Goal: Transaction & Acquisition: Purchase product/service

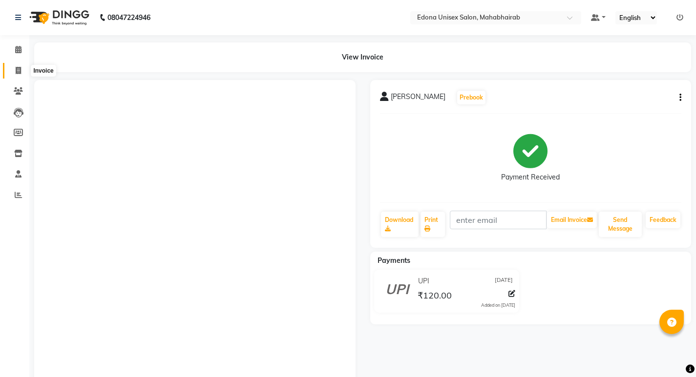
click at [19, 72] on icon at bounding box center [18, 70] width 5 height 7
select select "service"
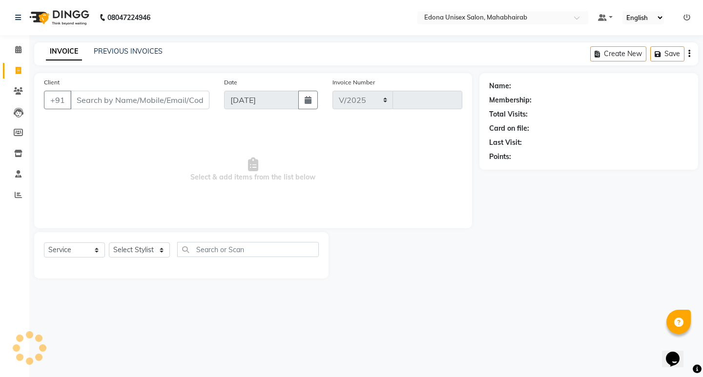
select select "5393"
type input "3069"
click at [13, 73] on span at bounding box center [18, 70] width 17 height 11
select select "service"
type input "3069"
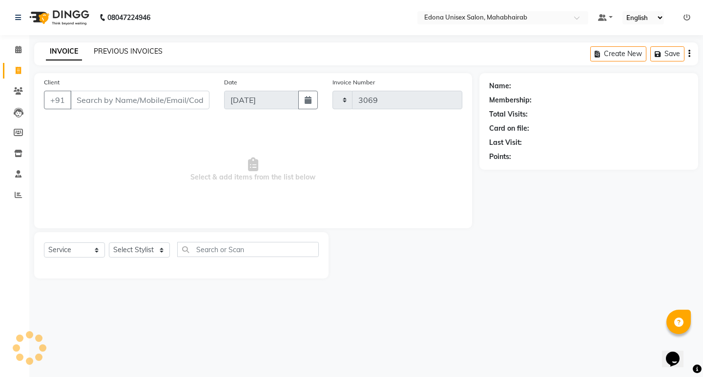
select select "5393"
click at [109, 52] on link "PREVIOUS INVOICES" at bounding box center [128, 51] width 69 height 9
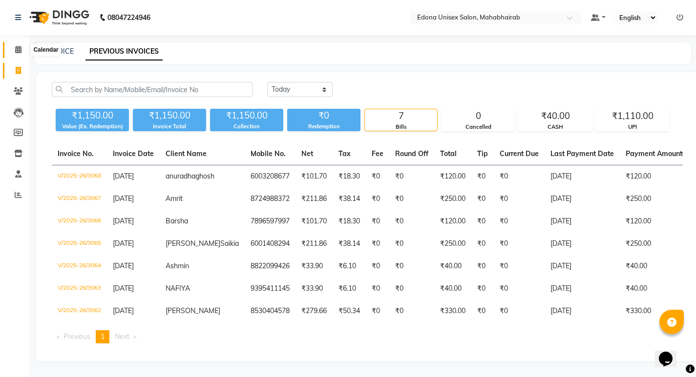
click at [18, 50] on icon at bounding box center [18, 49] width 6 height 7
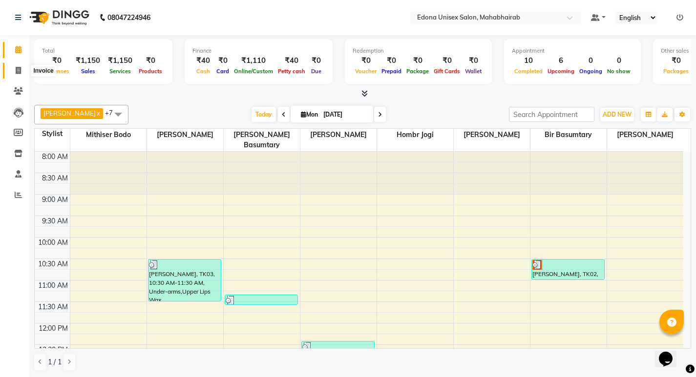
click at [16, 68] on icon at bounding box center [18, 70] width 5 height 7
select select "service"
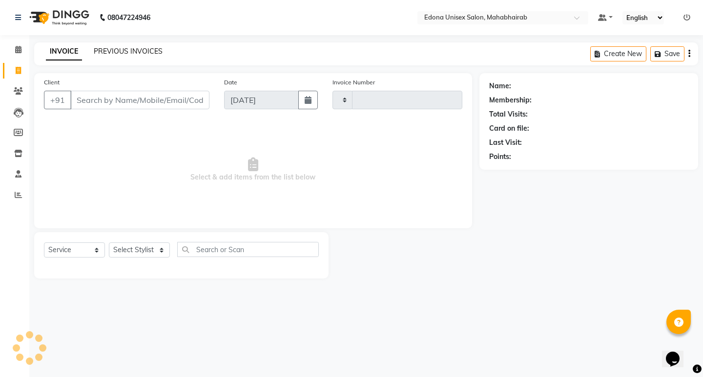
type input "3069"
select select "5393"
click at [115, 50] on link "PREVIOUS INVOICES" at bounding box center [128, 51] width 69 height 9
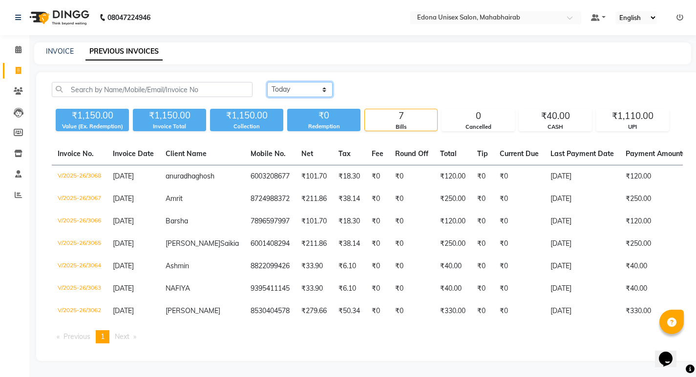
click at [317, 88] on select "Today Yesterday Custom Range" at bounding box center [299, 89] width 65 height 15
select select "yesterday"
click at [267, 82] on select "Today Yesterday Custom Range" at bounding box center [299, 89] width 65 height 15
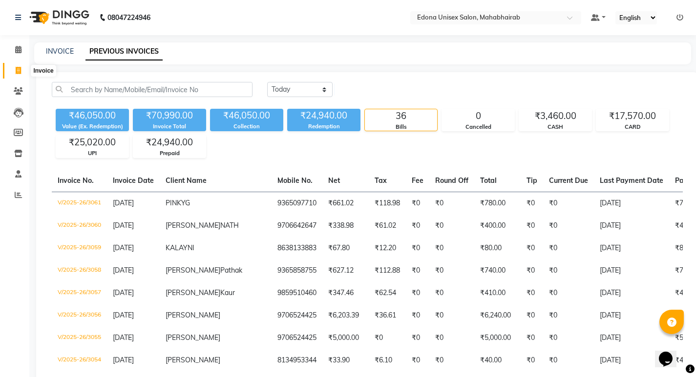
click at [18, 74] on icon at bounding box center [18, 70] width 5 height 7
select select "service"
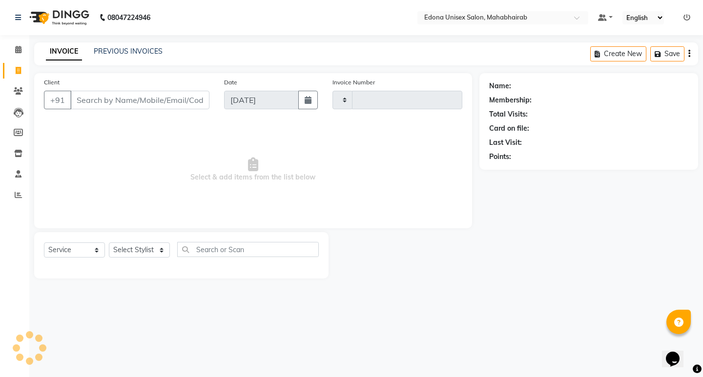
type input "3069"
select select "5393"
click at [19, 49] on icon at bounding box center [18, 49] width 6 height 7
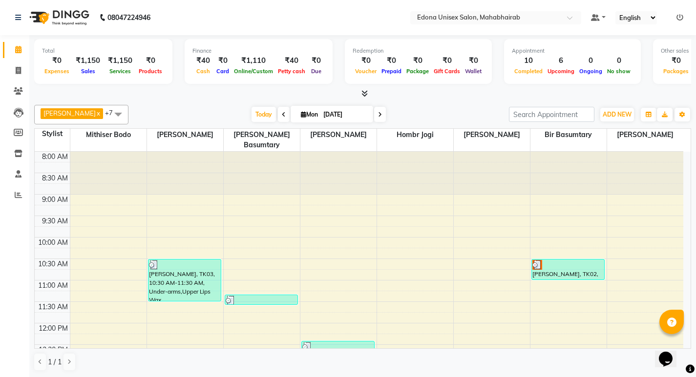
click at [368, 89] on div at bounding box center [362, 94] width 656 height 10
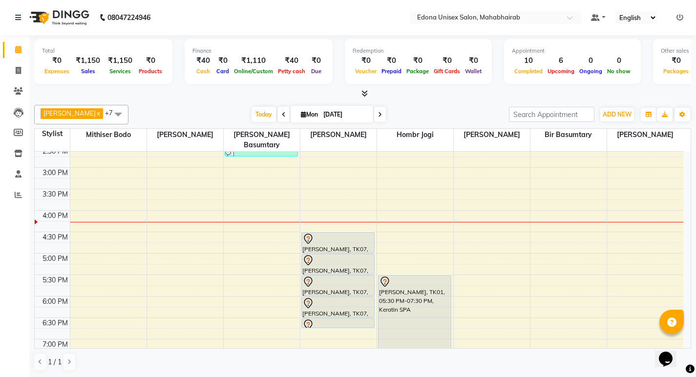
scroll to position [295, 0]
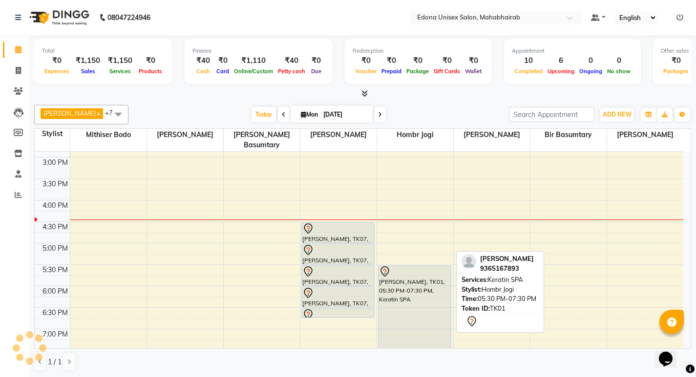
click at [493, 320] on tr "SHERY, TK03, 10:30 AM-11:30 AM, Under-arms,Upper Lips Wax NAFIYA, TK04, 11:20 A…" at bounding box center [359, 136] width 648 height 558
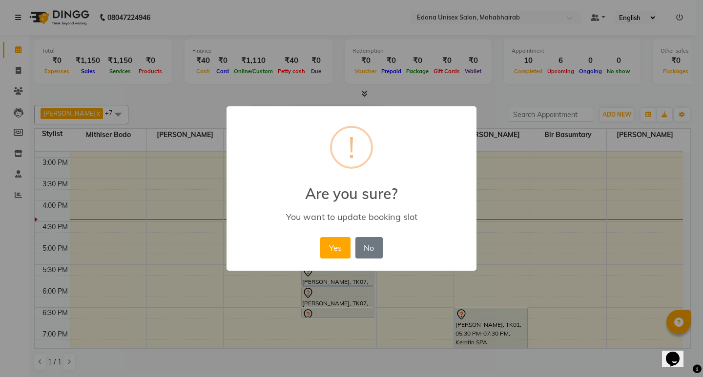
click at [138, 103] on div "× ! Are you sure? You want to update booking slot Yes No No" at bounding box center [351, 188] width 703 height 377
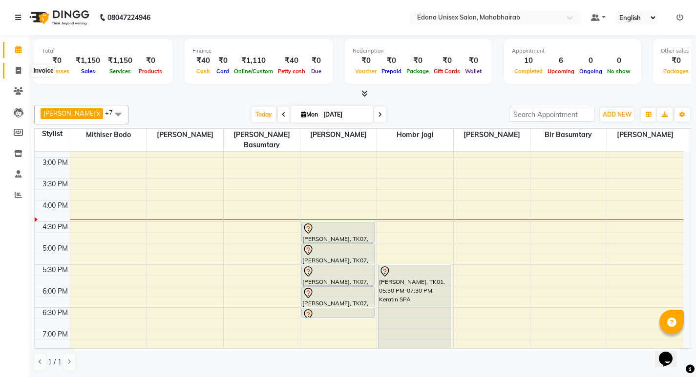
click at [19, 70] on icon at bounding box center [18, 70] width 5 height 7
select select "service"
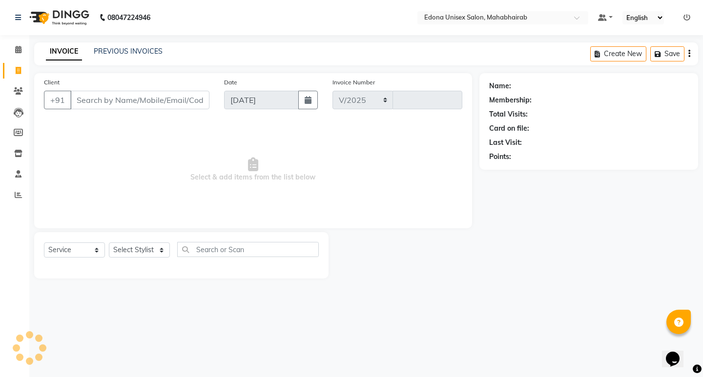
select select "5393"
type input "3069"
click at [162, 246] on select "Select Stylist" at bounding box center [139, 250] width 61 height 15
select select "69793"
click at [109, 243] on select "Select Stylist Admin Anju Sonar Bir Basumtary Bishal Bharma Hemen Daimari Hombr…" at bounding box center [139, 250] width 61 height 15
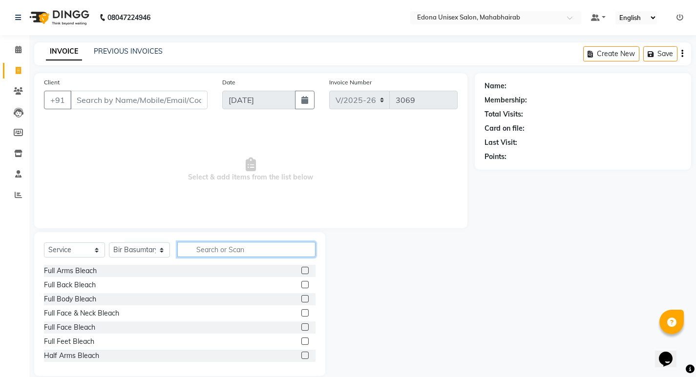
click at [220, 247] on input "text" at bounding box center [246, 249] width 138 height 15
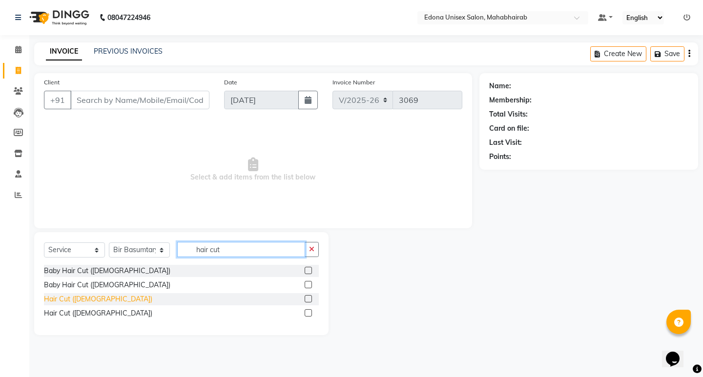
type input "hair cut"
click at [81, 302] on div "Hair Cut (Gents)" at bounding box center [98, 299] width 108 height 10
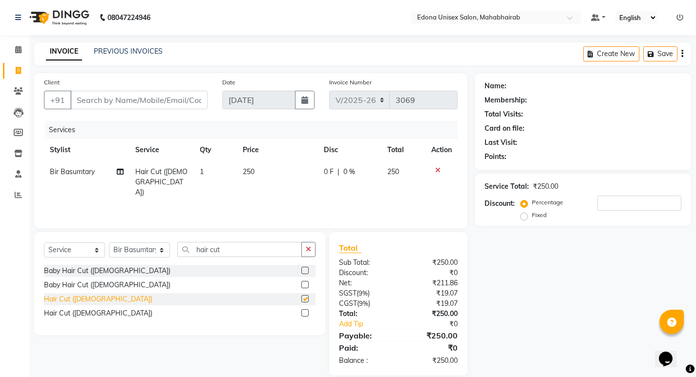
checkbox input "false"
click at [302, 243] on button "button" at bounding box center [308, 249] width 14 height 15
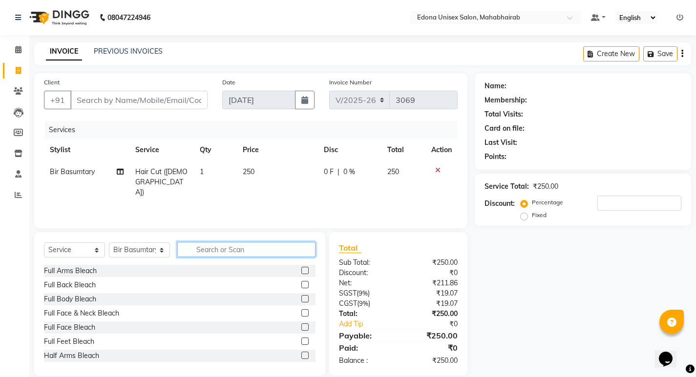
click at [278, 249] on input "text" at bounding box center [246, 249] width 138 height 15
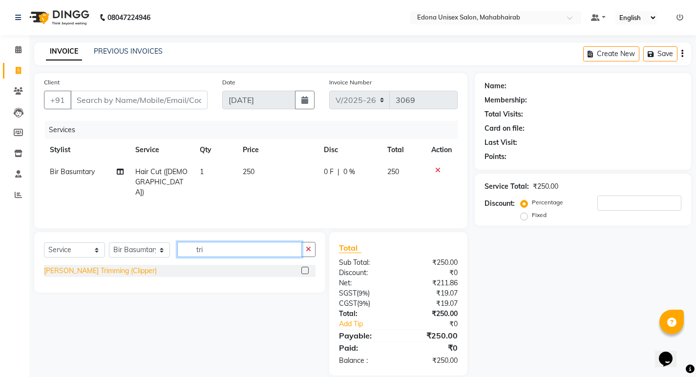
type input "tri"
click at [107, 269] on div "Beard Trimming (Clipper)" at bounding box center [100, 271] width 113 height 10
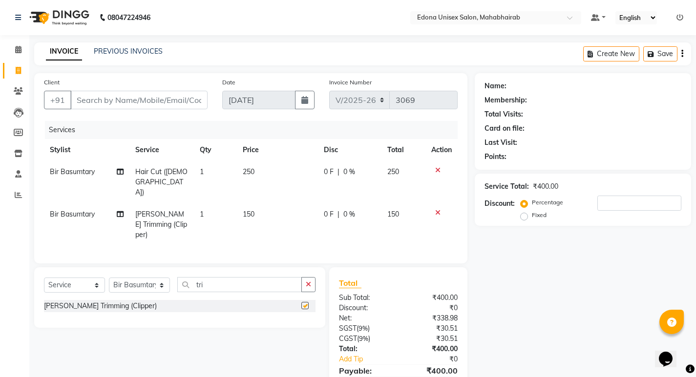
checkbox input "false"
click at [147, 93] on input "Client" at bounding box center [138, 100] width 137 height 19
type input "9"
type input "0"
drag, startPoint x: 102, startPoint y: 99, endPoint x: 112, endPoint y: 98, distance: 9.3
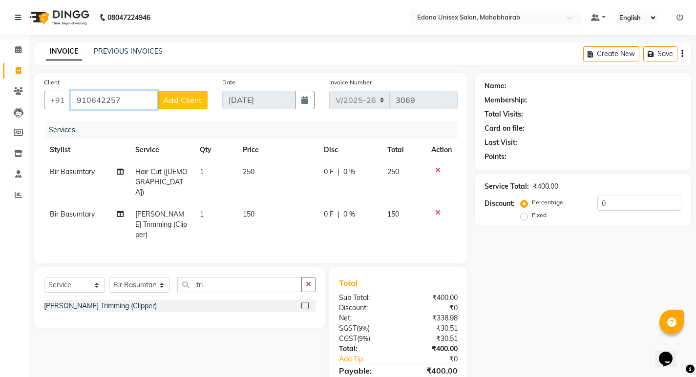
click at [102, 99] on input "910642257" at bounding box center [113, 100] width 87 height 19
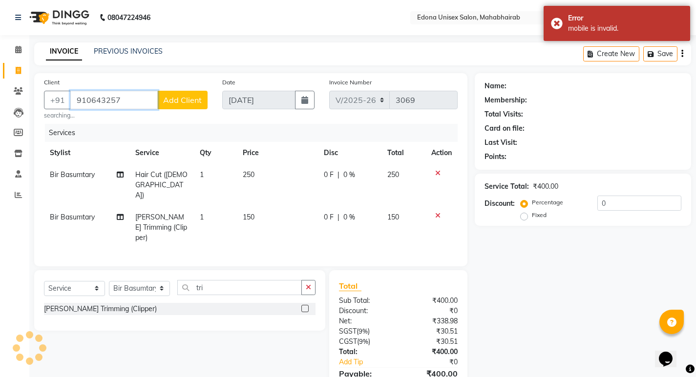
click at [133, 104] on input "910643257" at bounding box center [113, 100] width 87 height 19
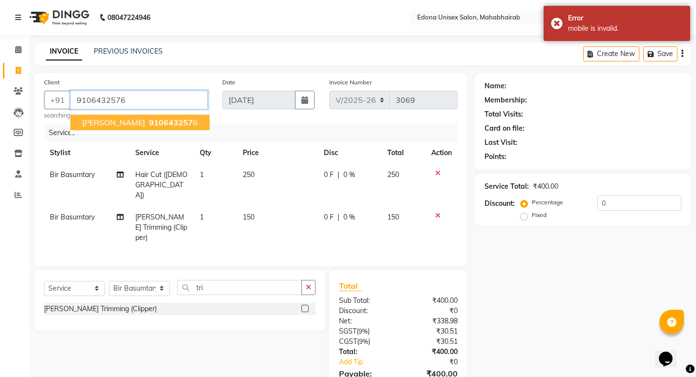
type input "9106432576"
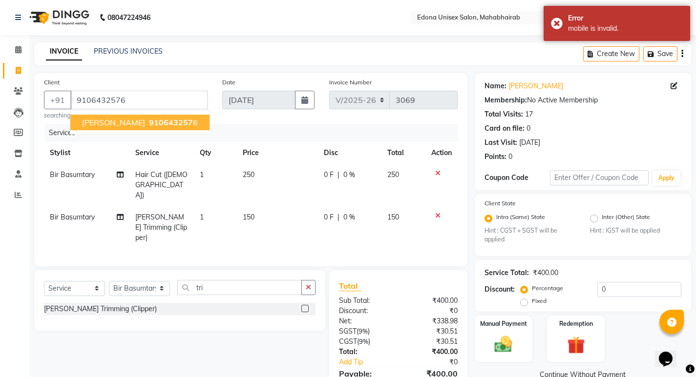
click at [150, 127] on span "910643257" at bounding box center [171, 123] width 44 height 10
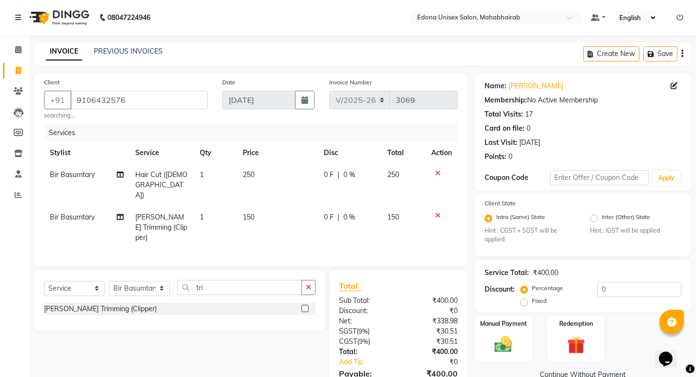
scroll to position [28, 0]
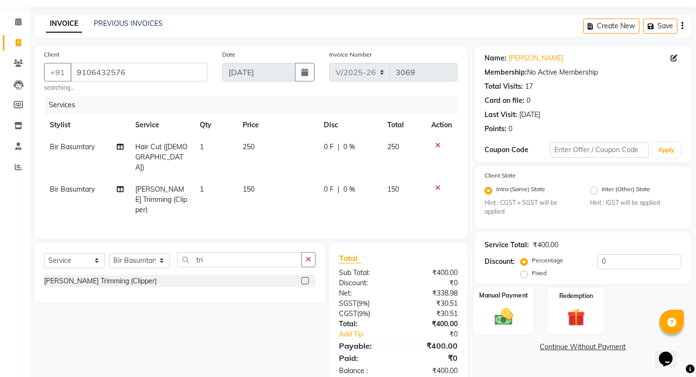
click at [512, 311] on img at bounding box center [503, 317] width 30 height 21
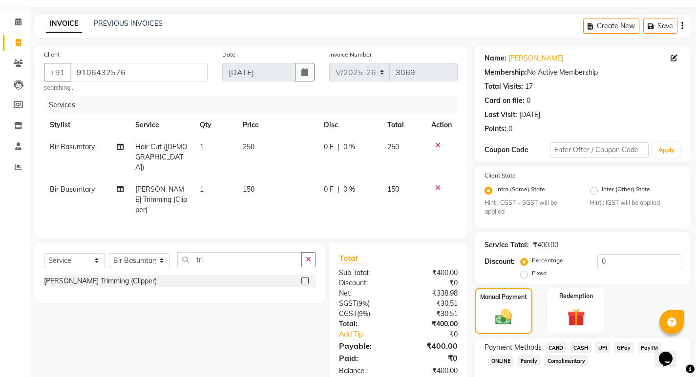
scroll to position [82, 0]
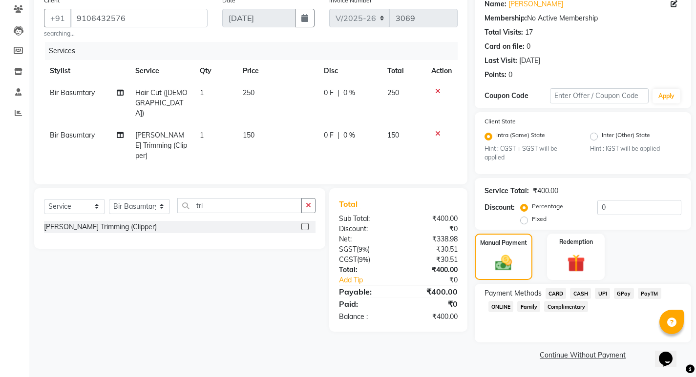
click at [596, 292] on span "UPI" at bounding box center [601, 293] width 15 height 11
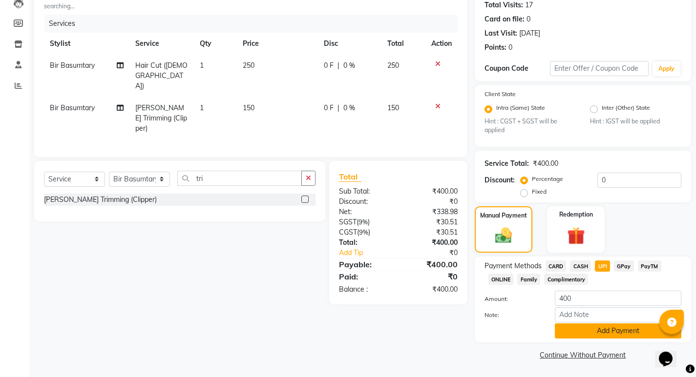
click at [621, 333] on button "Add Payment" at bounding box center [617, 331] width 126 height 15
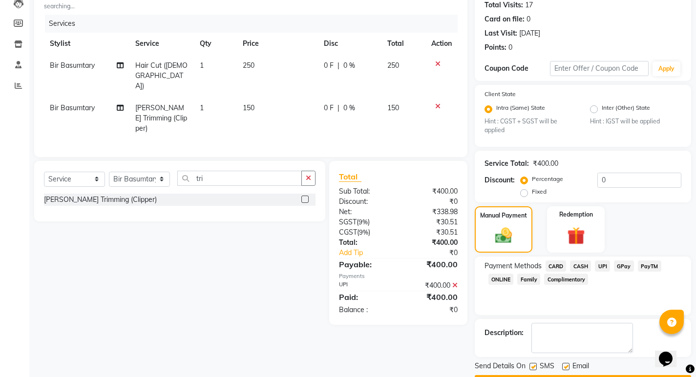
scroll to position [137, 0]
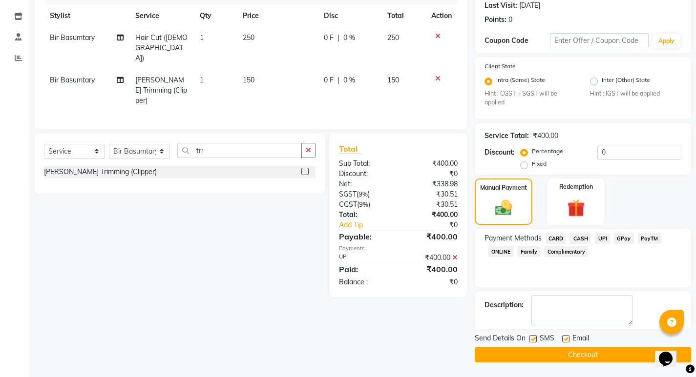
click at [558, 354] on button "Checkout" at bounding box center [582, 355] width 216 height 15
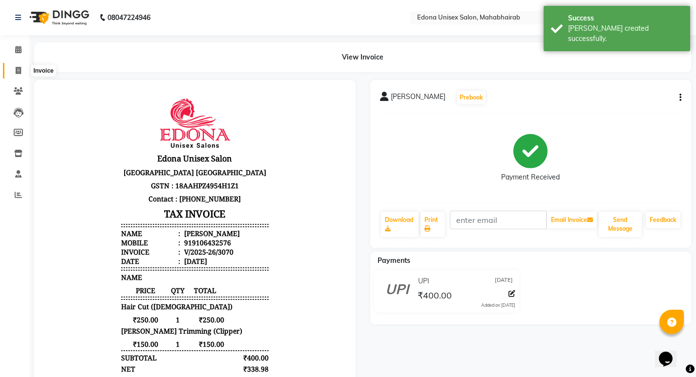
click at [17, 69] on icon at bounding box center [18, 70] width 5 height 7
select select "service"
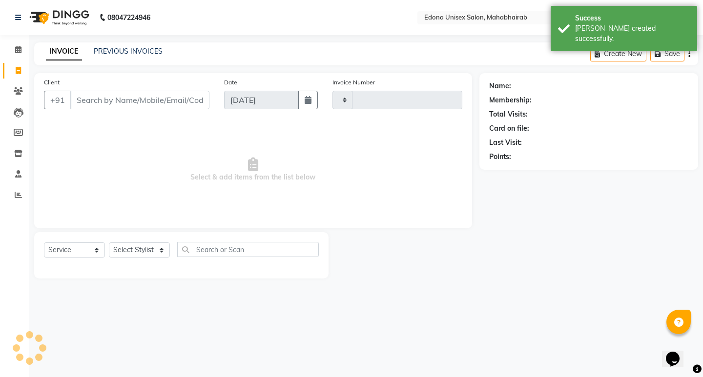
click at [18, 67] on icon at bounding box center [18, 70] width 5 height 7
select select "service"
select select "5393"
type input "3071"
click at [149, 243] on select "Select Stylist Admin Anju Sonar Bir Basumtary Bishal Bharma Hemen Daimari Hombr…" at bounding box center [139, 250] width 61 height 15
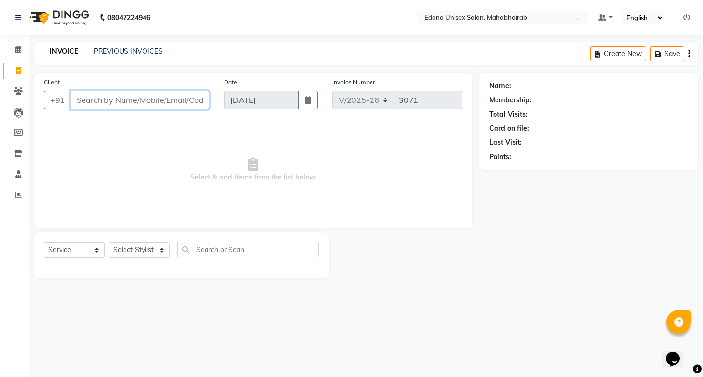
click at [90, 95] on input "Client" at bounding box center [139, 100] width 139 height 19
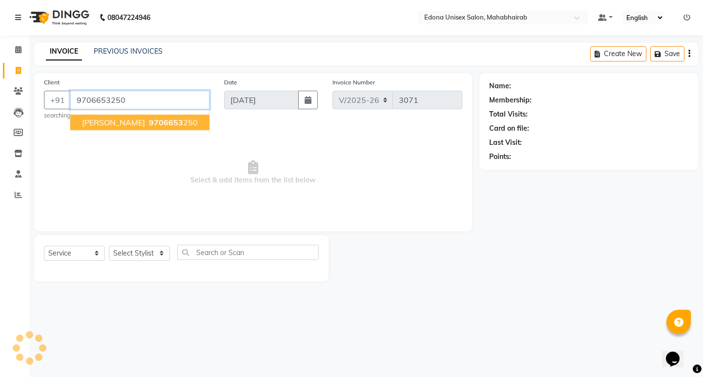
type input "9706653250"
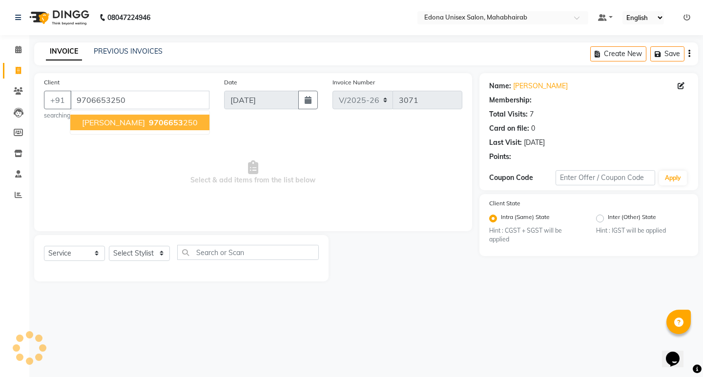
click at [113, 119] on span "Mridula Rabha" at bounding box center [113, 123] width 63 height 10
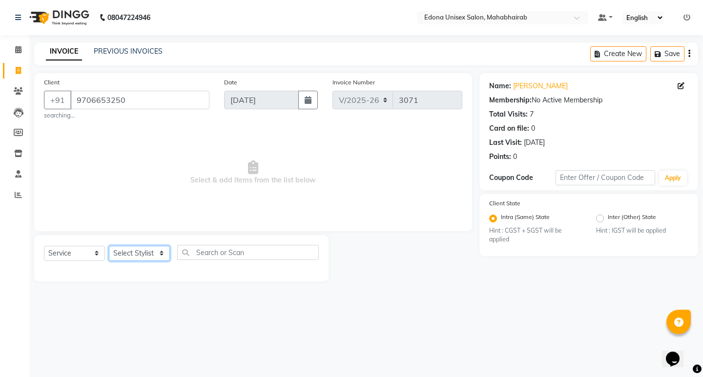
click at [157, 248] on select "Select Stylist Admin Anju Sonar Bir Basumtary Bishal Bharma Hemen Daimari Hombr…" at bounding box center [139, 253] width 61 height 15
select select "47303"
click at [109, 246] on select "Select Stylist Admin Anju Sonar Bir Basumtary Bishal Bharma Hemen Daimari Hombr…" at bounding box center [139, 253] width 61 height 15
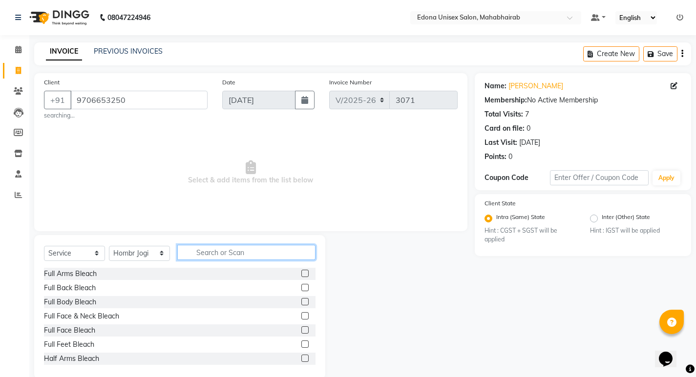
click at [233, 252] on input "text" at bounding box center [246, 252] width 138 height 15
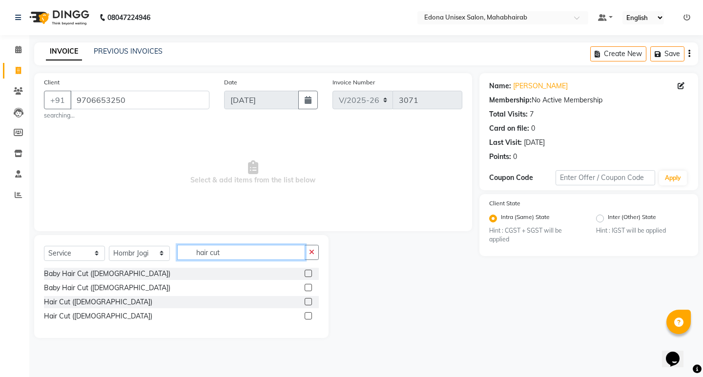
type input "hair cut"
click at [79, 315] on div "Hair Cut (Ladies)" at bounding box center [98, 316] width 108 height 10
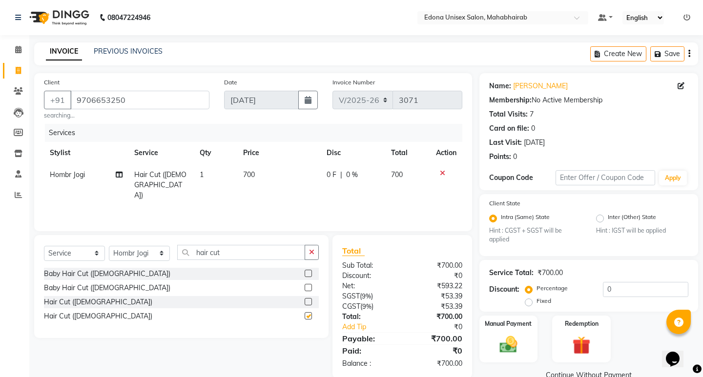
checkbox input "false"
click at [251, 177] on span "700" at bounding box center [247, 174] width 12 height 9
select select "47303"
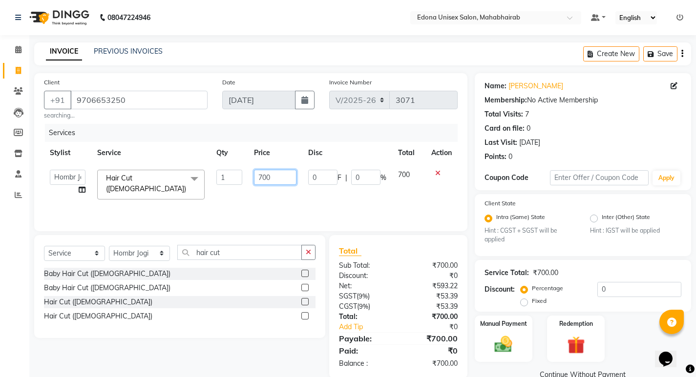
click at [264, 180] on input "700" at bounding box center [275, 177] width 42 height 15
type input "500"
click at [351, 193] on div "Services Stylist Service Qty Price Disc Total Action Admin Anju Sonar Bir Basum…" at bounding box center [250, 173] width 413 height 98
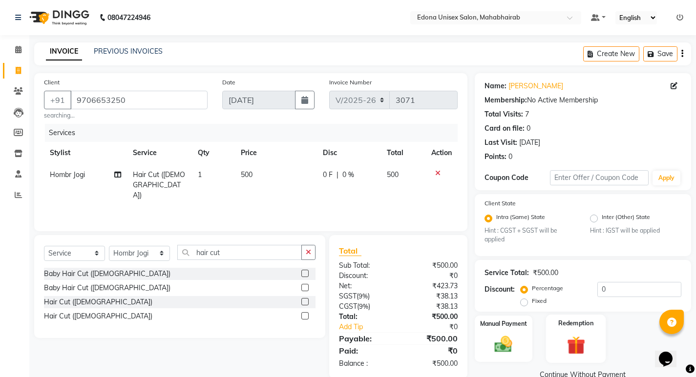
scroll to position [20, 0]
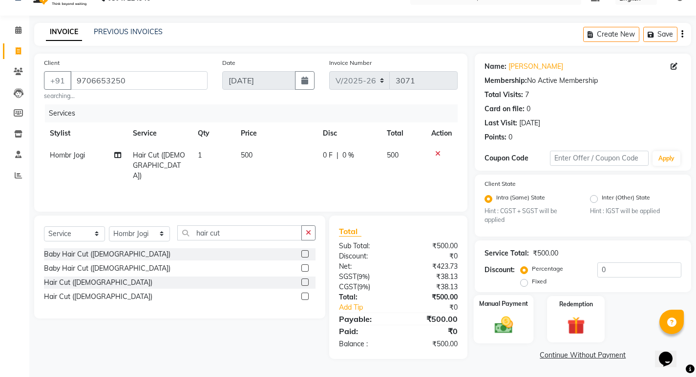
click at [478, 321] on div "Manual Payment" at bounding box center [503, 319] width 60 height 48
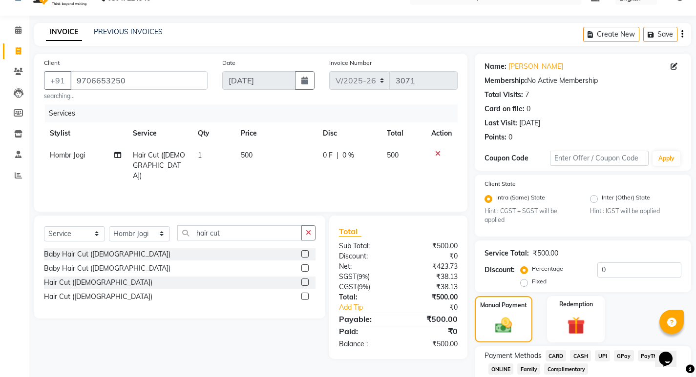
scroll to position [82, 0]
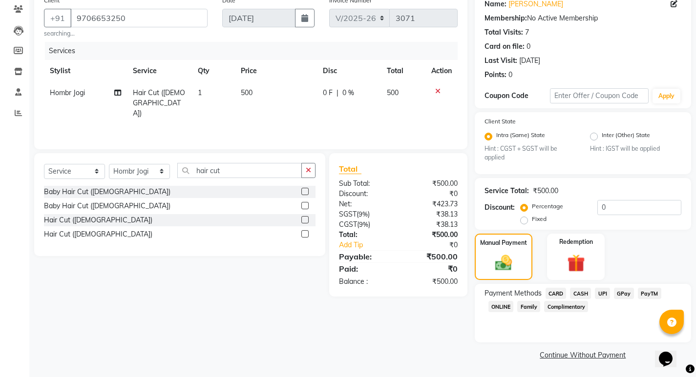
click at [598, 294] on span "UPI" at bounding box center [601, 293] width 15 height 11
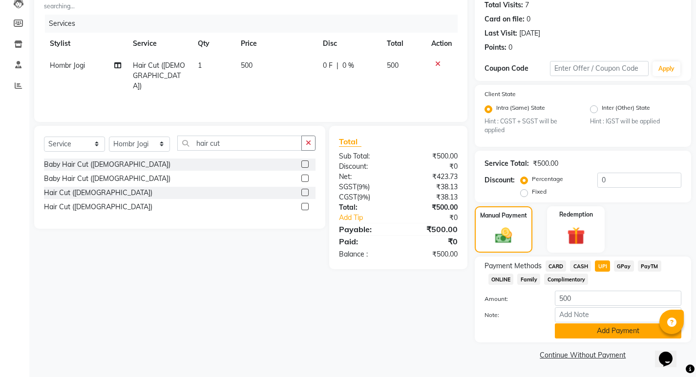
click at [628, 333] on button "Add Payment" at bounding box center [617, 331] width 126 height 15
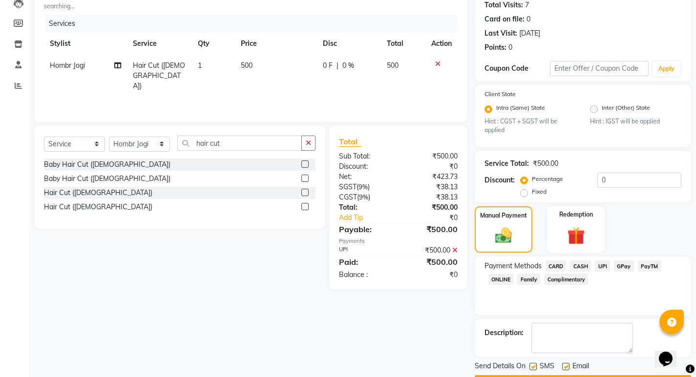
scroll to position [137, 0]
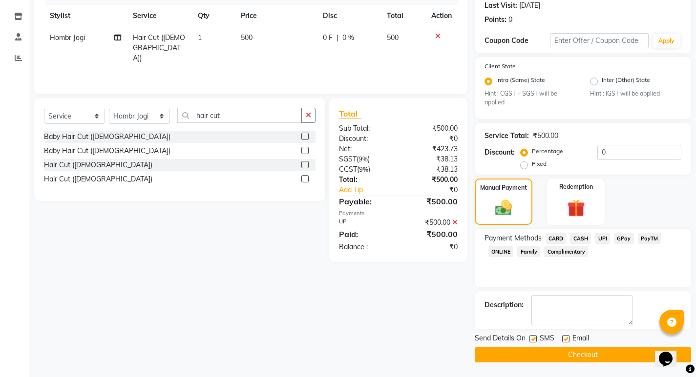
drag, startPoint x: 599, startPoint y: 355, endPoint x: 546, endPoint y: 349, distance: 53.5
click at [599, 355] on button "Checkout" at bounding box center [582, 355] width 216 height 15
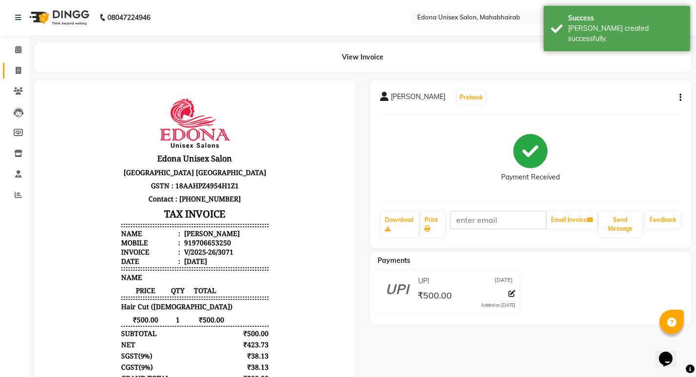
click at [19, 74] on icon at bounding box center [18, 70] width 5 height 7
select select "service"
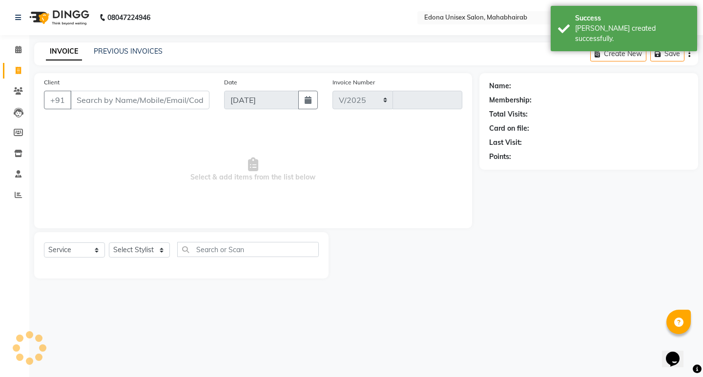
select select "5393"
type input "3072"
click at [20, 48] on icon at bounding box center [18, 49] width 6 height 7
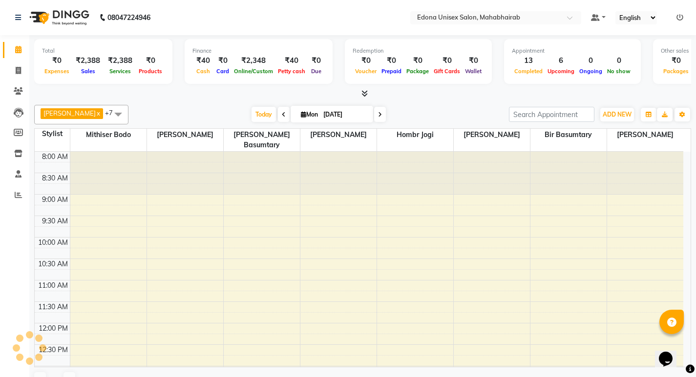
scroll to position [328, 0]
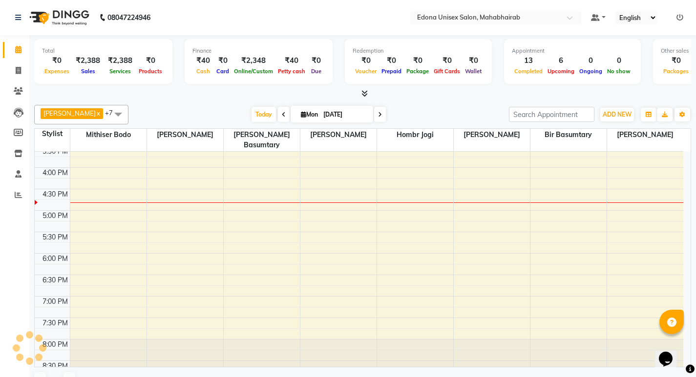
click at [182, 112] on div "Today Mon 01-09-2025" at bounding box center [318, 114] width 370 height 15
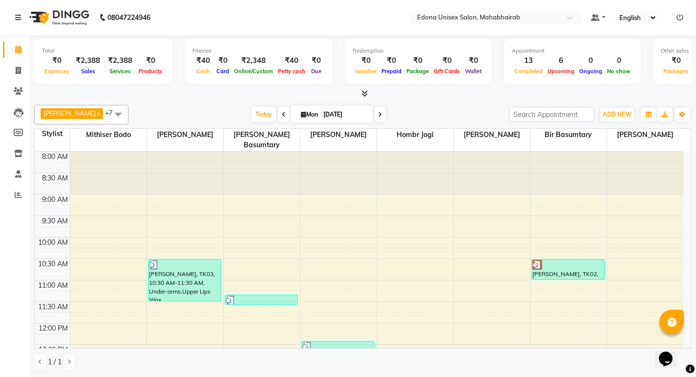
scroll to position [0, 0]
click at [362, 93] on icon at bounding box center [364, 92] width 6 height 7
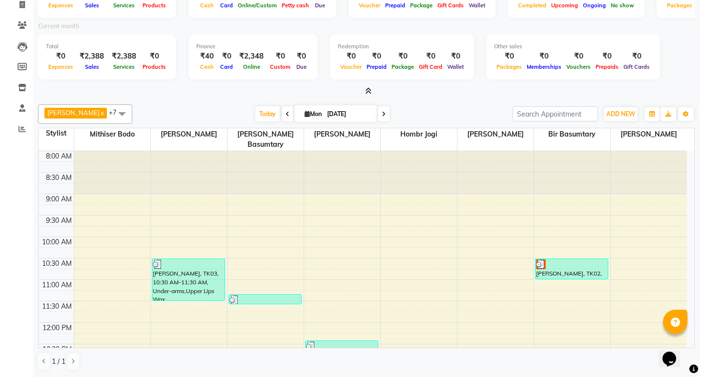
scroll to position [0, 0]
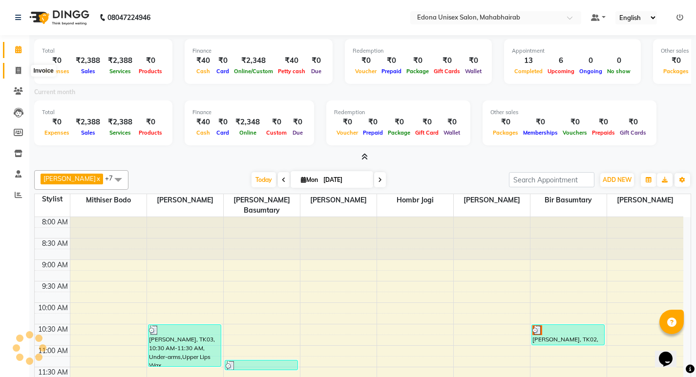
click at [19, 65] on span at bounding box center [18, 70] width 17 height 11
select select "service"
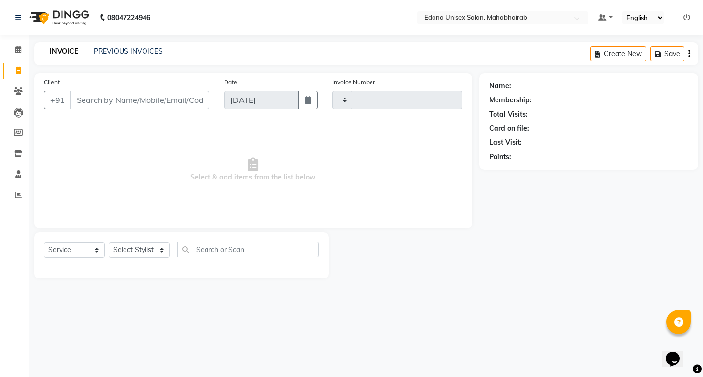
type input "3072"
select select "5393"
click at [17, 48] on icon at bounding box center [18, 49] width 6 height 7
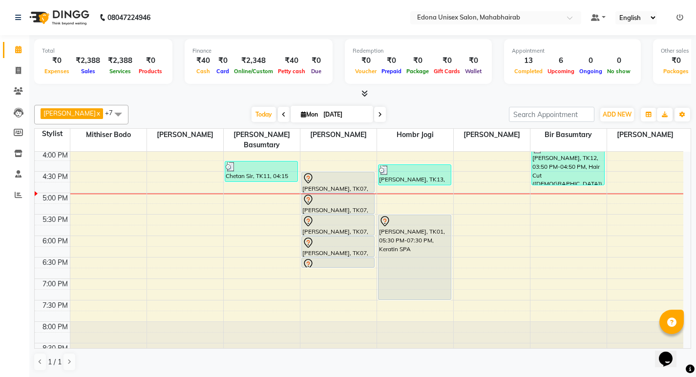
scroll to position [347, 0]
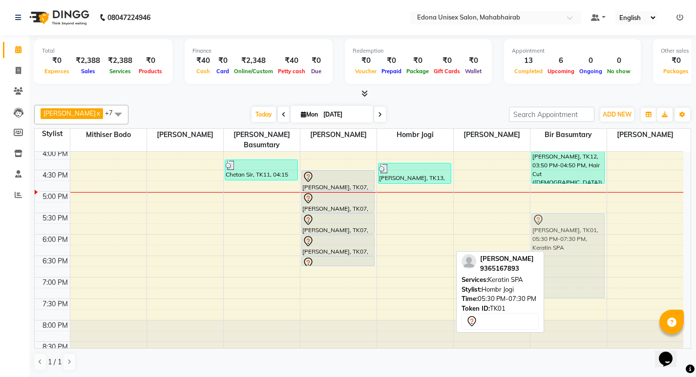
drag, startPoint x: 402, startPoint y: 212, endPoint x: 571, endPoint y: 210, distance: 168.9
click at [571, 210] on tr "SHERY, TK03, 10:30 AM-11:30 AM, Under-arms,Upper Lips Wax NAFIYA, TK04, 11:20 A…" at bounding box center [359, 84] width 648 height 558
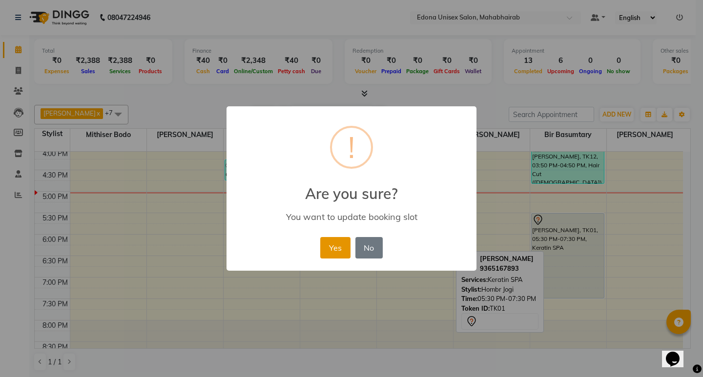
drag, startPoint x: 332, startPoint y: 242, endPoint x: 349, endPoint y: 241, distance: 17.1
click at [332, 242] on button "Yes" at bounding box center [335, 247] width 30 height 21
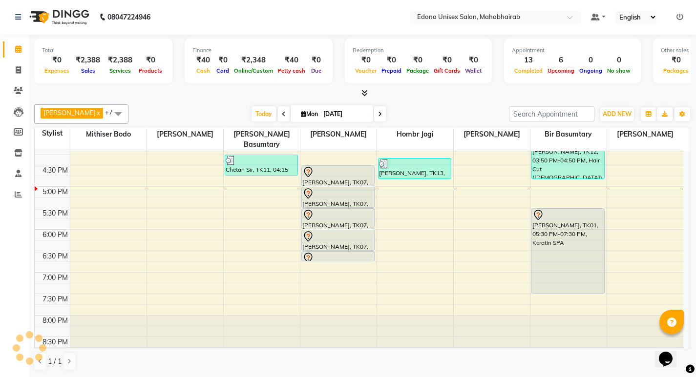
scroll to position [0, 0]
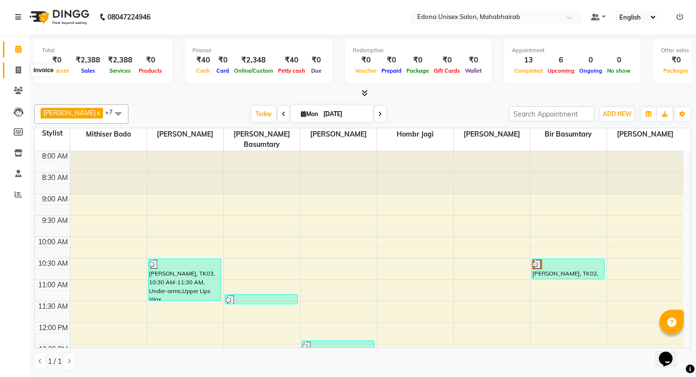
click at [18, 71] on icon at bounding box center [18, 69] width 5 height 7
select select "service"
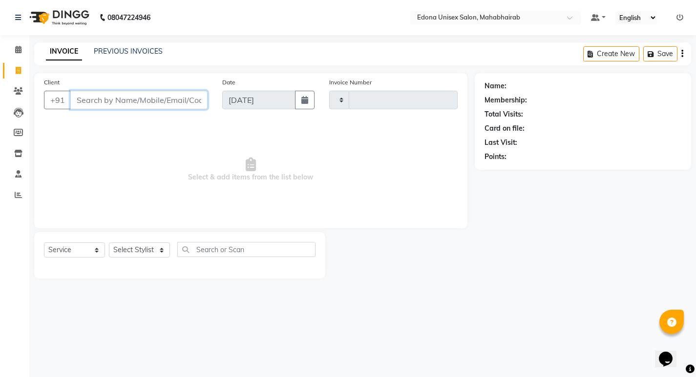
type input "3072"
select select "5393"
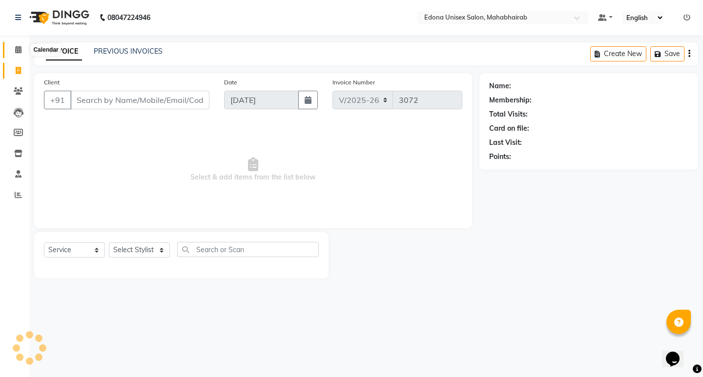
click at [22, 48] on span at bounding box center [18, 49] width 17 height 11
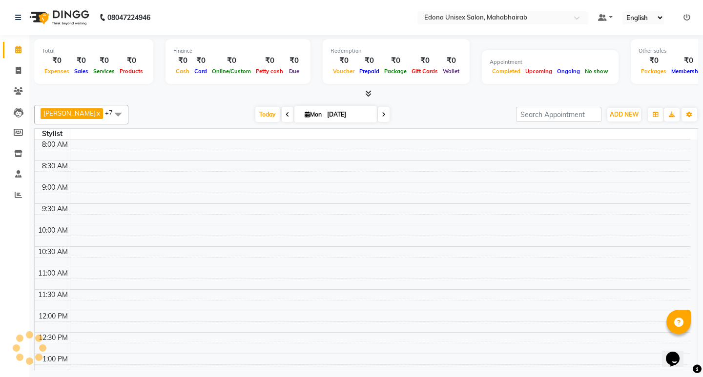
click at [20, 48] on icon at bounding box center [18, 49] width 6 height 7
click at [369, 94] on icon at bounding box center [368, 93] width 6 height 7
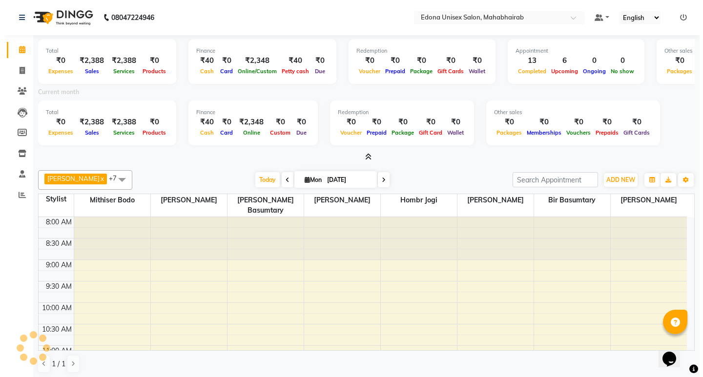
scroll to position [387, 0]
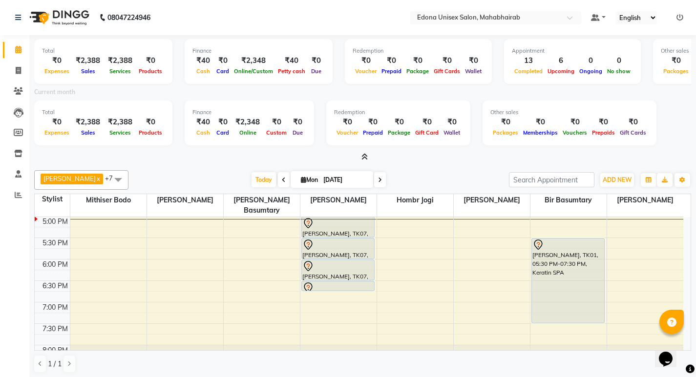
click at [366, 156] on icon at bounding box center [364, 156] width 6 height 7
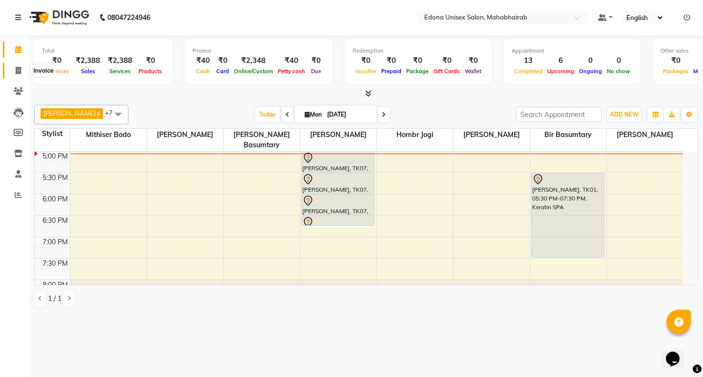
click at [21, 68] on span at bounding box center [18, 70] width 17 height 11
select select "service"
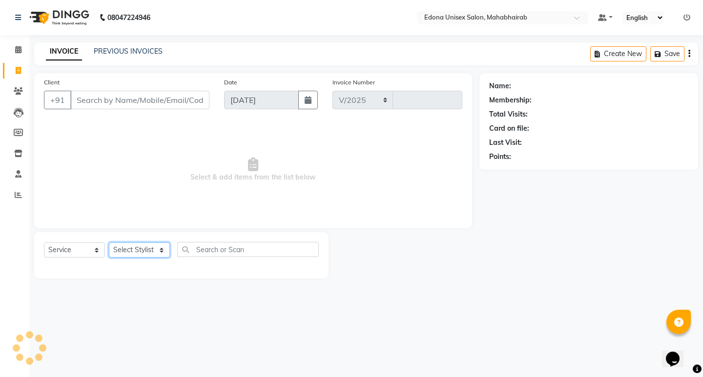
select select "5393"
type input "3072"
click at [165, 246] on select "Select Stylist" at bounding box center [139, 250] width 61 height 15
select select "35911"
click at [109, 243] on select "Select Stylist Admin Anju Sonar Bir Basumtary Bishal Bharma Hemen Daimari Hombr…" at bounding box center [139, 250] width 61 height 15
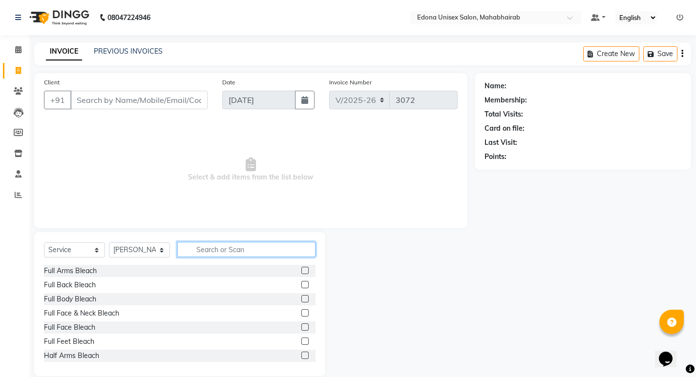
click at [261, 251] on input "text" at bounding box center [246, 249] width 138 height 15
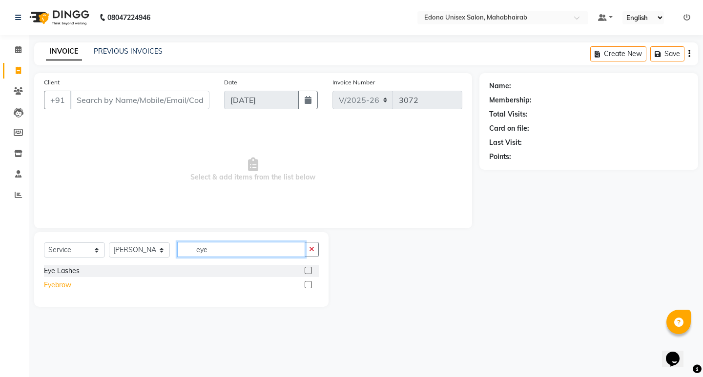
type input "eye"
click at [69, 285] on div "Eyebrow" at bounding box center [57, 285] width 27 height 10
checkbox input "false"
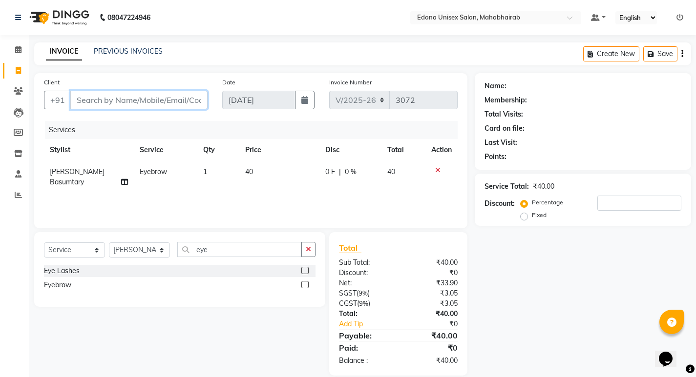
click at [145, 94] on input "Client" at bounding box center [138, 100] width 137 height 19
click at [116, 93] on input "Client" at bounding box center [138, 100] width 137 height 19
type input "s"
type input "0"
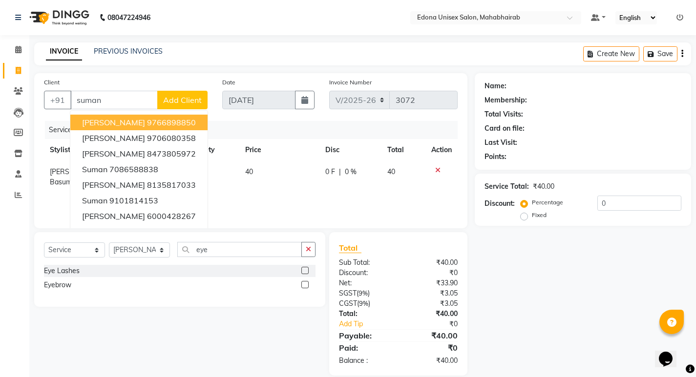
click at [115, 89] on div "Client +91 suman Suman Hazarika 9766898850 Suman Patel 9706080358 suman das 847…" at bounding box center [126, 97] width 178 height 40
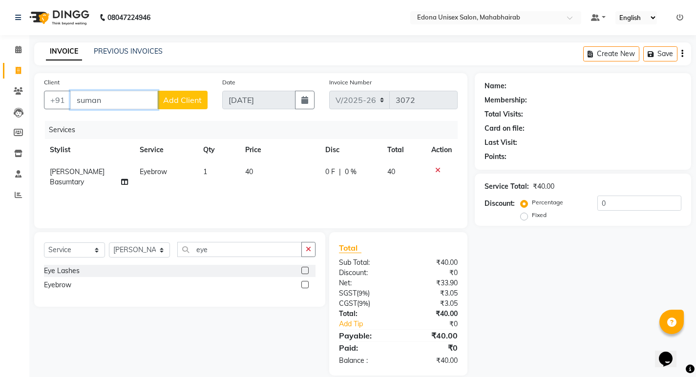
click at [121, 102] on input "suman" at bounding box center [113, 100] width 87 height 19
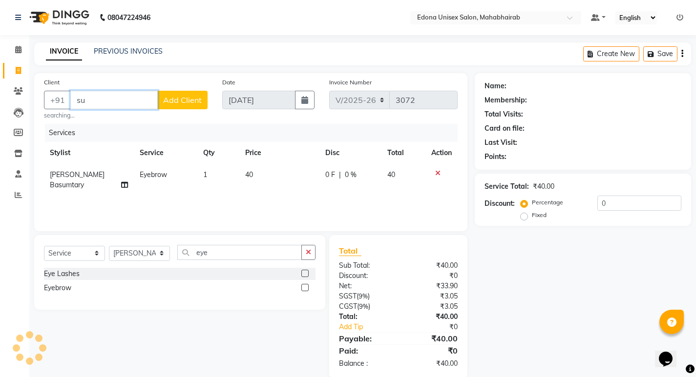
type input "s"
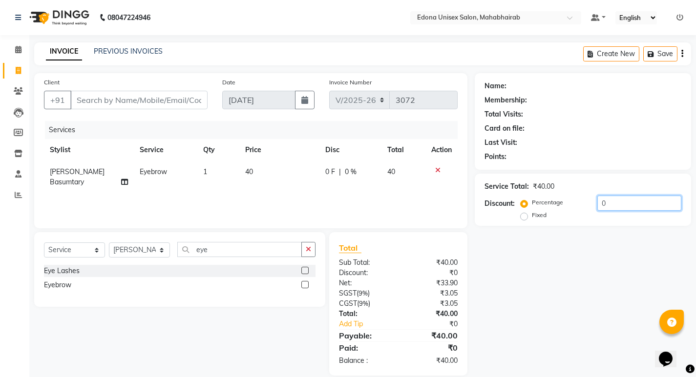
click at [641, 200] on input "0" at bounding box center [639, 203] width 84 height 15
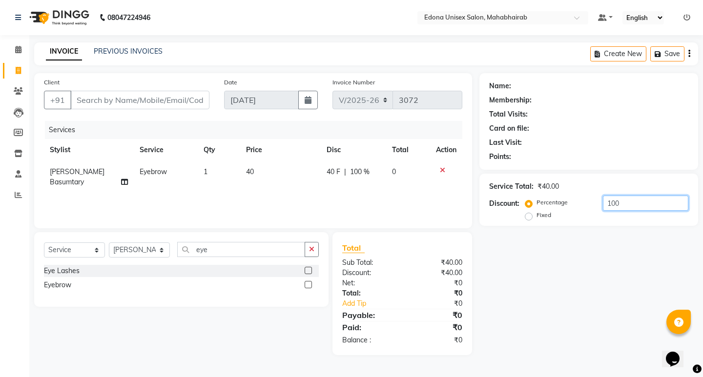
type input "100"
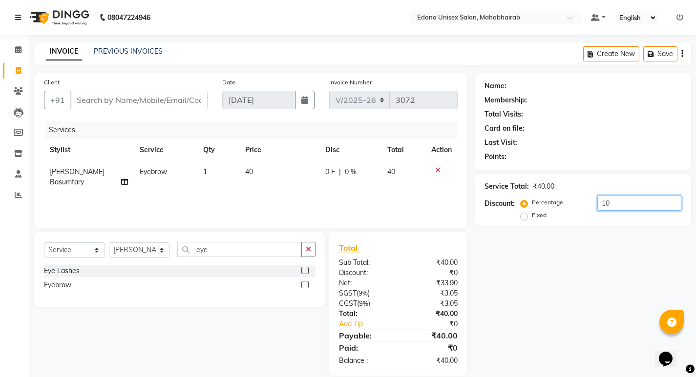
type input "1"
click at [172, 100] on input "Client" at bounding box center [138, 100] width 137 height 19
type input "9"
type input "0"
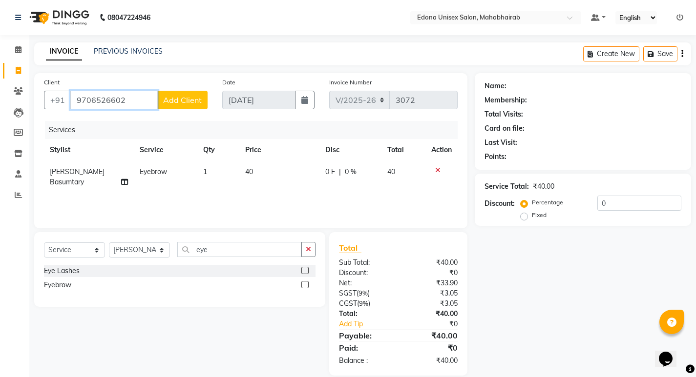
type input "9706526602"
click at [181, 101] on span "Add Client" at bounding box center [182, 100] width 39 height 10
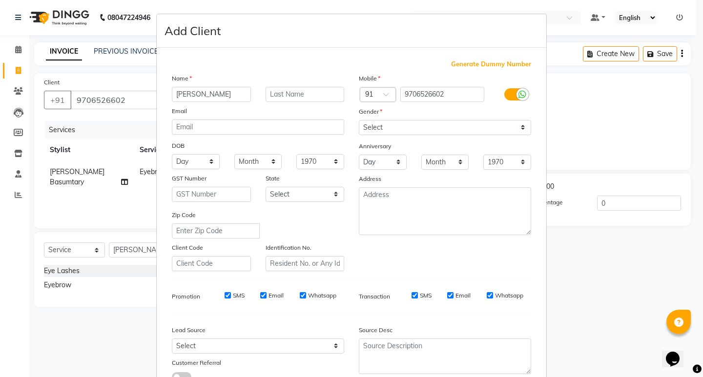
type input "Udeshna"
drag, startPoint x: 492, startPoint y: 128, endPoint x: 486, endPoint y: 124, distance: 6.8
click at [492, 128] on select "Select Male Female Other Prefer Not To Say" at bounding box center [445, 127] width 172 height 15
select select "female"
click at [359, 120] on select "Select Male Female Other Prefer Not To Say" at bounding box center [445, 127] width 172 height 15
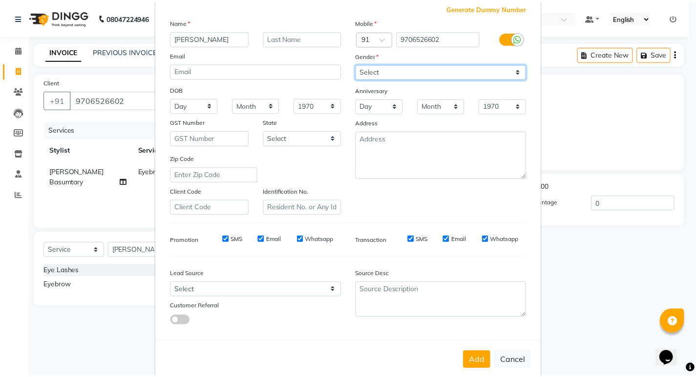
scroll to position [73, 0]
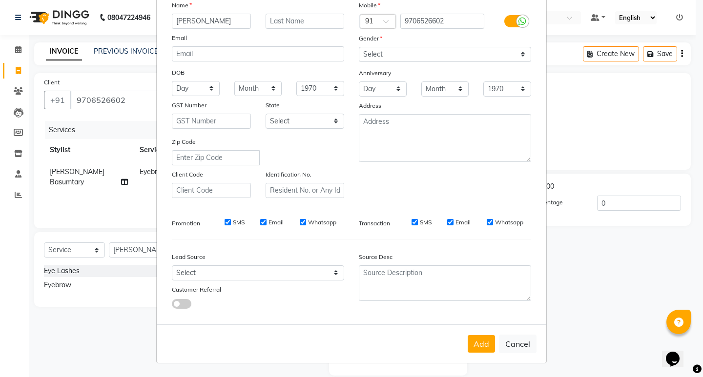
click at [477, 339] on button "Add" at bounding box center [481, 344] width 27 height 18
select select
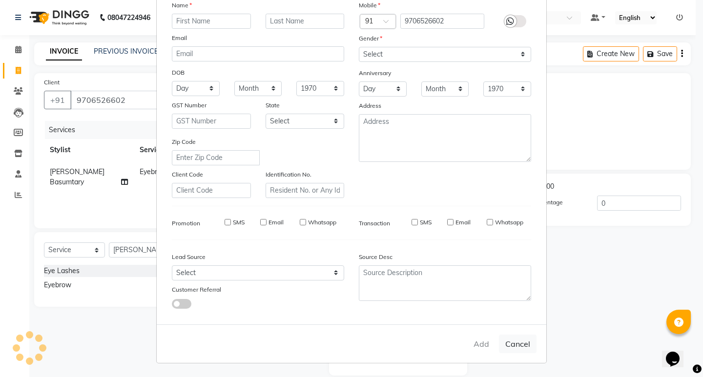
select select
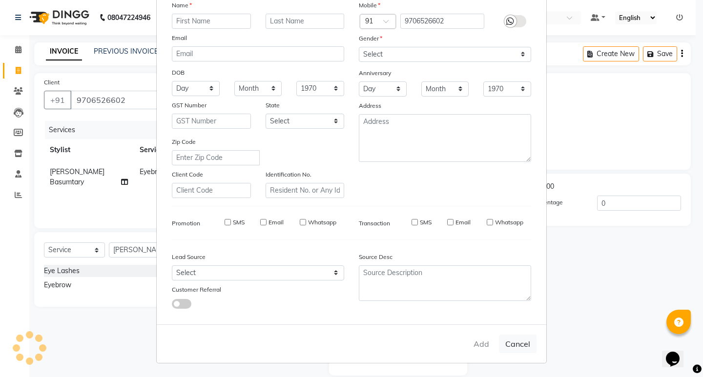
select select
checkbox input "false"
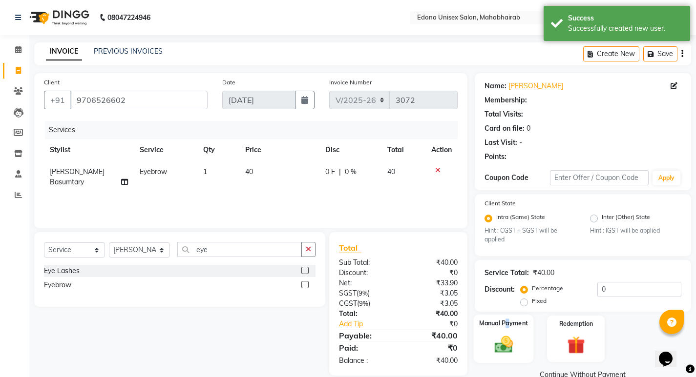
click at [508, 327] on label "Manual Payment" at bounding box center [503, 323] width 49 height 9
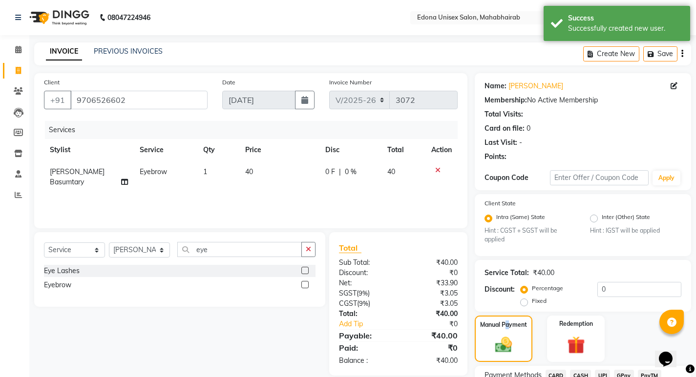
scroll to position [82, 0]
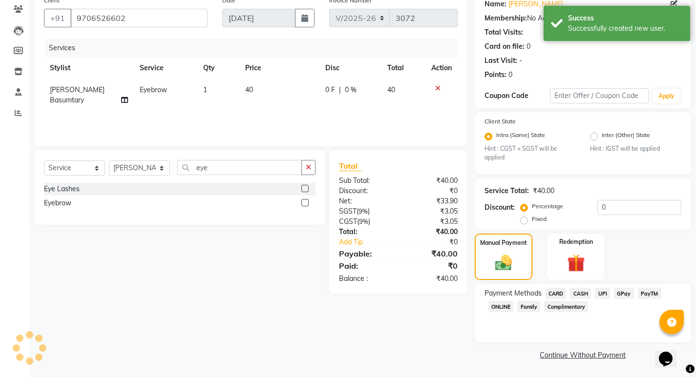
click at [579, 293] on span "CASH" at bounding box center [580, 293] width 21 height 11
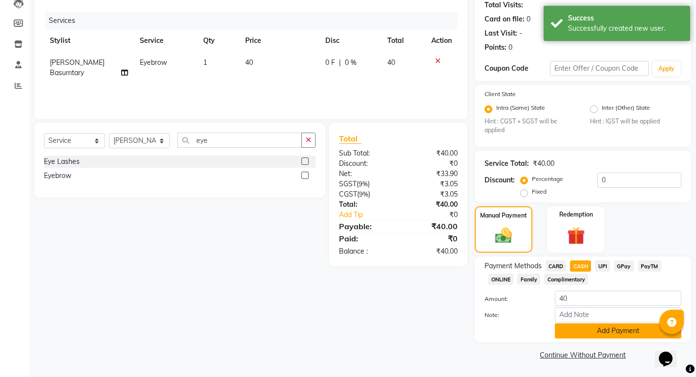
click at [601, 329] on button "Add Payment" at bounding box center [617, 331] width 126 height 15
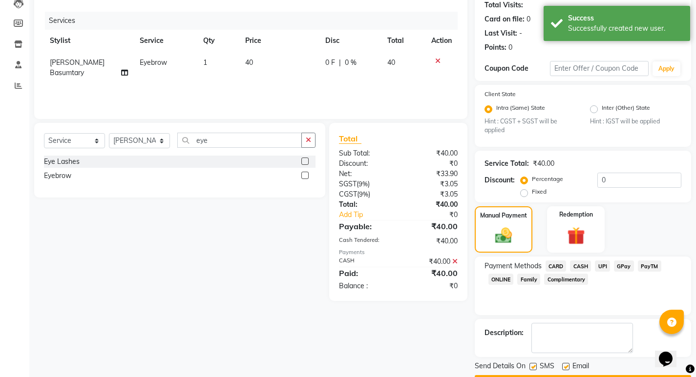
scroll to position [137, 0]
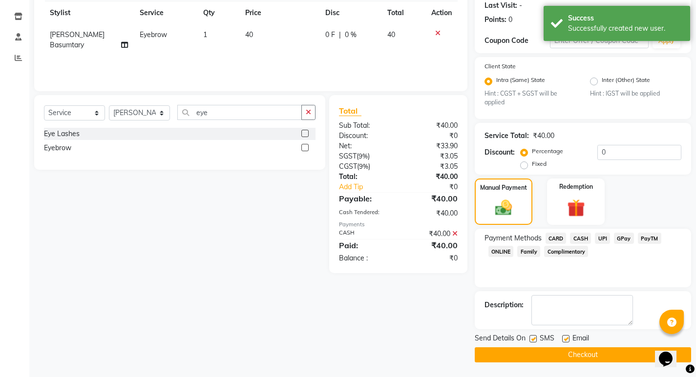
click at [558, 354] on button "Checkout" at bounding box center [582, 355] width 216 height 15
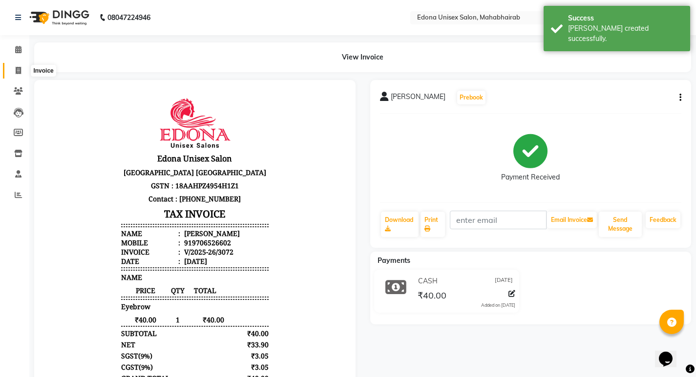
click at [14, 70] on span at bounding box center [18, 70] width 17 height 11
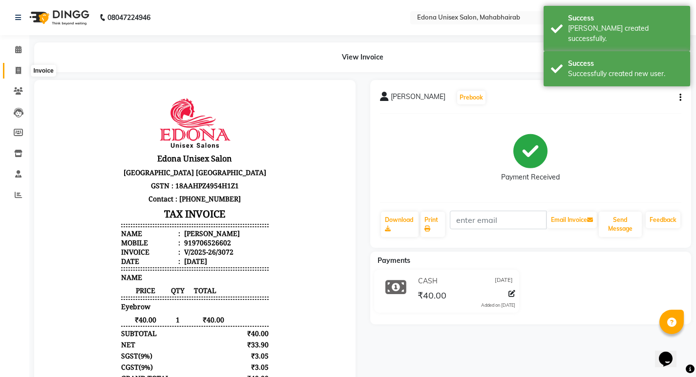
select select "service"
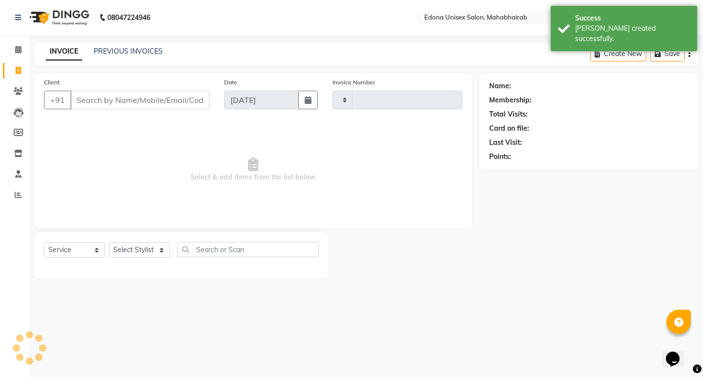
type input "3073"
select select "5393"
click at [115, 51] on link "PREVIOUS INVOICES" at bounding box center [128, 51] width 69 height 9
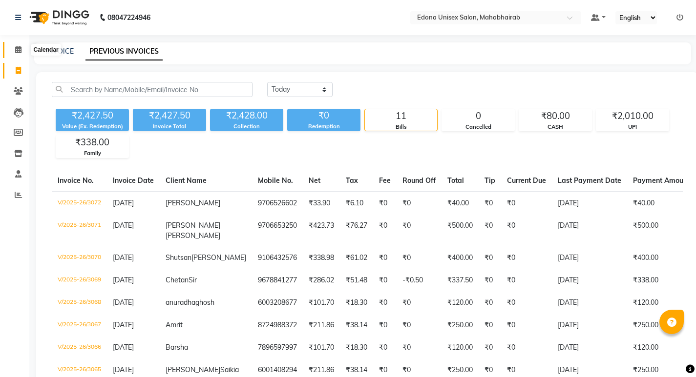
click at [18, 48] on icon at bounding box center [18, 49] width 6 height 7
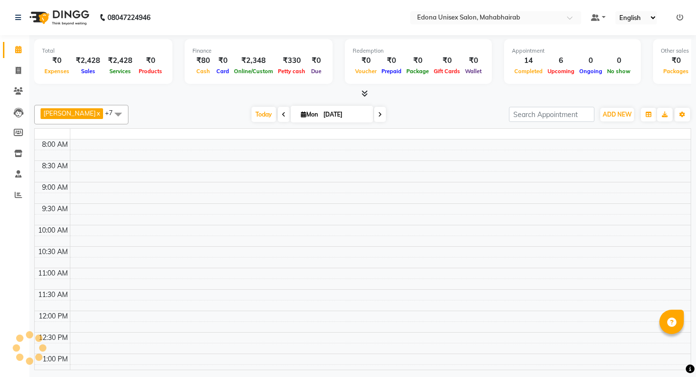
click at [20, 49] on icon at bounding box center [18, 49] width 6 height 7
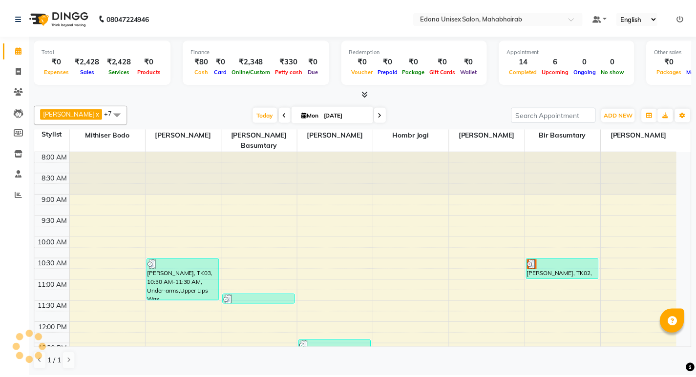
scroll to position [332, 0]
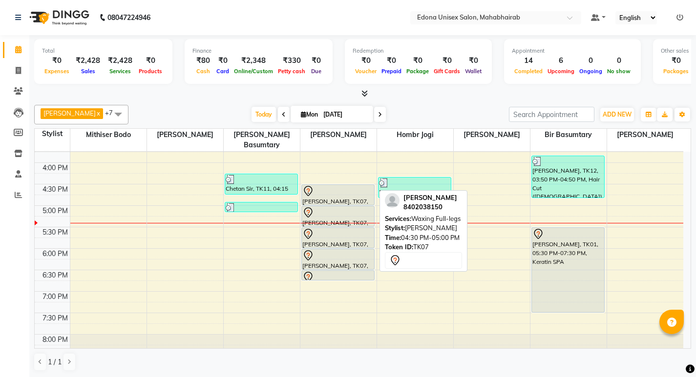
click at [328, 185] on div at bounding box center [337, 191] width 71 height 12
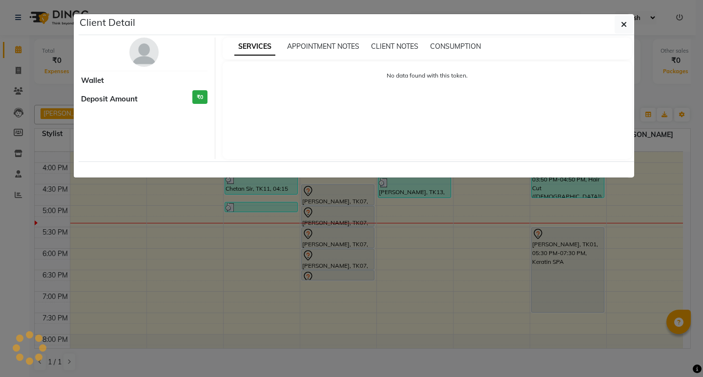
select select "7"
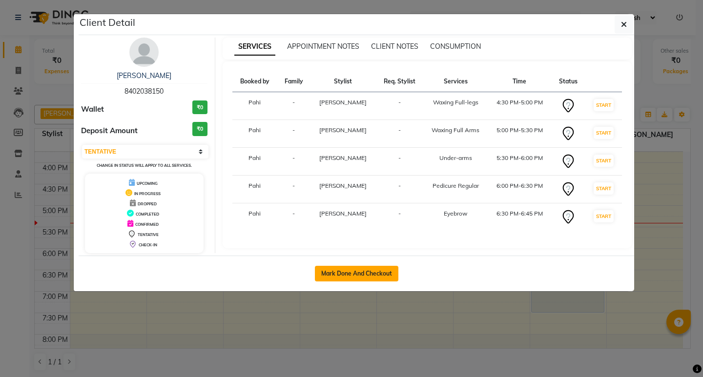
click at [359, 276] on button "Mark Done And Checkout" at bounding box center [356, 274] width 83 height 16
select select "service"
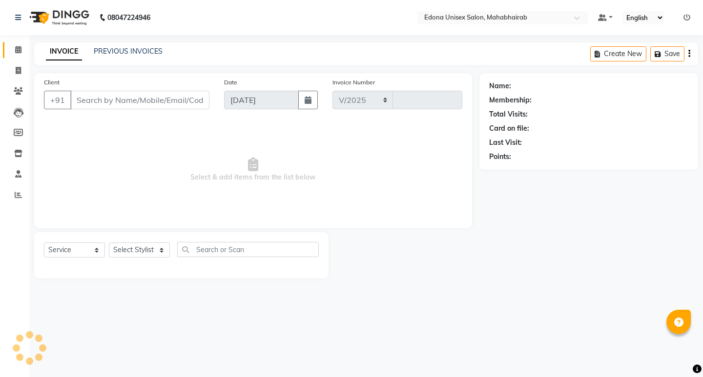
select select "5393"
type input "3073"
type input "8402038150"
select select "37934"
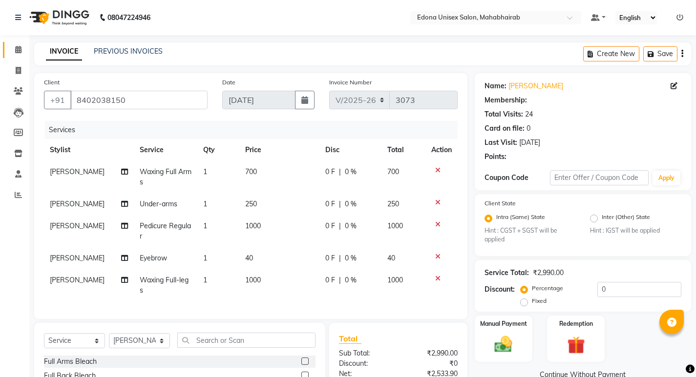
scroll to position [112, 0]
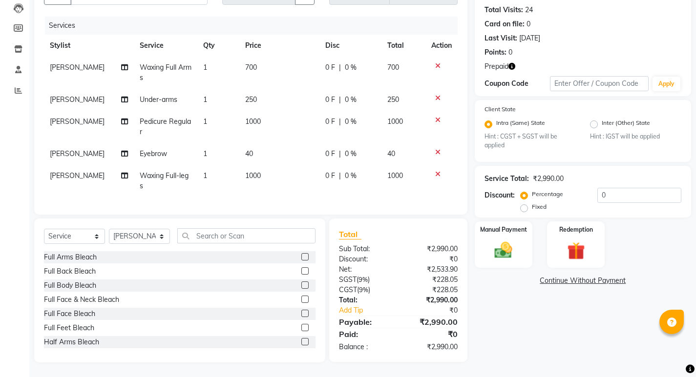
click at [513, 63] on icon "button" at bounding box center [511, 66] width 7 height 7
click at [565, 246] on img at bounding box center [576, 251] width 30 height 23
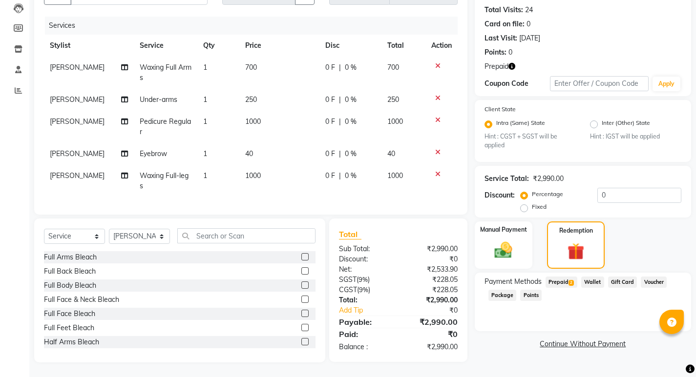
click at [570, 280] on span "2" at bounding box center [570, 283] width 5 height 6
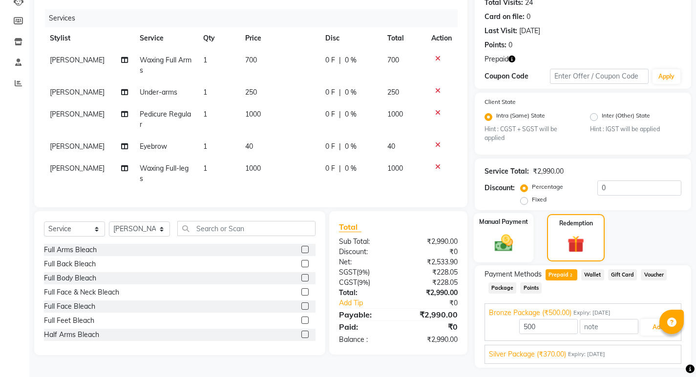
click at [519, 261] on div "Manual Payment" at bounding box center [503, 237] width 60 height 49
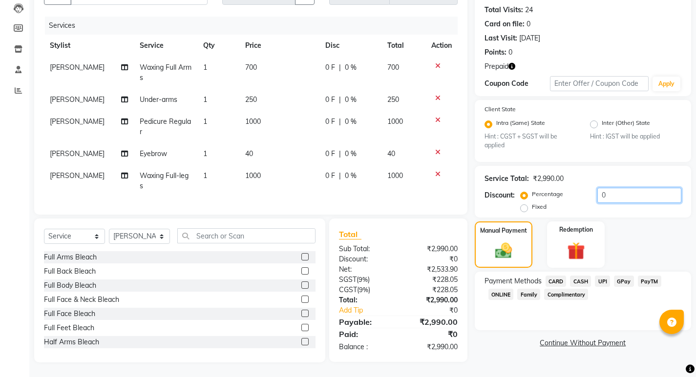
drag, startPoint x: 614, startPoint y: 184, endPoint x: 618, endPoint y: 189, distance: 7.3
click at [617, 188] on input "0" at bounding box center [639, 195] width 84 height 15
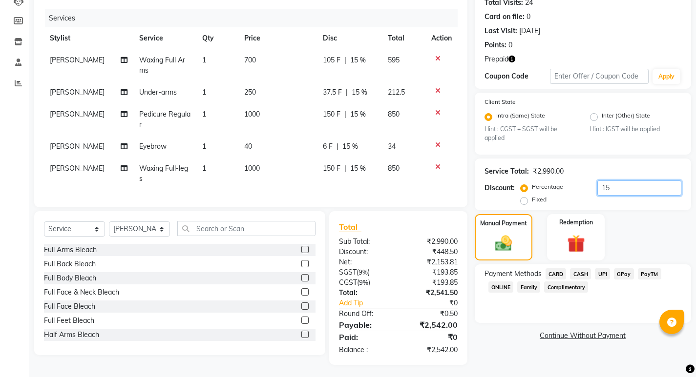
scroll to position [122, 0]
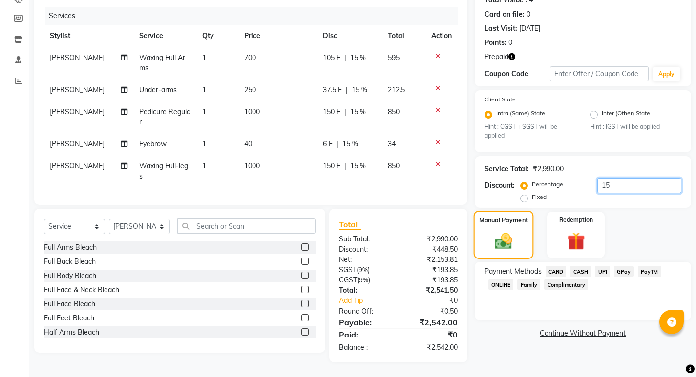
type input "1"
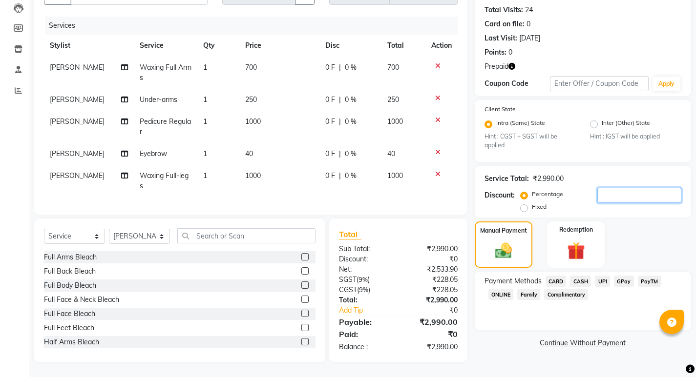
scroll to position [0, 0]
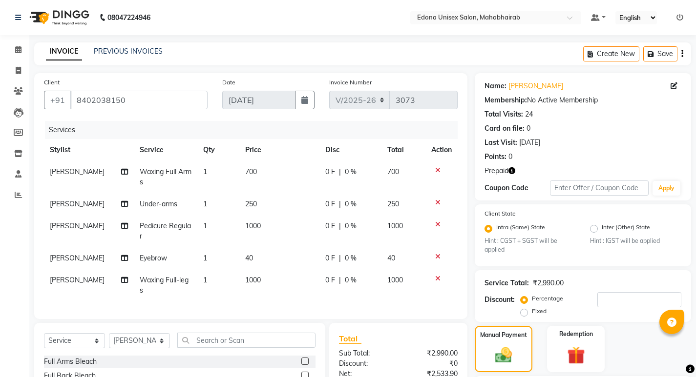
click at [248, 282] on span "1000" at bounding box center [253, 280] width 16 height 9
select select "37934"
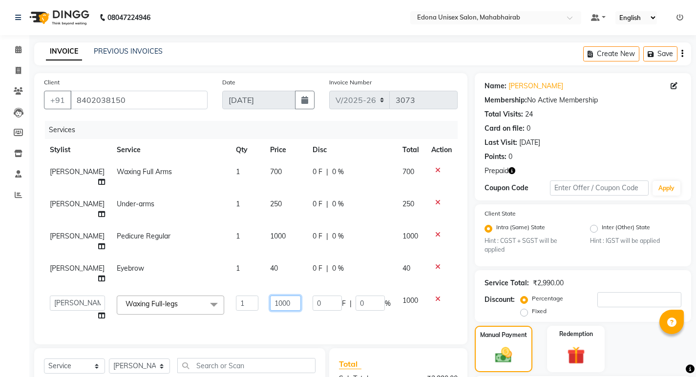
click at [270, 302] on input "1000" at bounding box center [285, 303] width 31 height 15
type input "700"
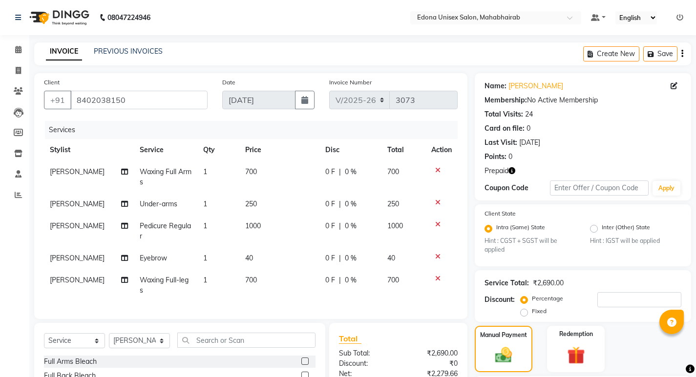
click at [248, 204] on span "250" at bounding box center [251, 204] width 12 height 9
select select "37934"
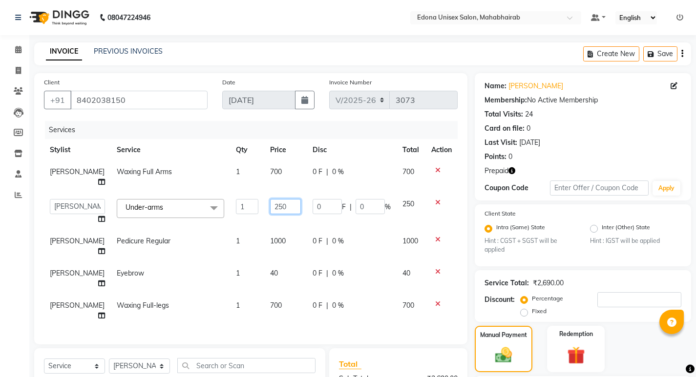
click at [270, 205] on input "250" at bounding box center [285, 206] width 31 height 15
type input "0"
click at [274, 208] on input "0" at bounding box center [285, 206] width 31 height 15
type input "99"
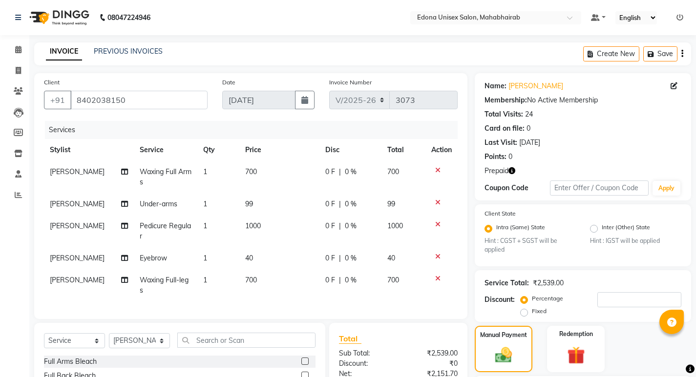
click at [299, 233] on td "1000" at bounding box center [279, 231] width 80 height 32
select select "37934"
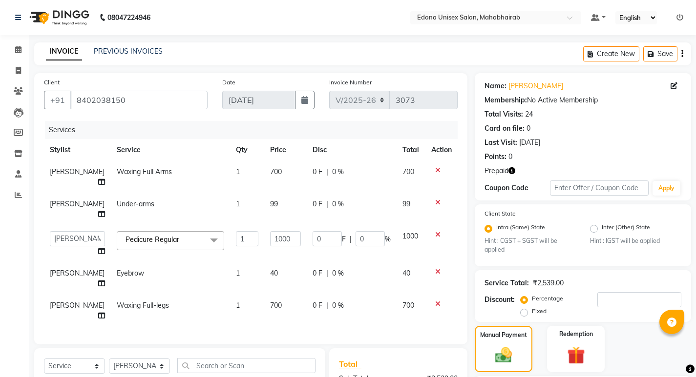
scroll to position [137, 0]
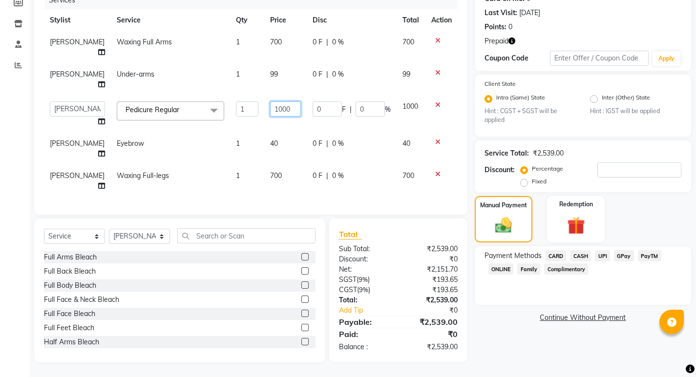
drag, startPoint x: 278, startPoint y: 96, endPoint x: 293, endPoint y: 102, distance: 16.9
click at [278, 102] on input "1000" at bounding box center [285, 109] width 31 height 15
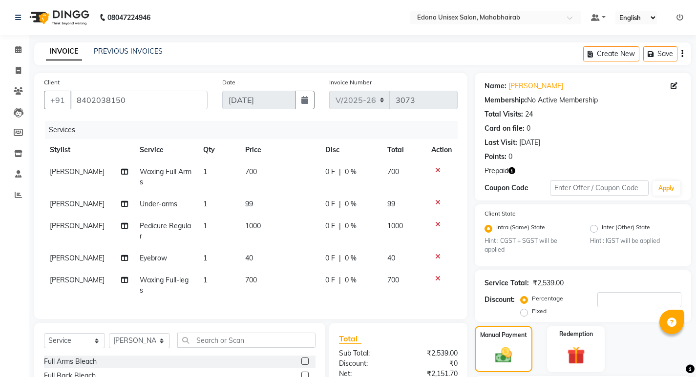
scroll to position [112, 0]
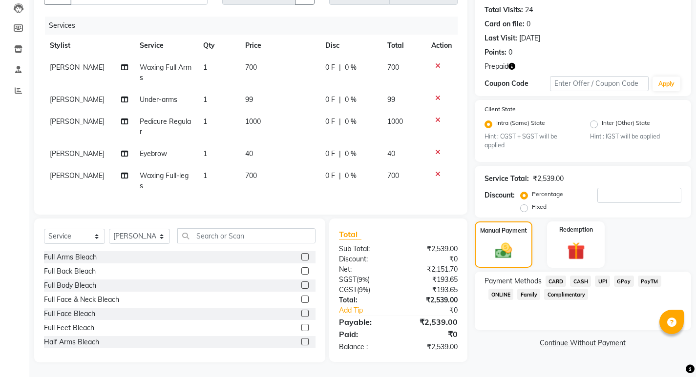
click at [246, 89] on td "99" at bounding box center [279, 100] width 80 height 22
select select "37934"
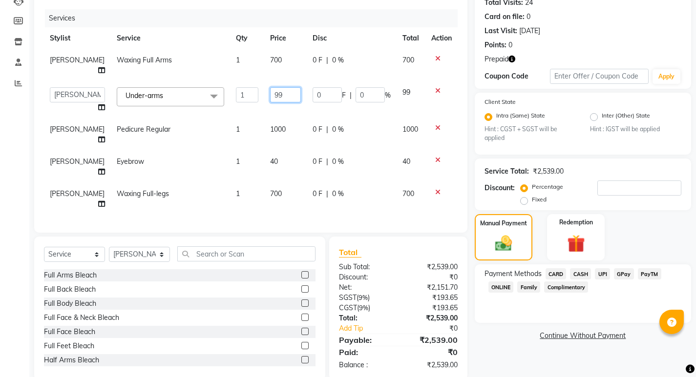
drag, startPoint x: 264, startPoint y: 90, endPoint x: 341, endPoint y: 91, distance: 76.6
click at [270, 91] on input "99" at bounding box center [285, 94] width 31 height 15
type input "9"
type input "250"
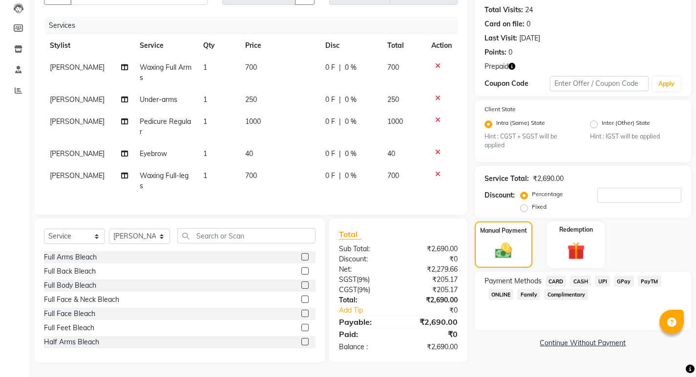
click at [255, 186] on td "700" at bounding box center [279, 181] width 80 height 32
select select "37934"
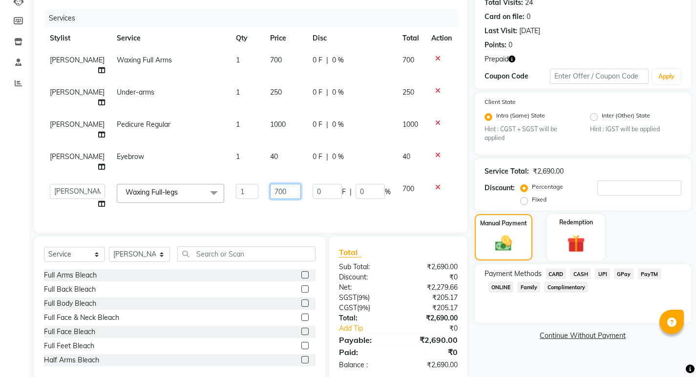
drag, startPoint x: 264, startPoint y: 190, endPoint x: 287, endPoint y: 193, distance: 23.6
click at [270, 190] on input "700" at bounding box center [285, 191] width 31 height 15
type input "1000"
click at [304, 215] on div "Client +91 8402038150 Date 01-09-2025 Invoice Number V/2025 V/2025-26 3073 Serv…" at bounding box center [251, 170] width 448 height 419
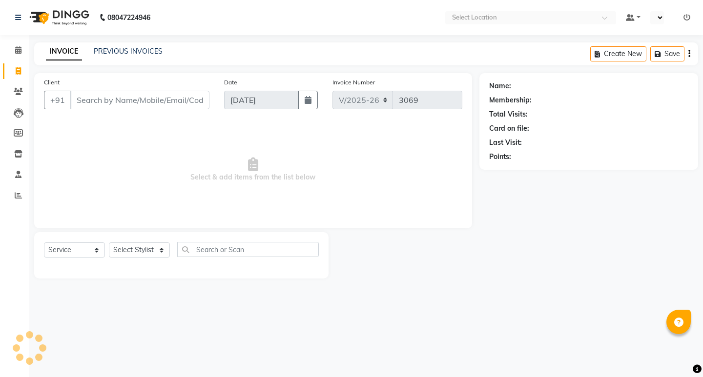
select select "5393"
select select "service"
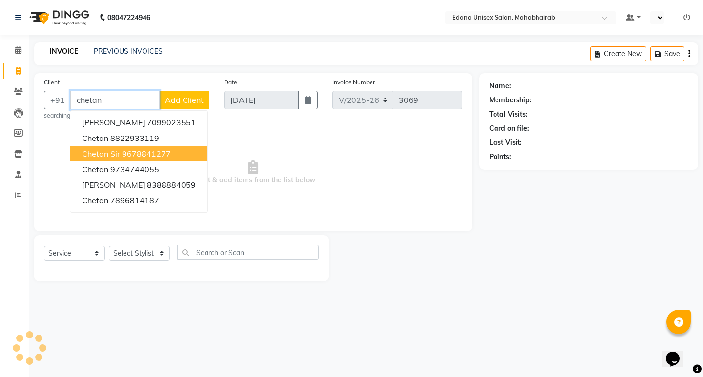
click at [186, 153] on button "Chetan Sir 9678841277" at bounding box center [138, 154] width 137 height 16
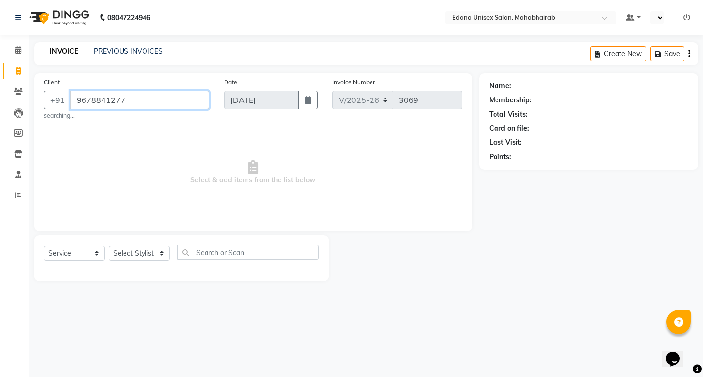
type input "9678841277"
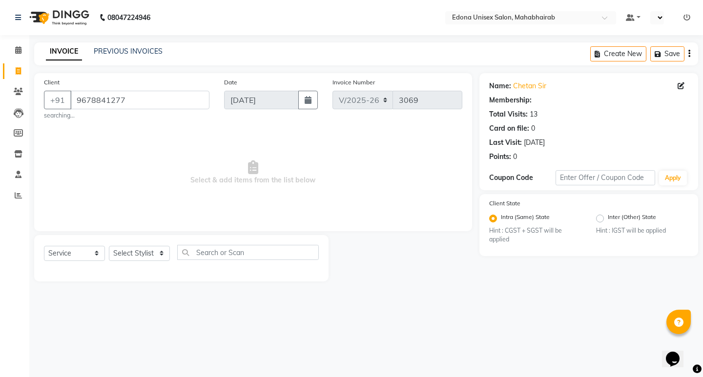
click at [186, 153] on span "Select & add items from the list below" at bounding box center [253, 173] width 418 height 98
drag, startPoint x: 161, startPoint y: 251, endPoint x: 164, endPoint y: 247, distance: 5.3
click at [161, 250] on select "Select Stylist Admin Anju Sonar Bir Basumtary [PERSON_NAME] [PERSON_NAME] Hombr…" at bounding box center [139, 253] width 61 height 15
select select "35911"
click at [109, 246] on select "Select Stylist Admin Anju Sonar Bir Basumtary [PERSON_NAME] [PERSON_NAME] Hombr…" at bounding box center [139, 253] width 61 height 15
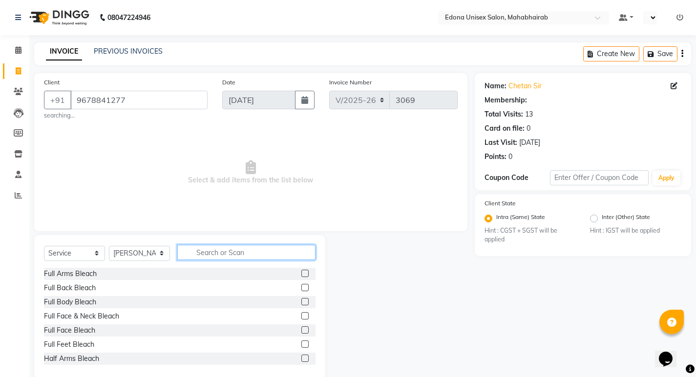
click at [226, 251] on input "text" at bounding box center [246, 252] width 138 height 15
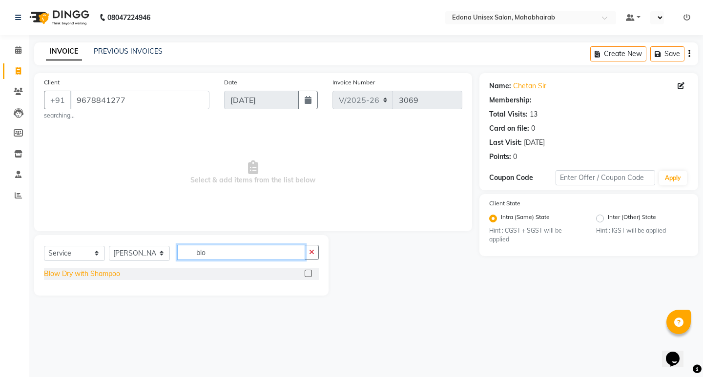
type input "blo"
click at [103, 272] on div "Blow Dry with Shampoo" at bounding box center [82, 274] width 76 height 10
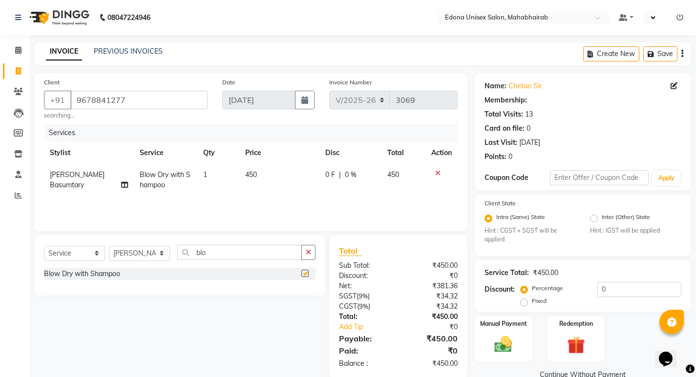
checkbox input "false"
click at [661, 295] on input "0" at bounding box center [639, 289] width 84 height 15
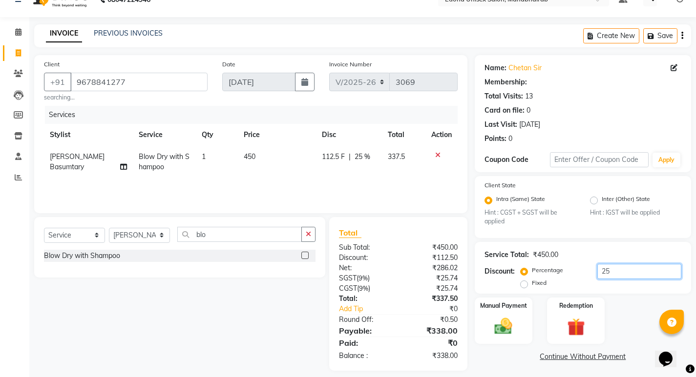
scroll to position [26, 0]
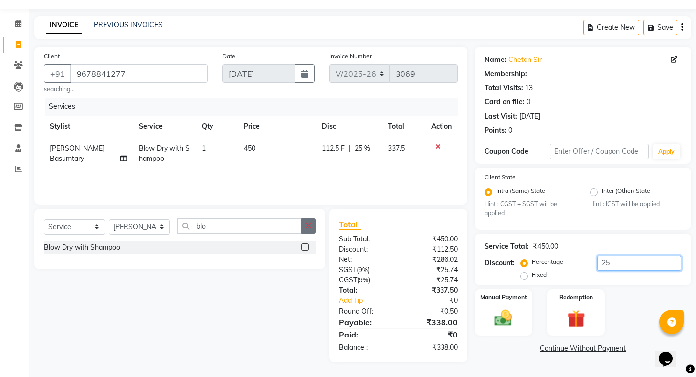
type input "25"
drag, startPoint x: 307, startPoint y: 224, endPoint x: 287, endPoint y: 224, distance: 20.5
click at [308, 224] on icon "button" at bounding box center [308, 226] width 5 height 7
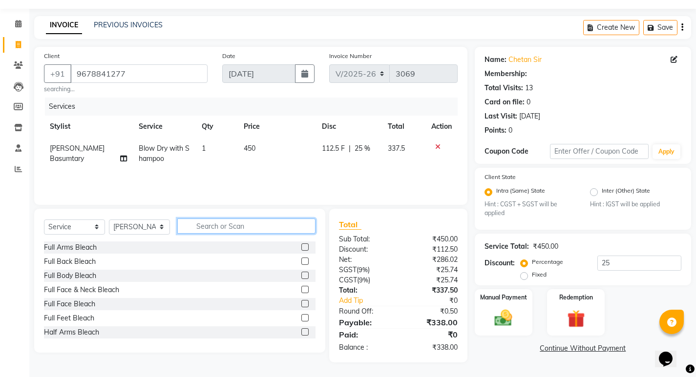
click at [268, 225] on input "text" at bounding box center [246, 226] width 138 height 15
type input "h"
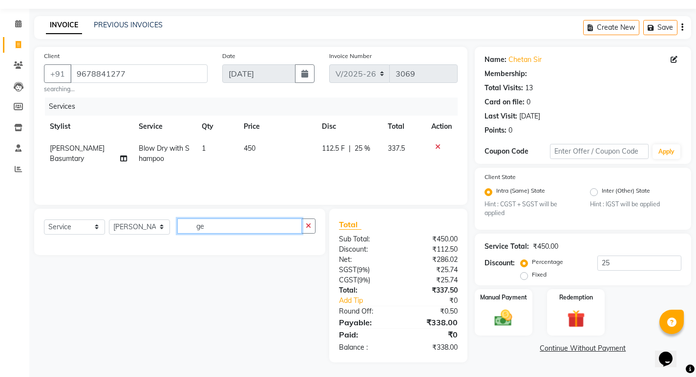
type input "g"
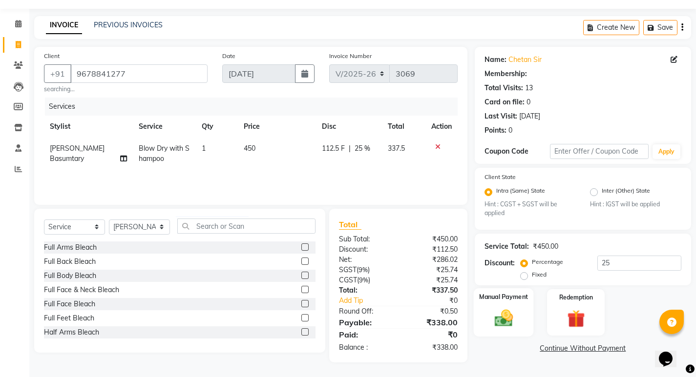
click at [510, 321] on img at bounding box center [503, 318] width 30 height 21
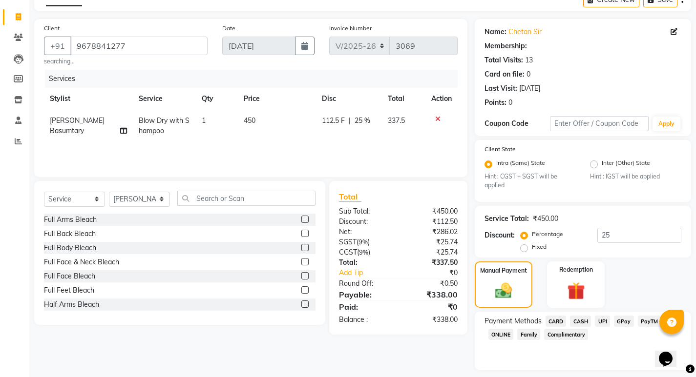
scroll to position [82, 0]
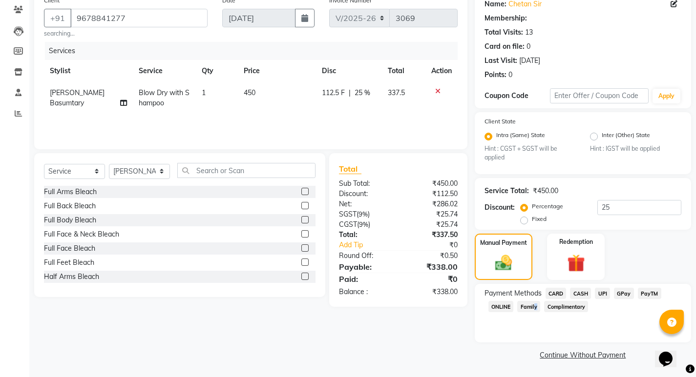
click at [533, 308] on span "Family" at bounding box center [528, 306] width 23 height 11
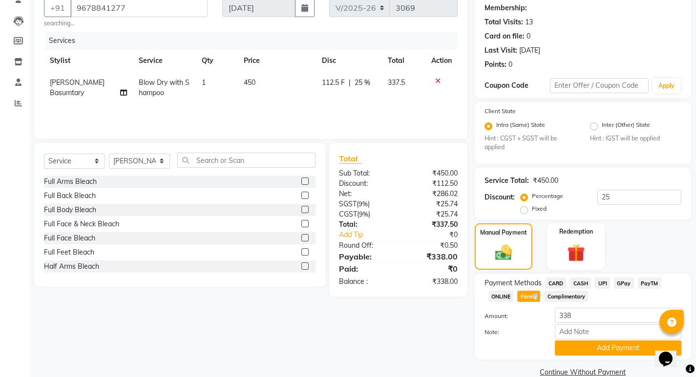
scroll to position [109, 0]
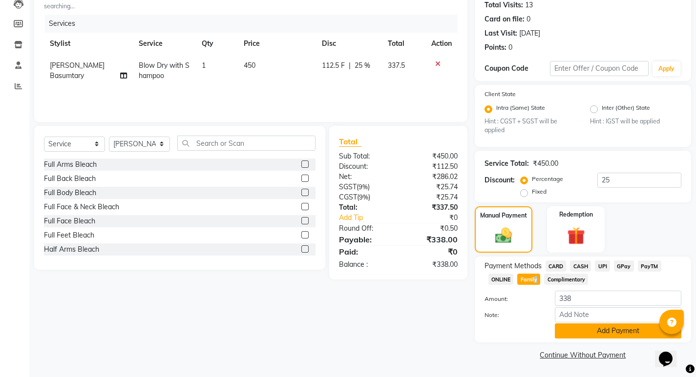
click at [613, 334] on button "Add Payment" at bounding box center [617, 331] width 126 height 15
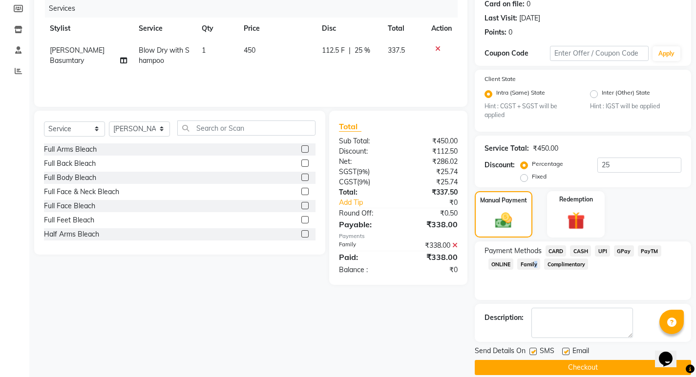
scroll to position [137, 0]
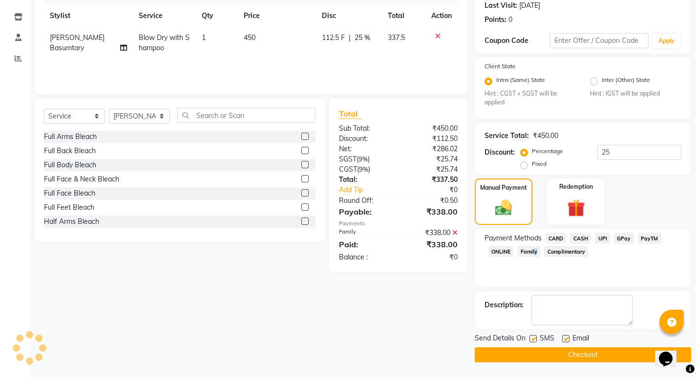
click at [574, 354] on button "Checkout" at bounding box center [582, 355] width 216 height 15
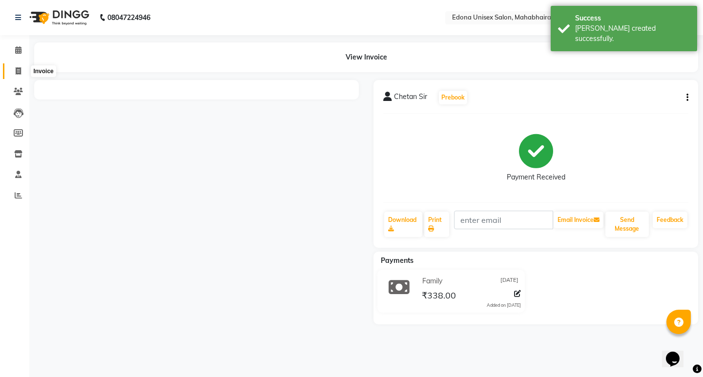
click at [20, 73] on icon at bounding box center [18, 70] width 5 height 7
select select "service"
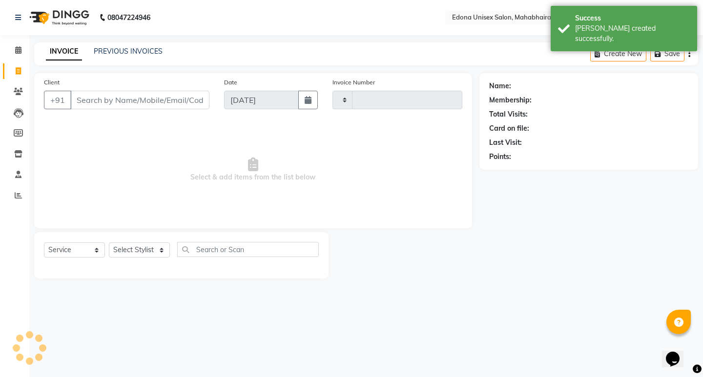
click at [20, 74] on icon at bounding box center [18, 70] width 5 height 7
select select "service"
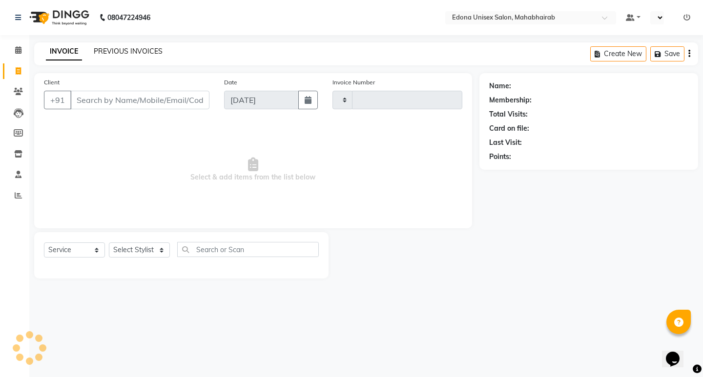
click at [133, 49] on link "PREVIOUS INVOICES" at bounding box center [128, 51] width 69 height 9
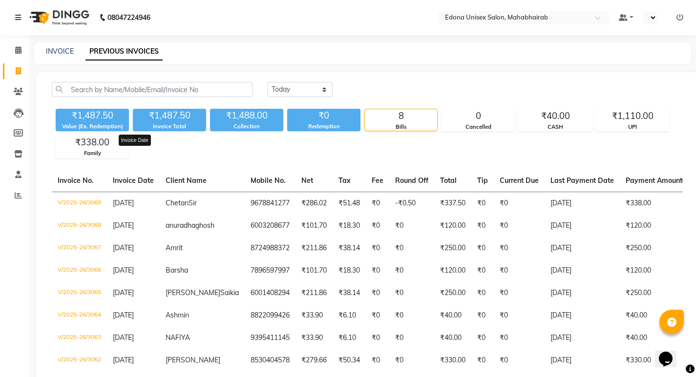
click at [141, 181] on span "Invoice Date" at bounding box center [133, 180] width 41 height 9
click at [22, 72] on span at bounding box center [18, 71] width 17 height 11
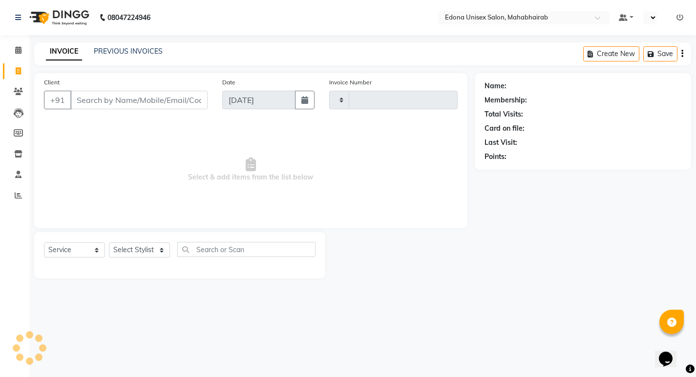
click at [22, 74] on span at bounding box center [18, 71] width 17 height 11
drag, startPoint x: 22, startPoint y: 74, endPoint x: 62, endPoint y: 0, distance: 84.5
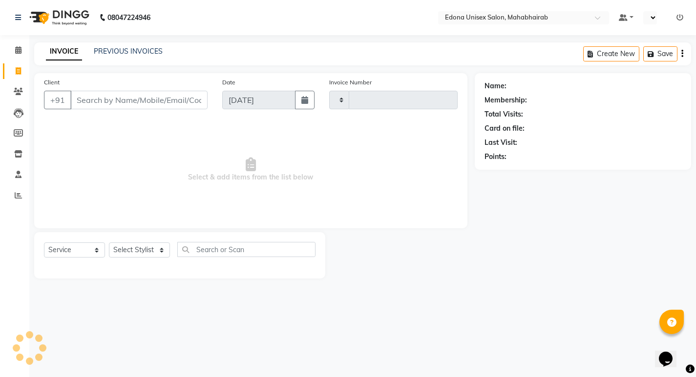
click at [22, 77] on link "Invoice" at bounding box center [14, 71] width 23 height 16
select select "service"
type input "3070"
select select "5393"
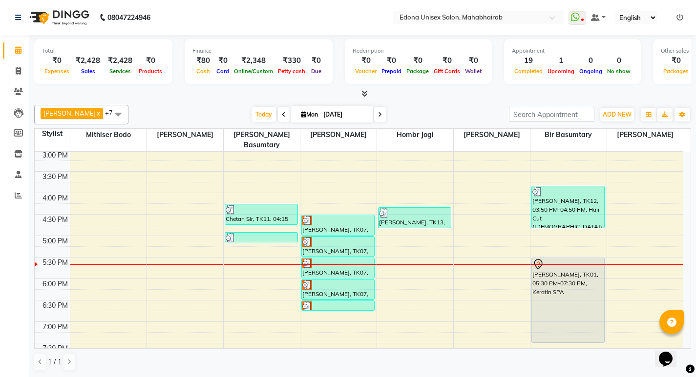
scroll to position [318, 0]
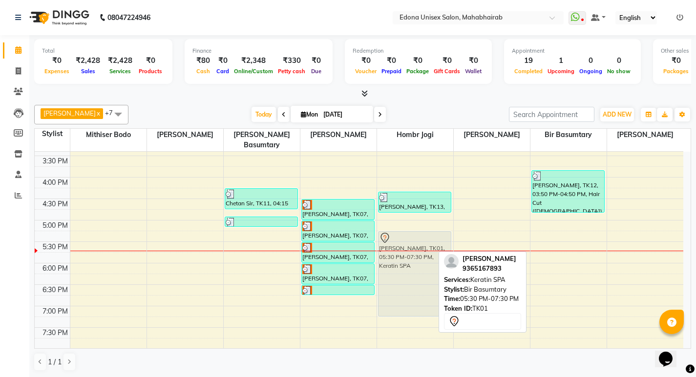
drag, startPoint x: 558, startPoint y: 270, endPoint x: 415, endPoint y: 258, distance: 143.0
click at [415, 258] on tr "SHERY, TK03, 10:30 AM-11:30 AM, Under-arms,Upper Lips Wax NAFIYA, TK04, 11:20 A…" at bounding box center [359, 113] width 648 height 558
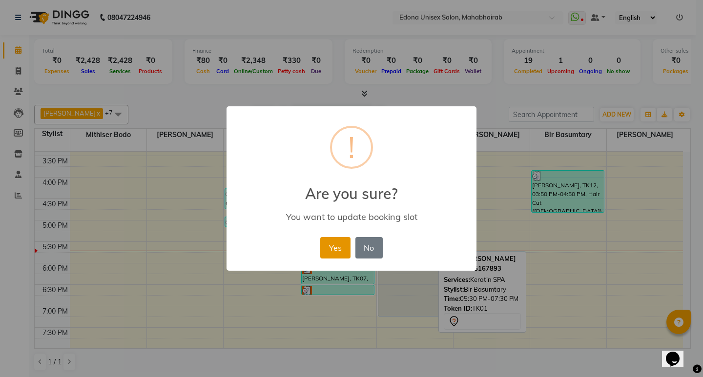
drag, startPoint x: 320, startPoint y: 246, endPoint x: 325, endPoint y: 248, distance: 5.9
click at [322, 248] on div "Yes No No" at bounding box center [351, 248] width 67 height 26
click at [339, 256] on button "Yes" at bounding box center [335, 247] width 30 height 21
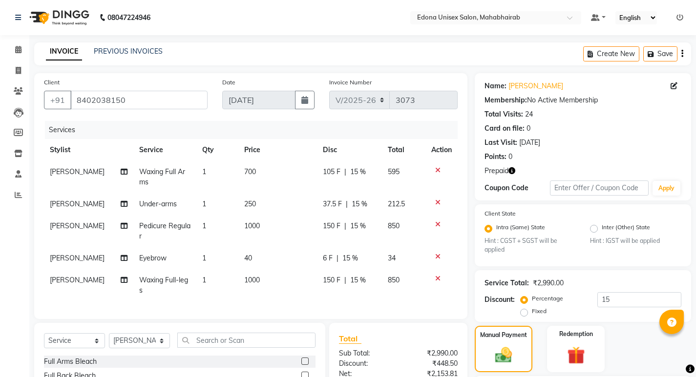
select select "5393"
select select "service"
select select "37934"
type input "15"
click at [18, 46] on icon at bounding box center [18, 49] width 6 height 7
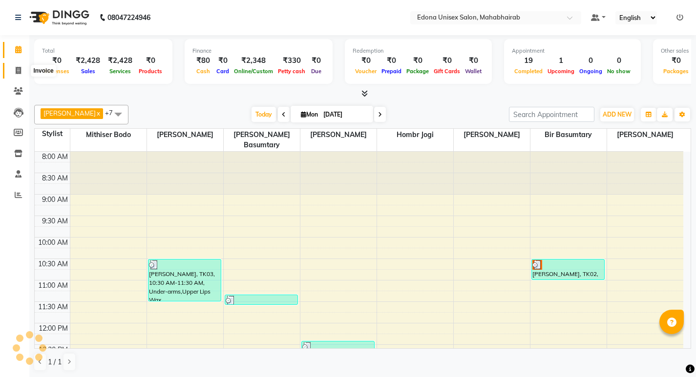
click at [19, 69] on icon at bounding box center [18, 70] width 5 height 7
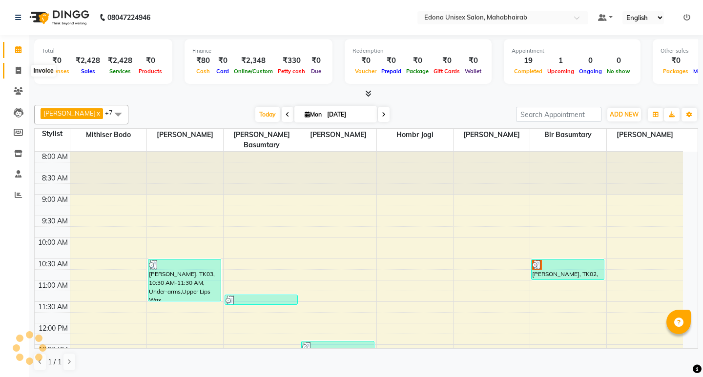
select select "service"
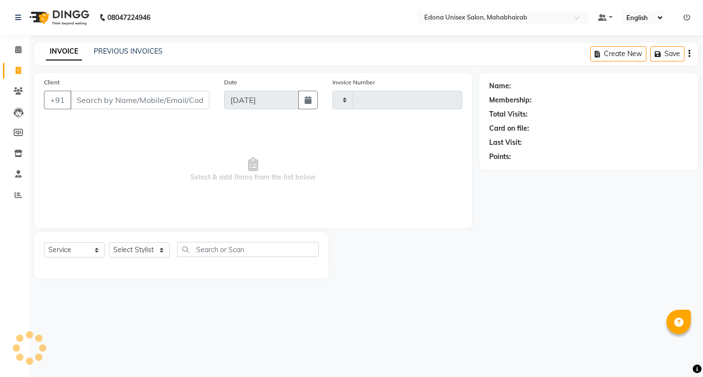
type input "3073"
select select "5393"
click at [164, 250] on select "Select Stylist Admin Anju Sonar Bir Basumtary [PERSON_NAME] [PERSON_NAME] Hombr…" at bounding box center [139, 250] width 61 height 15
select select "35909"
click at [109, 243] on select "Select Stylist Admin Anju Sonar Bir Basumtary [PERSON_NAME] [PERSON_NAME] Hombr…" at bounding box center [139, 250] width 61 height 15
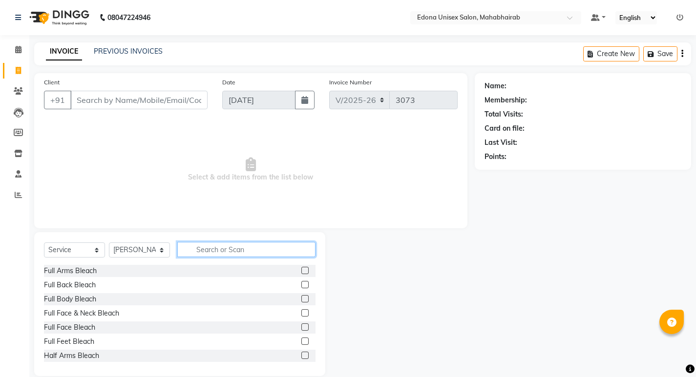
click at [204, 250] on input "text" at bounding box center [246, 249] width 138 height 15
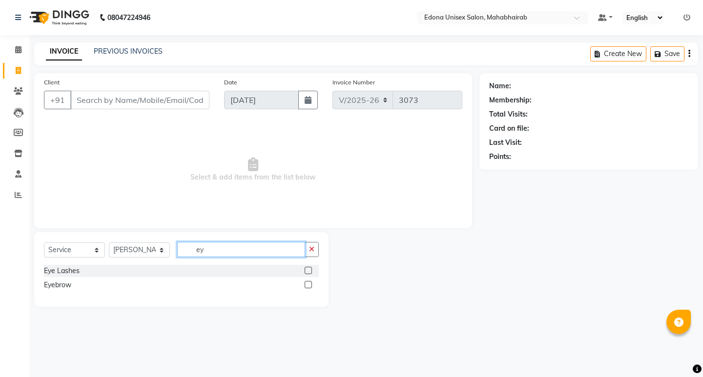
type input "ey"
click at [306, 283] on label at bounding box center [308, 284] width 7 height 7
click at [306, 283] on input "checkbox" at bounding box center [308, 285] width 6 height 6
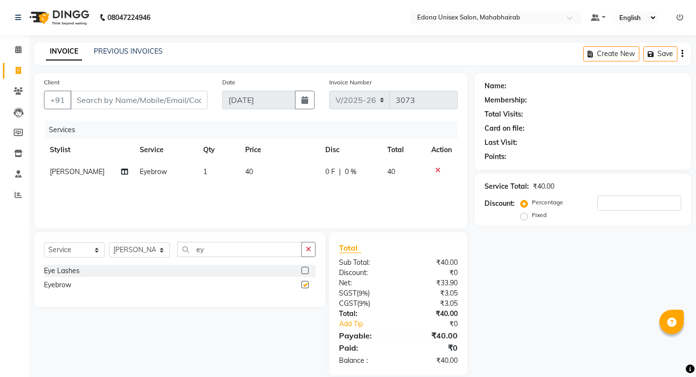
checkbox input "false"
click at [161, 95] on input "Client" at bounding box center [138, 100] width 137 height 19
type input "7"
type input "0"
type input "7663998299"
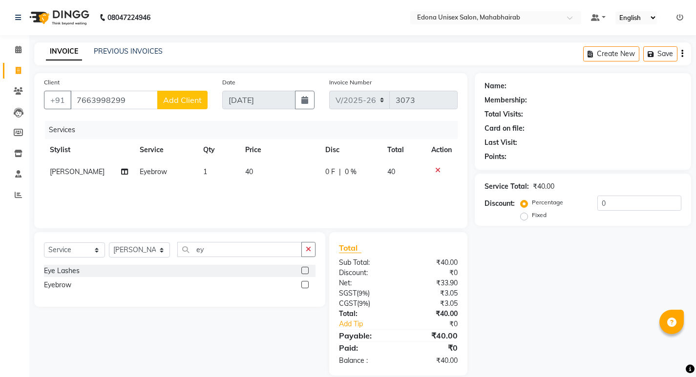
click at [185, 96] on span "Add Client" at bounding box center [182, 100] width 39 height 10
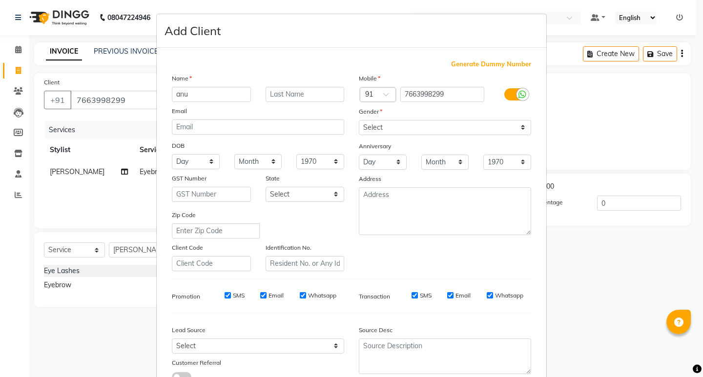
type input "anu"
click at [516, 125] on select "Select Male Female Other Prefer Not To Say" at bounding box center [445, 127] width 172 height 15
select select "female"
click at [359, 120] on select "Select Male Female Other Prefer Not To Say" at bounding box center [445, 127] width 172 height 15
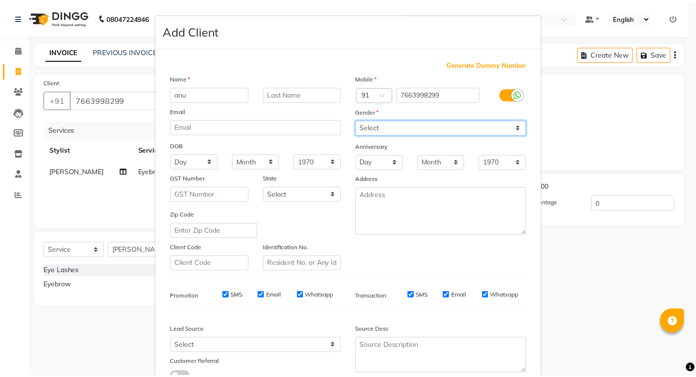
scroll to position [73, 0]
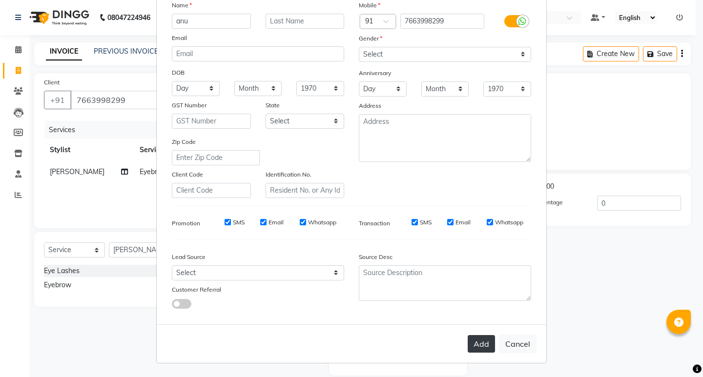
click at [484, 343] on button "Add" at bounding box center [481, 344] width 27 height 18
select select
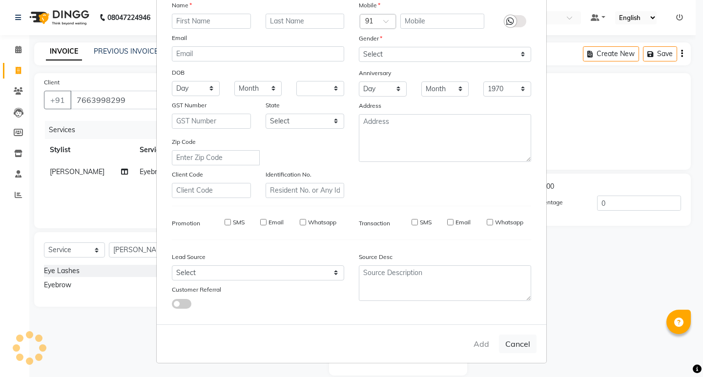
select select
checkbox input "false"
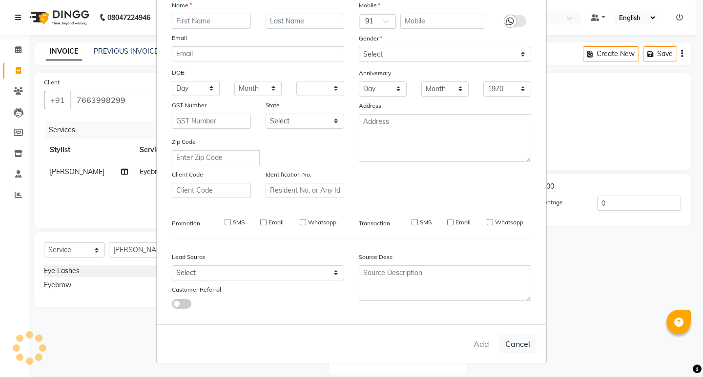
checkbox input "false"
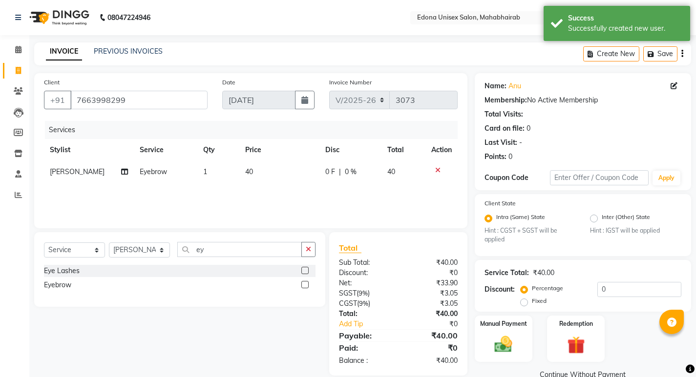
scroll to position [20, 0]
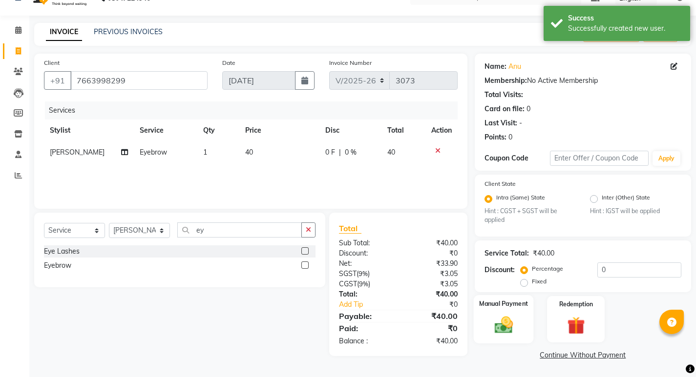
click at [501, 321] on img at bounding box center [503, 325] width 30 height 21
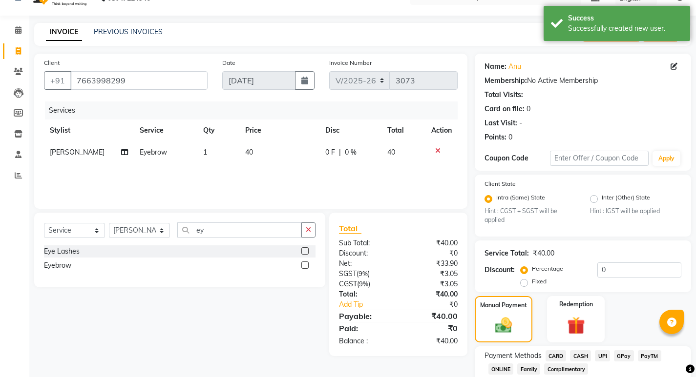
scroll to position [82, 0]
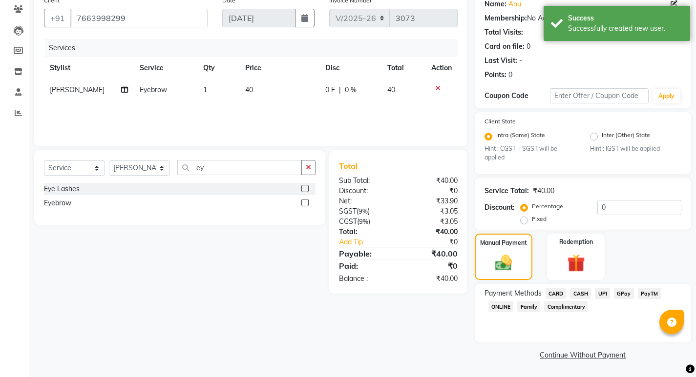
click at [580, 293] on span "CASH" at bounding box center [580, 293] width 21 height 11
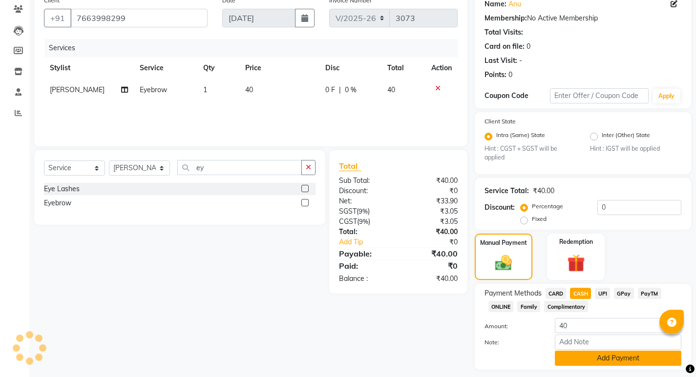
click at [603, 358] on button "Add Payment" at bounding box center [617, 358] width 126 height 15
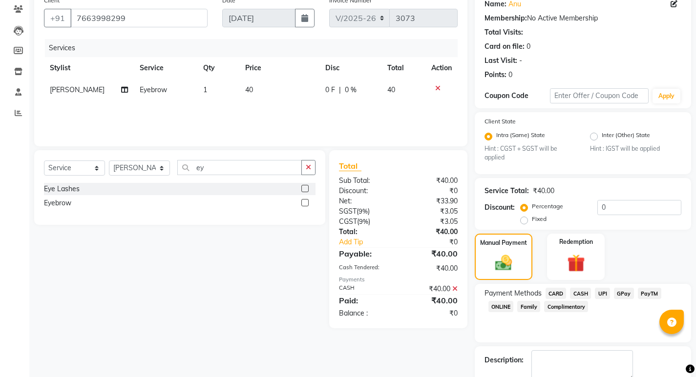
scroll to position [137, 0]
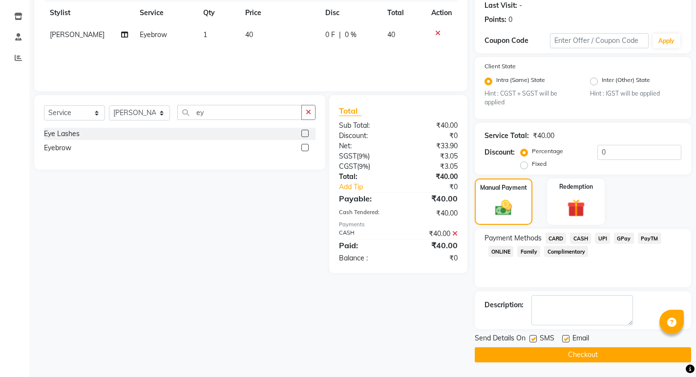
click at [541, 348] on button "Checkout" at bounding box center [582, 355] width 216 height 15
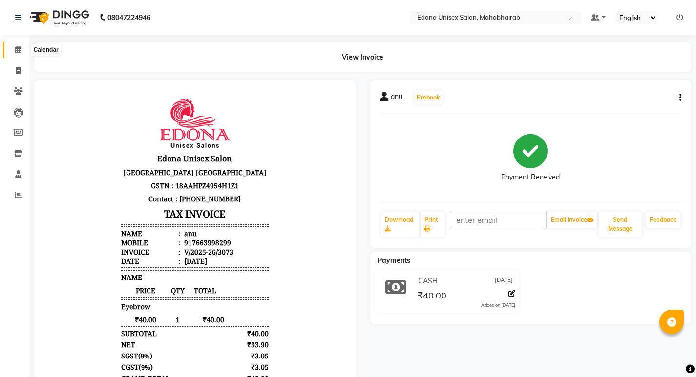
click at [19, 50] on icon at bounding box center [18, 49] width 6 height 7
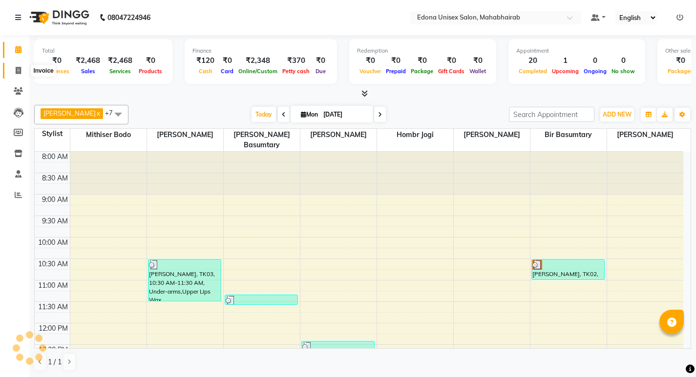
click at [19, 70] on icon at bounding box center [18, 70] width 5 height 7
select select "service"
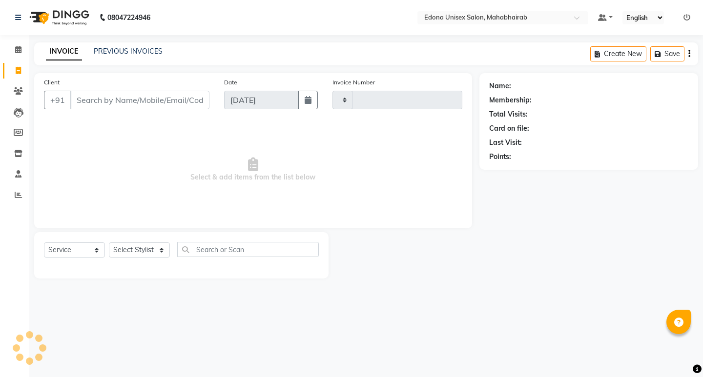
click at [306, 48] on div "INVOICE PREVIOUS INVOICES Create New Save" at bounding box center [366, 53] width 664 height 23
select select "5393"
type input "3074"
click at [252, 139] on span "Select & add items from the list below" at bounding box center [253, 170] width 418 height 98
click at [128, 53] on link "PREVIOUS INVOICES" at bounding box center [128, 51] width 69 height 9
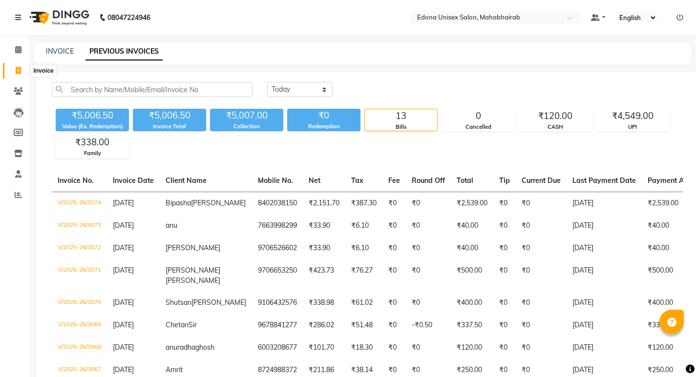
click at [19, 72] on icon at bounding box center [18, 70] width 5 height 7
select select "service"
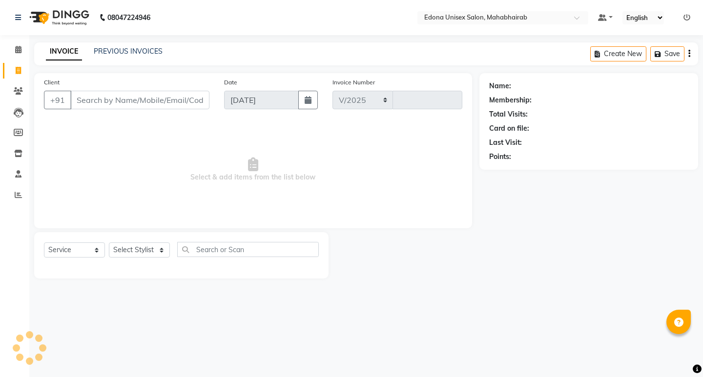
select select "5393"
type input "3075"
click at [17, 46] on icon at bounding box center [18, 49] width 6 height 7
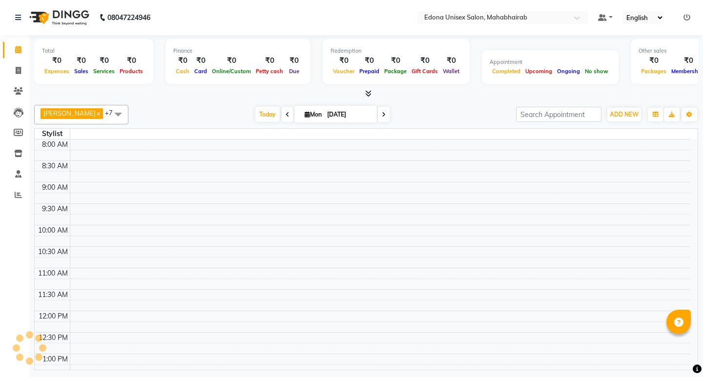
click at [17, 50] on icon at bounding box center [18, 49] width 6 height 7
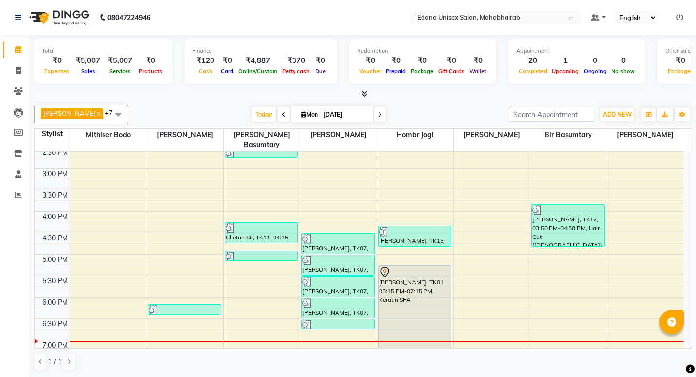
scroll to position [305, 0]
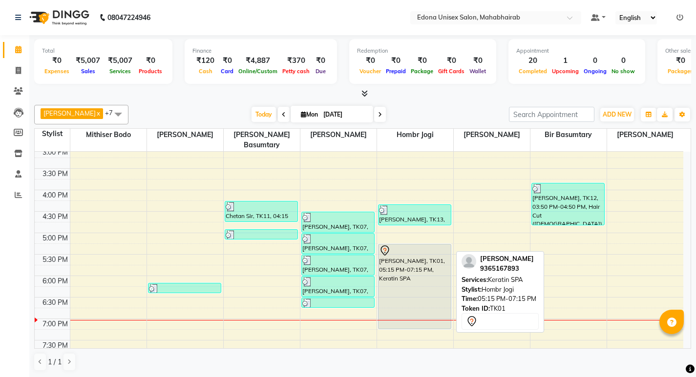
click at [427, 254] on div "PRACHI BASFOR, TK01, 05:15 PM-07:15 PM, Keratin SPA" at bounding box center [414, 287] width 72 height 84
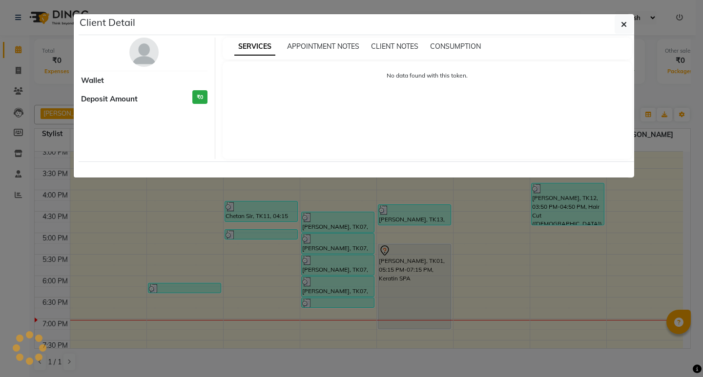
select select "7"
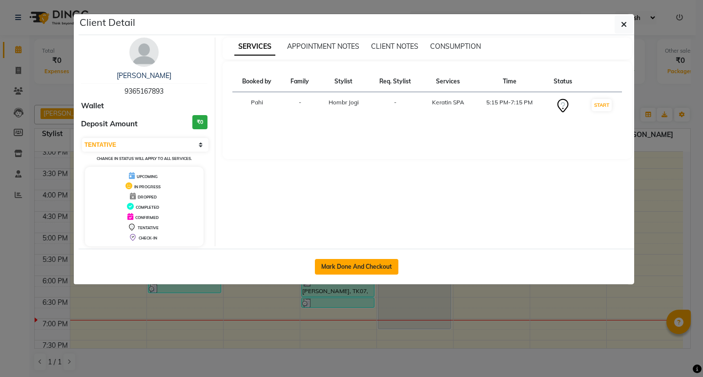
click at [363, 260] on button "Mark Done And Checkout" at bounding box center [356, 267] width 83 height 16
select select "service"
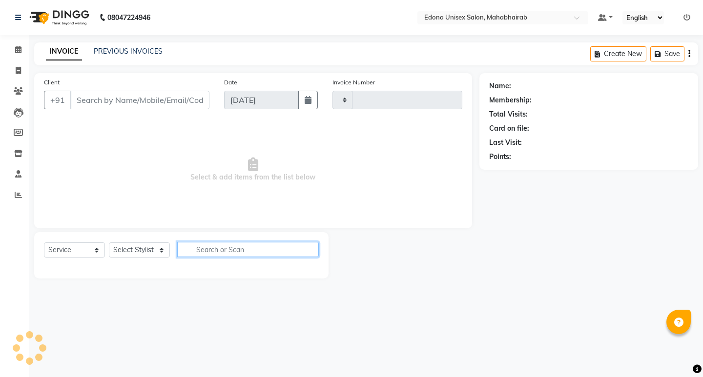
click at [259, 248] on input "text" at bounding box center [248, 249] width 142 height 15
type input "3075"
select select "5393"
type input "hair"
type input "9365167893"
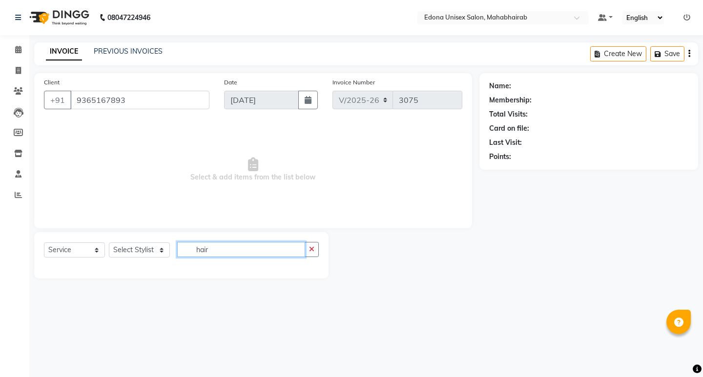
select select "47303"
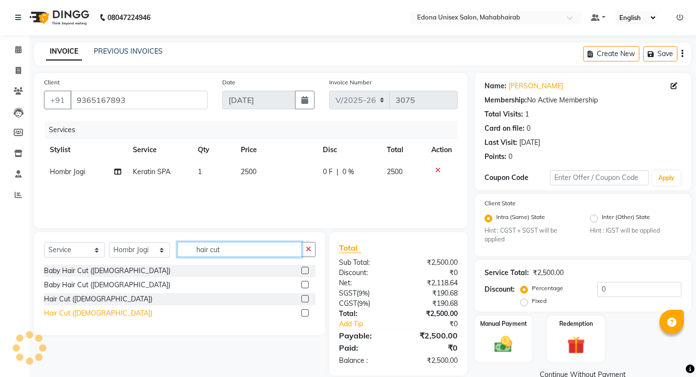
type input "hair cut"
click at [65, 312] on div "Hair Cut ([DEMOGRAPHIC_DATA])" at bounding box center [98, 313] width 108 height 10
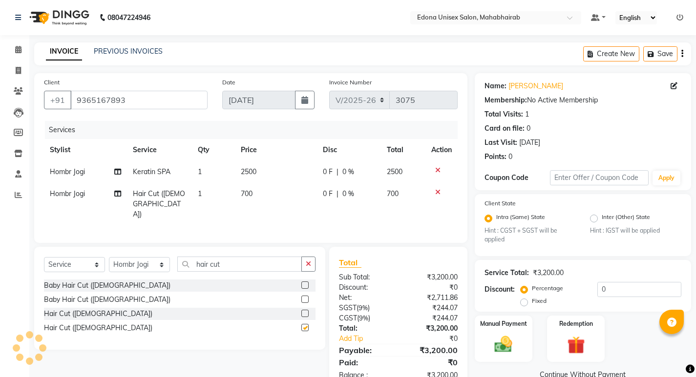
checkbox input "false"
click at [241, 190] on span "700" at bounding box center [247, 193] width 12 height 9
select select "47303"
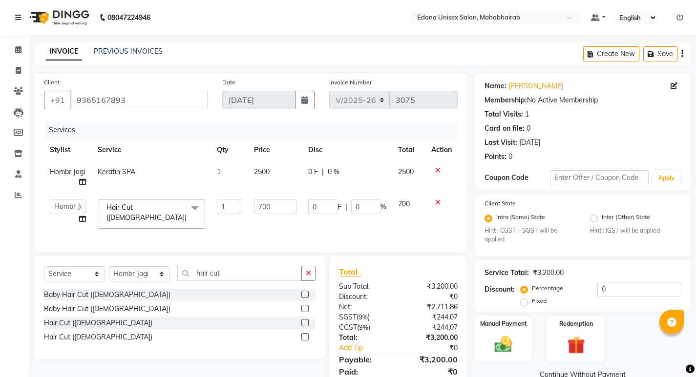
click at [262, 174] on span "2500" at bounding box center [262, 171] width 16 height 9
select select "47303"
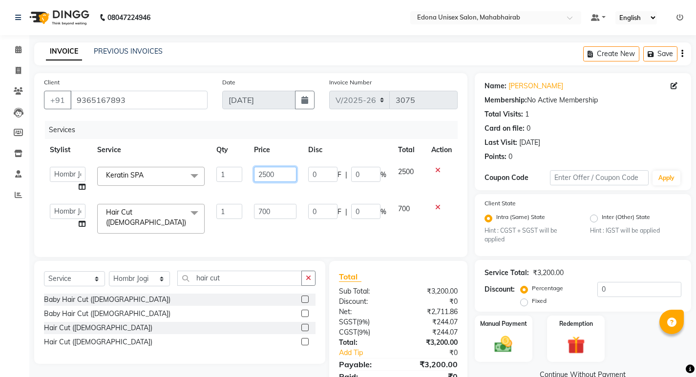
drag, startPoint x: 266, startPoint y: 173, endPoint x: 328, endPoint y: 178, distance: 61.7
click at [268, 173] on input "2500" at bounding box center [275, 174] width 42 height 15
type input "2000"
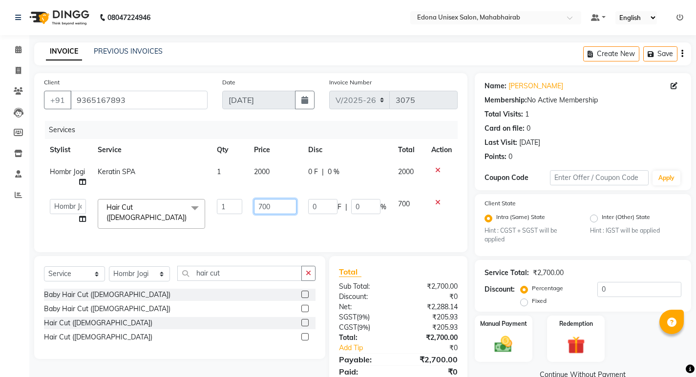
click at [276, 215] on td "700" at bounding box center [275, 213] width 54 height 41
type input "7"
type input "500"
click at [317, 231] on div "Client +91 9365167893 Date 01-09-2025 Invoice Number V/2025 V/2025-26 3075 Serv…" at bounding box center [251, 236] width 448 height 327
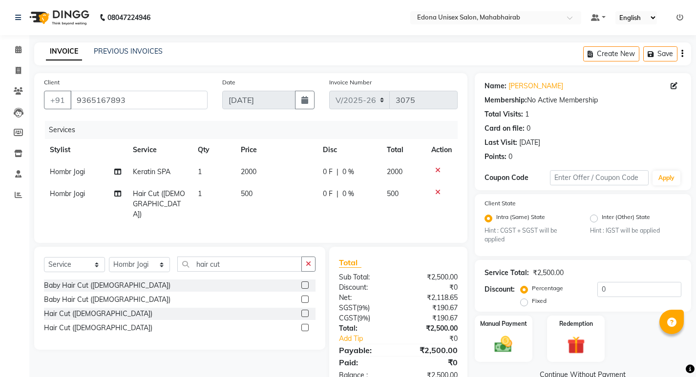
scroll to position [20, 0]
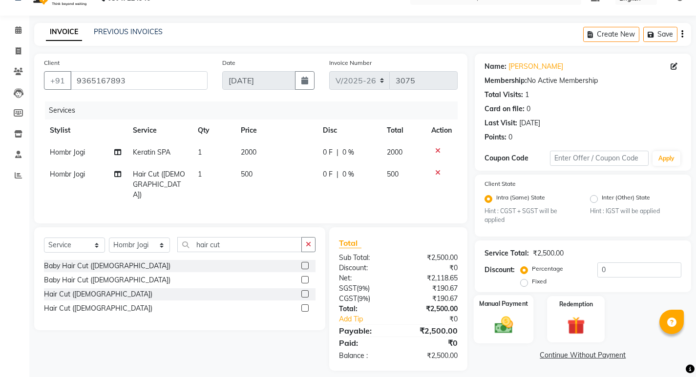
click at [512, 319] on img at bounding box center [503, 325] width 30 height 21
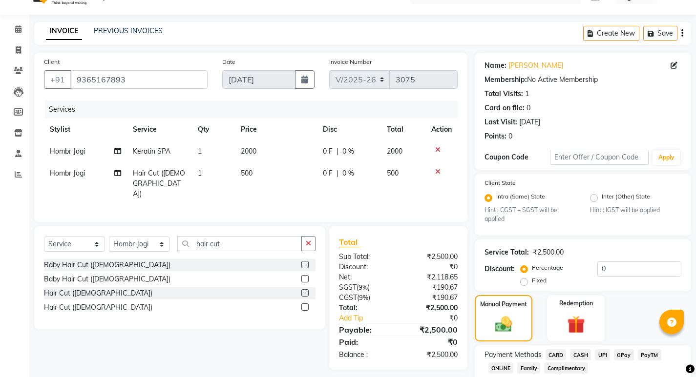
scroll to position [82, 0]
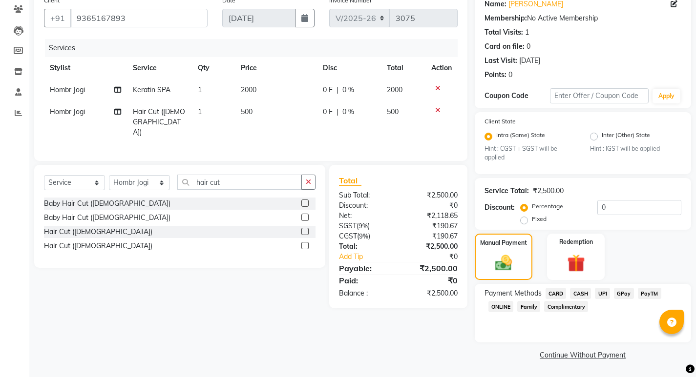
click at [572, 290] on span "CASH" at bounding box center [580, 293] width 21 height 11
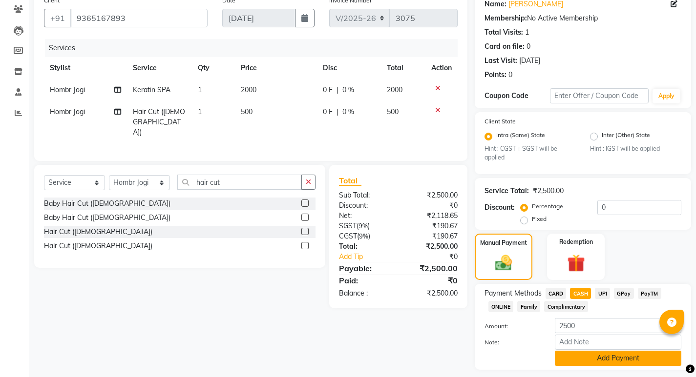
click at [618, 351] on button "Add Payment" at bounding box center [617, 358] width 126 height 15
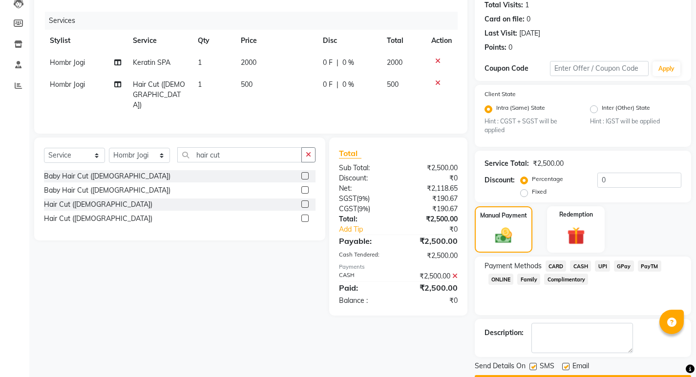
scroll to position [137, 0]
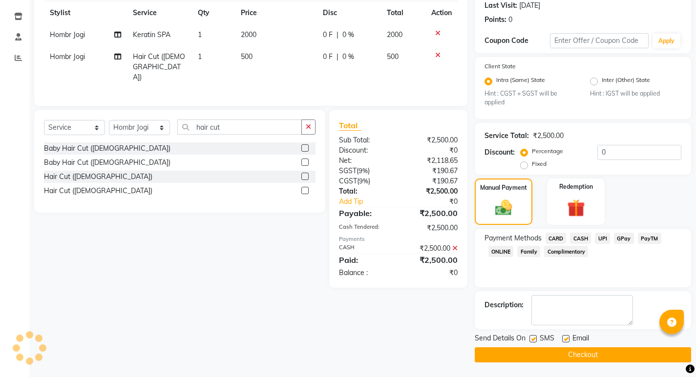
click at [615, 353] on button "Checkout" at bounding box center [582, 355] width 216 height 15
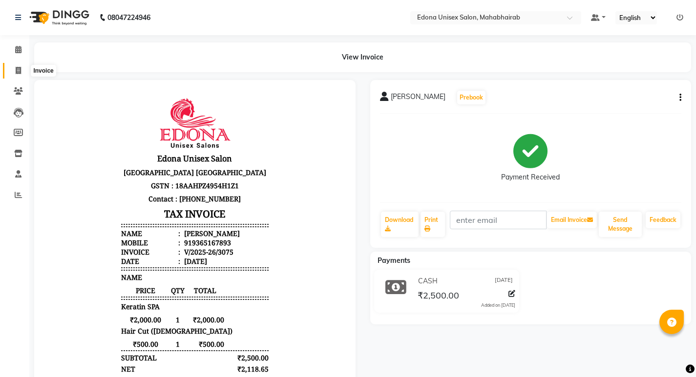
click at [17, 68] on icon at bounding box center [18, 70] width 5 height 7
select select "service"
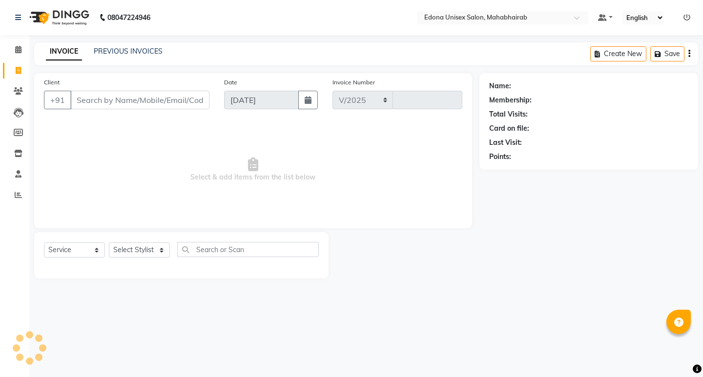
select select "5393"
type input "3076"
click at [154, 246] on select "Select Stylist Admin Anju Sonar Bir Basumtary Bishal Bharma Hemen Daimari Hombr…" at bounding box center [139, 250] width 61 height 15
select select "35909"
click at [109, 243] on select "Select Stylist Admin Anju Sonar Bir Basumtary Bishal Bharma Hemen Daimari Hombr…" at bounding box center [139, 250] width 61 height 15
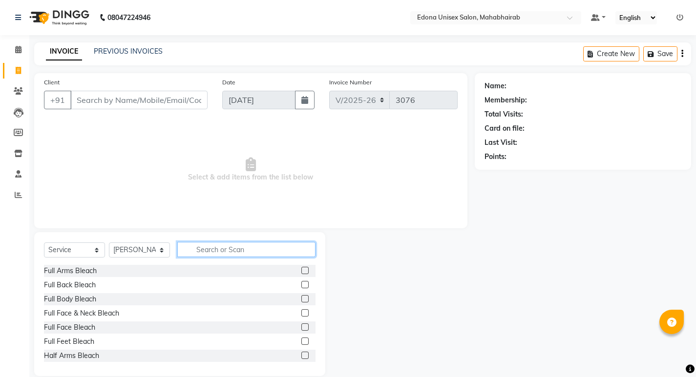
click at [235, 255] on input "text" at bounding box center [246, 249] width 138 height 15
type input "e"
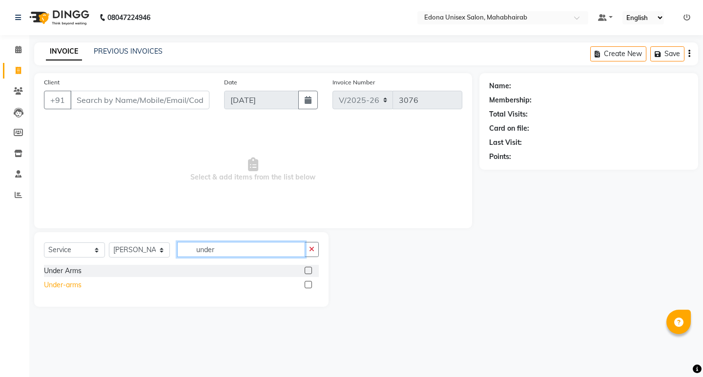
type input "under"
click at [66, 287] on div "Under-arms" at bounding box center [63, 285] width 38 height 10
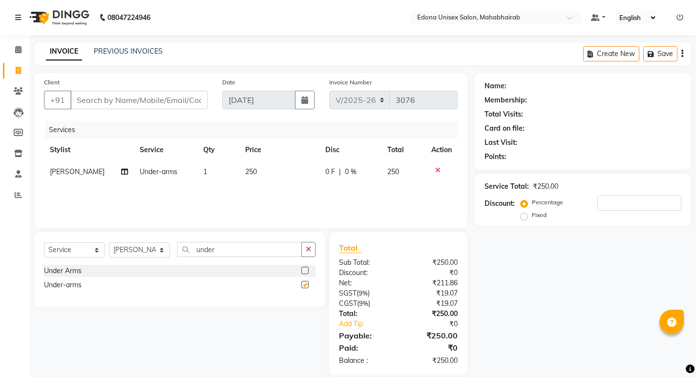
checkbox input "false"
click at [274, 249] on input "under" at bounding box center [239, 249] width 124 height 15
type input "u"
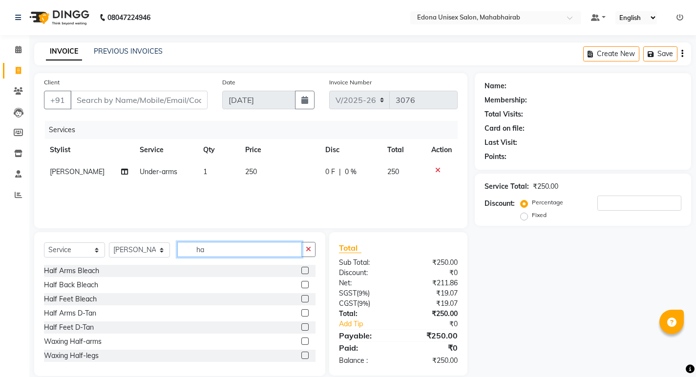
type input "h"
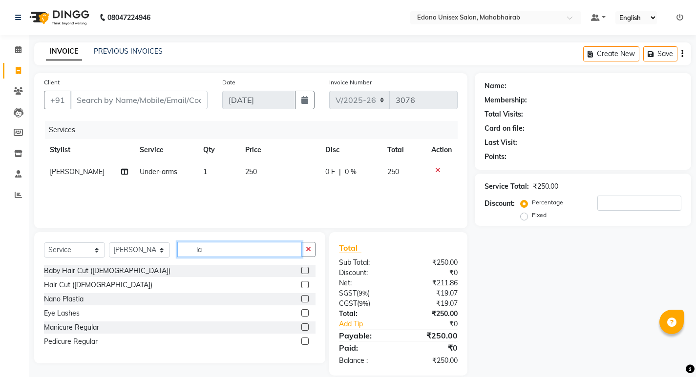
type input "l"
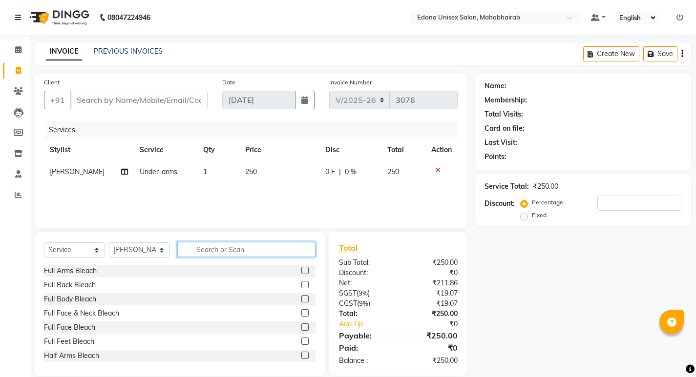
type input "f"
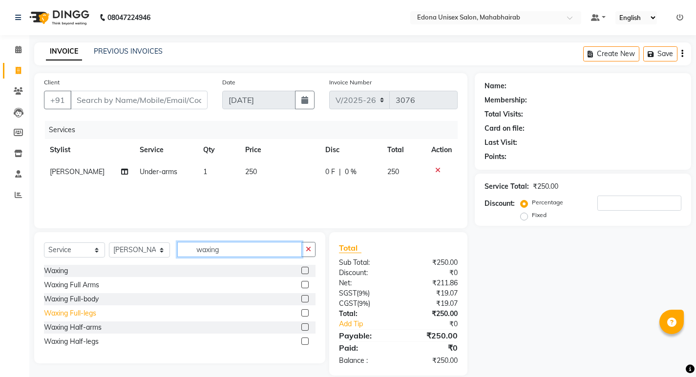
type input "waxing"
click at [87, 311] on div "Waxing Full-legs" at bounding box center [70, 313] width 52 height 10
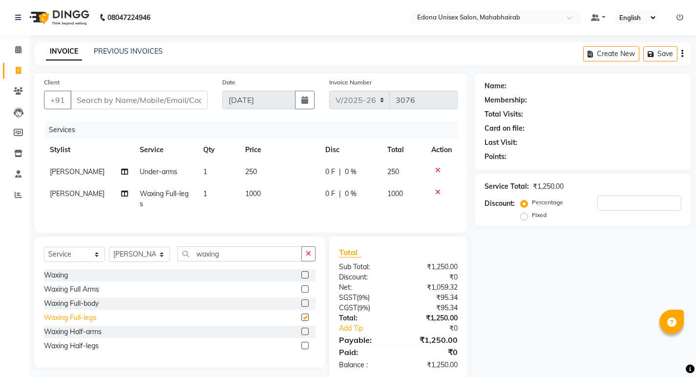
checkbox input "false"
click at [84, 295] on div "Waxing Full Arms" at bounding box center [71, 290] width 55 height 10
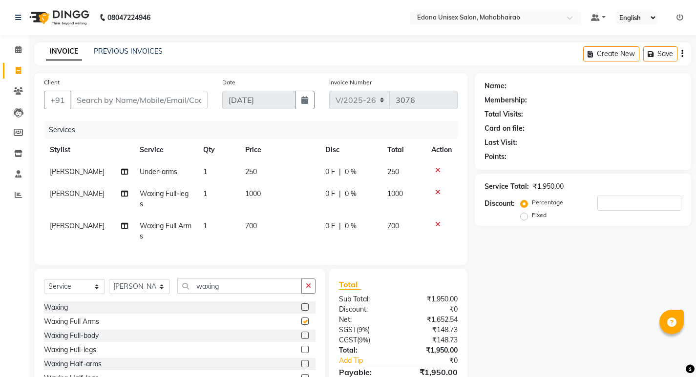
checkbox input "false"
click at [642, 205] on input "number" at bounding box center [639, 203] width 84 height 15
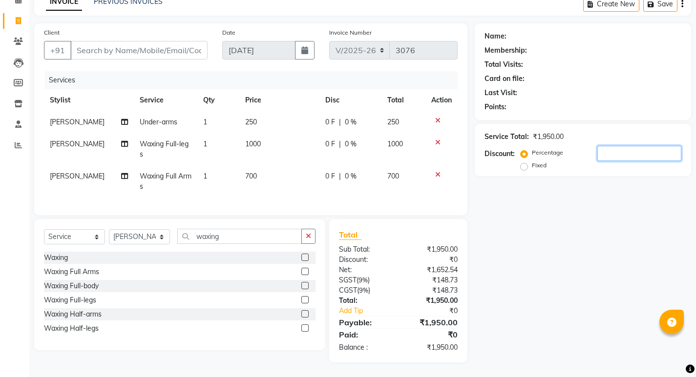
click at [624, 150] on input "number" at bounding box center [639, 153] width 84 height 15
type input "2"
click at [642, 150] on input "2" at bounding box center [639, 153] width 84 height 15
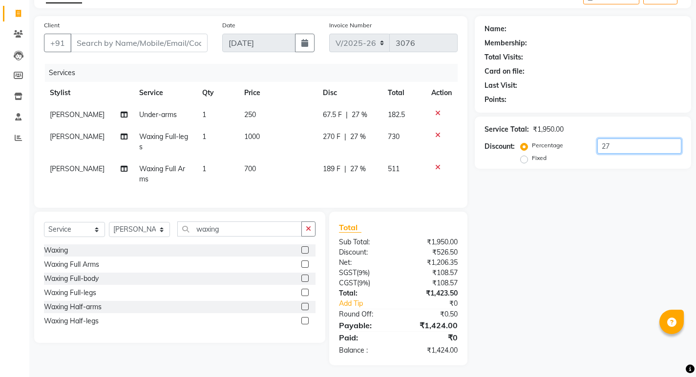
type input "2"
type input "1"
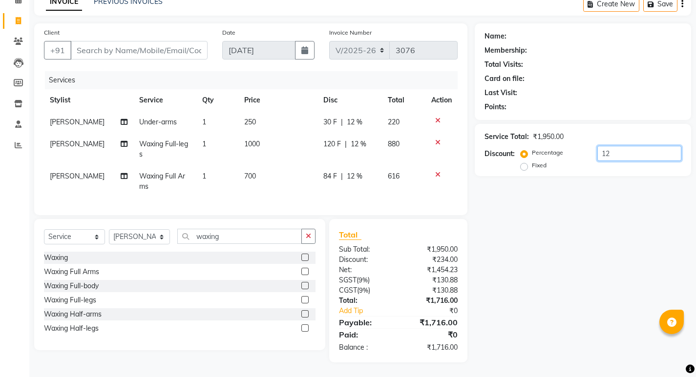
type input "1"
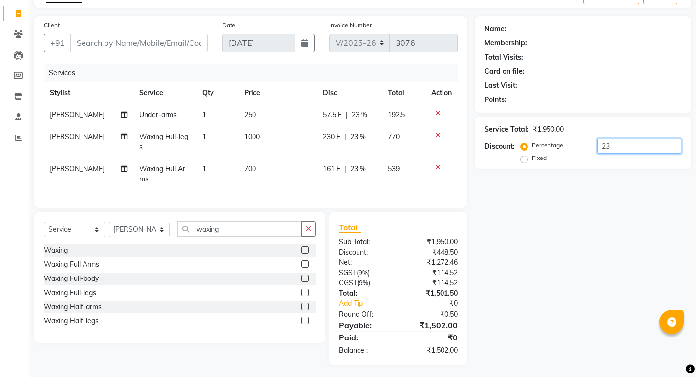
type input "23"
click at [255, 137] on span "1000" at bounding box center [252, 136] width 16 height 9
select select "35909"
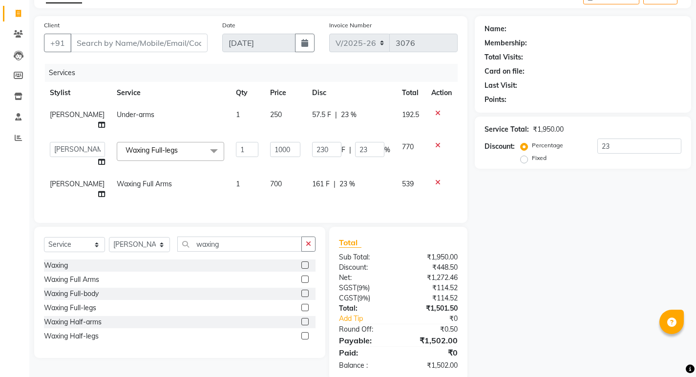
scroll to position [82, 0]
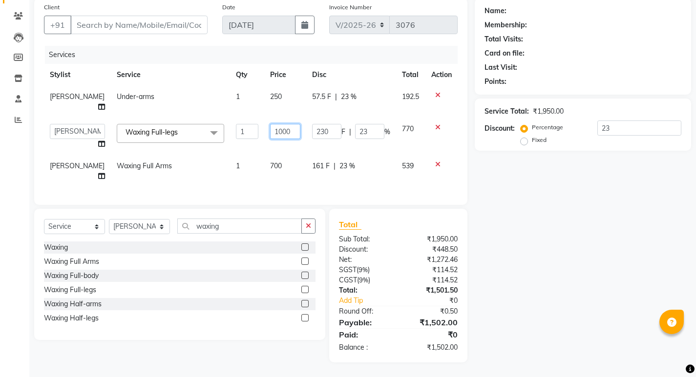
click at [276, 124] on input "1000" at bounding box center [285, 131] width 30 height 15
type input "700"
click at [270, 87] on table "Stylist Service Qty Price Disc Total Action Rashmi Basumtary Under-arms 1 250 5…" at bounding box center [250, 125] width 413 height 123
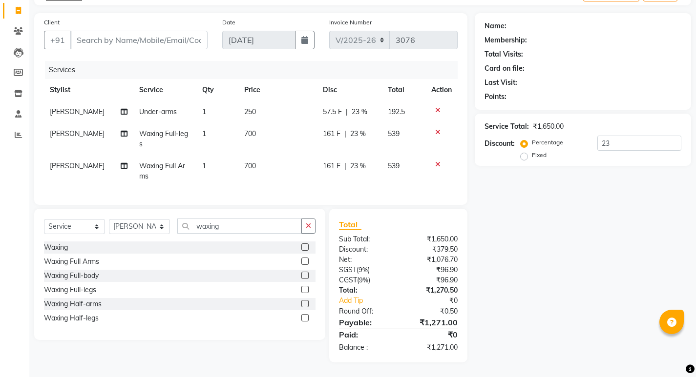
scroll to position [67, 0]
click at [252, 101] on td "250" at bounding box center [277, 112] width 79 height 22
select select "35909"
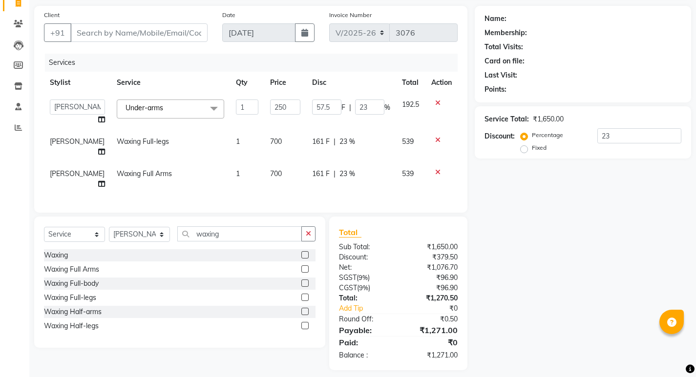
scroll to position [82, 0]
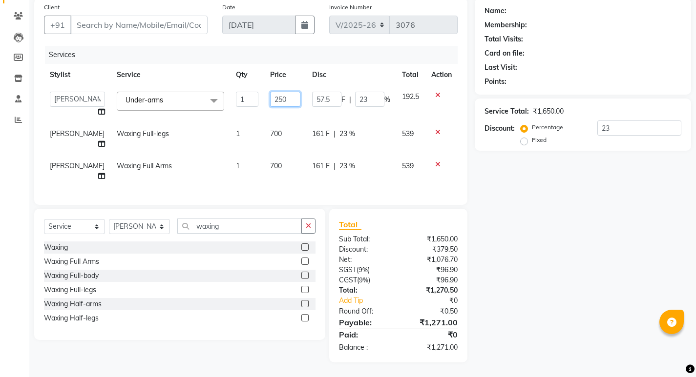
click at [286, 92] on input "250" at bounding box center [285, 99] width 30 height 15
type input "2"
type input "99"
click at [243, 145] on tr "Rashmi Basumtary Waxing Full-legs 1 700 161 F | 23 % 539" at bounding box center [250, 139] width 413 height 32
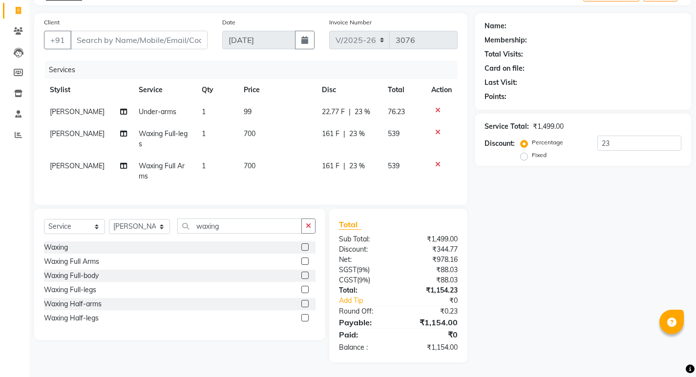
scroll to position [67, 0]
click at [244, 129] on span "700" at bounding box center [250, 133] width 12 height 9
select select "35909"
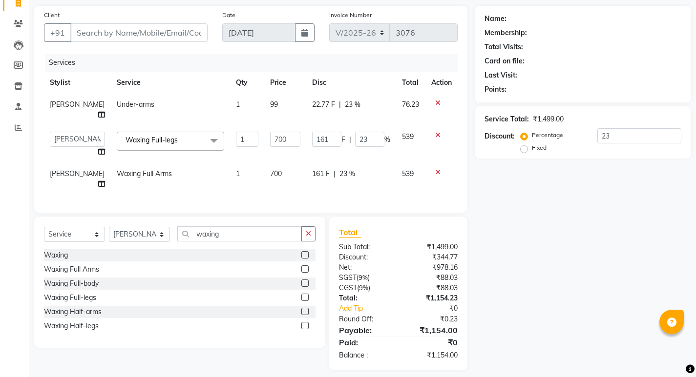
scroll to position [82, 0]
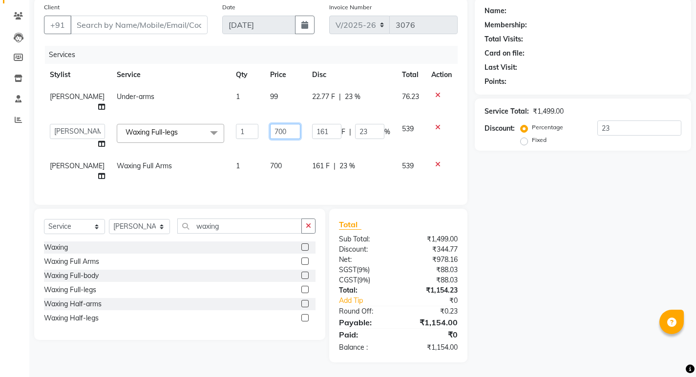
click at [270, 124] on input "700" at bounding box center [285, 131] width 30 height 15
type input "1000"
drag, startPoint x: 262, startPoint y: 89, endPoint x: 269, endPoint y: 88, distance: 6.9
click at [264, 88] on table "Stylist Service Qty Price Disc Total Action Rashmi Basumtary Under-arms 1 99 22…" at bounding box center [250, 125] width 413 height 123
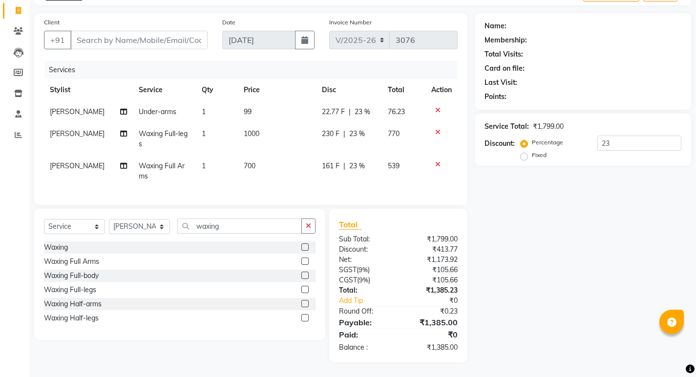
scroll to position [67, 0]
click at [252, 101] on td "99" at bounding box center [277, 112] width 78 height 22
select select "35909"
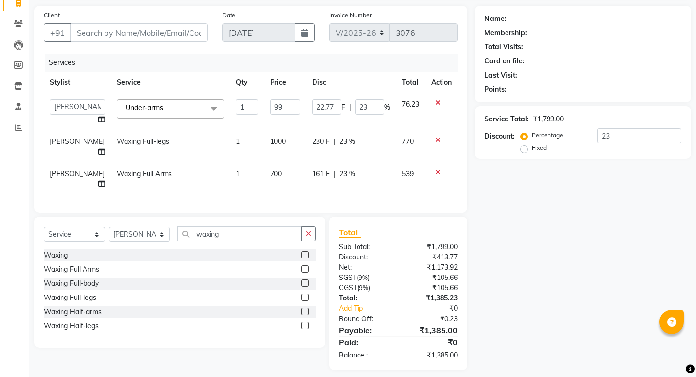
scroll to position [82, 0]
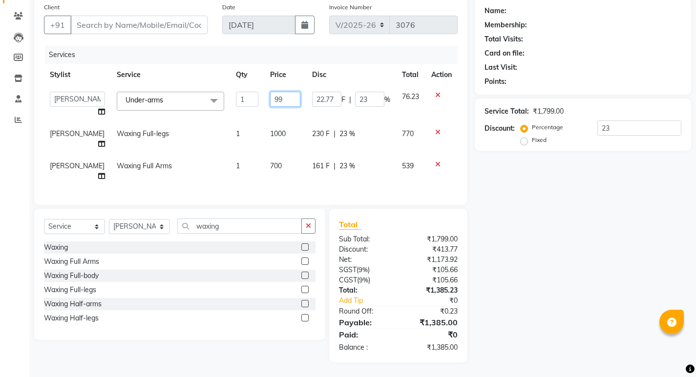
click at [273, 92] on input "99" at bounding box center [285, 99] width 30 height 15
type input "9"
type input "250"
click at [284, 162] on td "700" at bounding box center [285, 171] width 42 height 32
select select "35909"
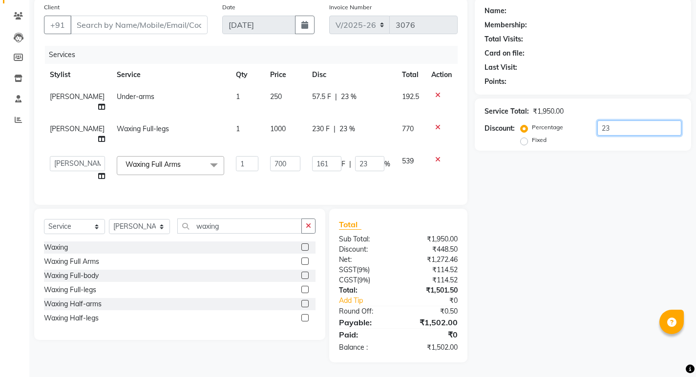
click at [620, 121] on input "23" at bounding box center [639, 128] width 84 height 15
type input "2"
type input "14"
type input "2"
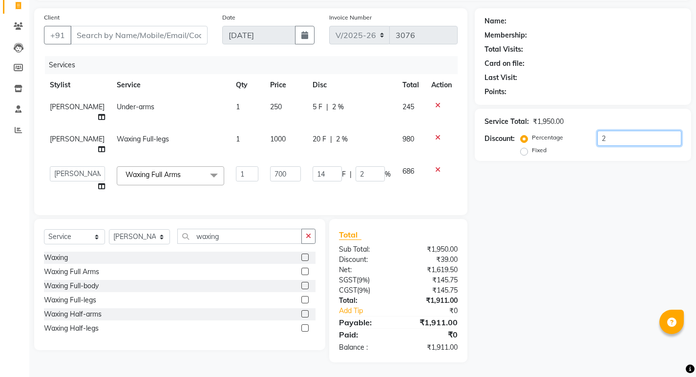
scroll to position [72, 0]
type input "24"
type input "168"
type input "24"
type input "2"
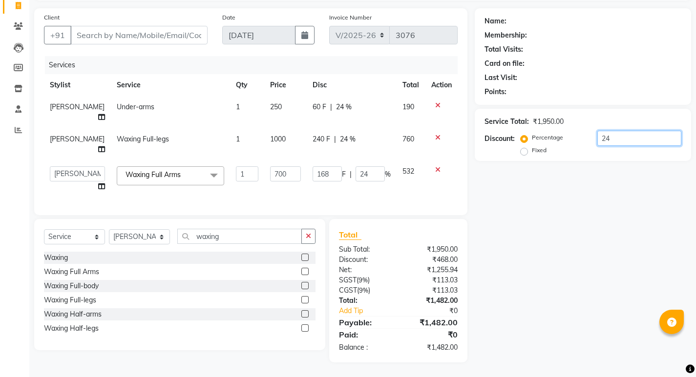
type input "14"
type input "2"
type input "0"
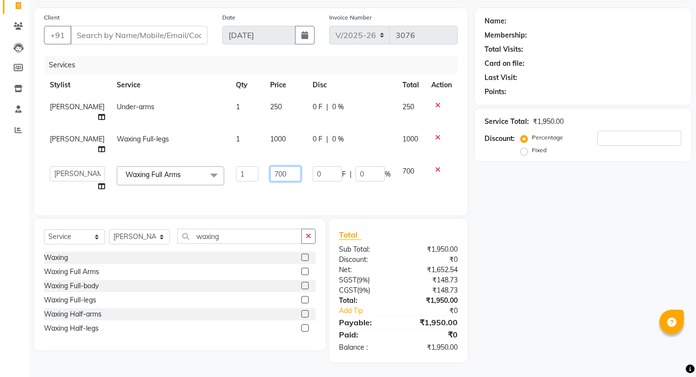
click at [287, 168] on input "700" at bounding box center [285, 173] width 31 height 15
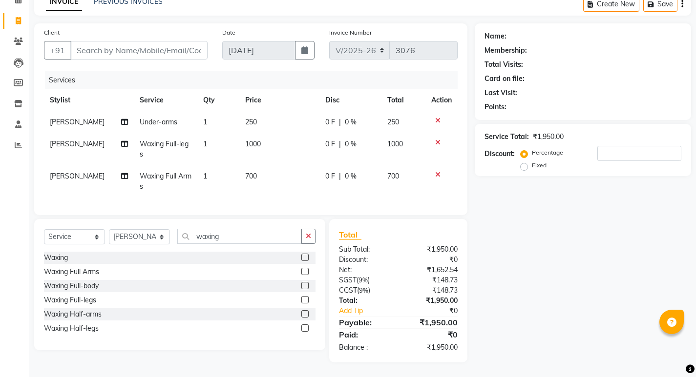
scroll to position [57, 0]
click at [12, 27] on span at bounding box center [18, 21] width 17 height 11
select select "service"
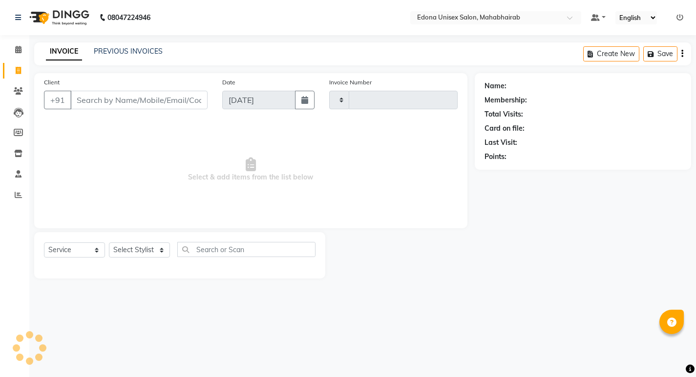
scroll to position [0, 0]
select select "5393"
type input "3077"
drag, startPoint x: 241, startPoint y: 69, endPoint x: 206, endPoint y: 68, distance: 35.2
click at [243, 69] on main "INVOICE PREVIOUS INVOICES Create New Save Client +91 Date 01-09-2025 Invoice Nu…" at bounding box center [366, 167] width 674 height 251
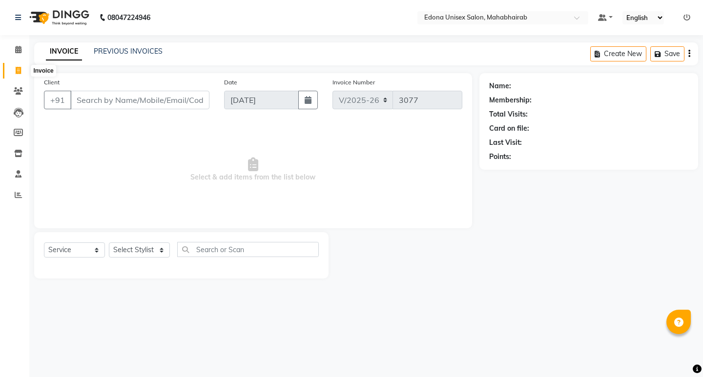
click at [20, 68] on icon at bounding box center [18, 70] width 5 height 7
select select "service"
type input "3077"
select select "5393"
click at [199, 117] on div "Client +91 Date 01-09-2025 Invoice Number V/2025 V/2025-26 3077 Select & add it…" at bounding box center [253, 150] width 438 height 155
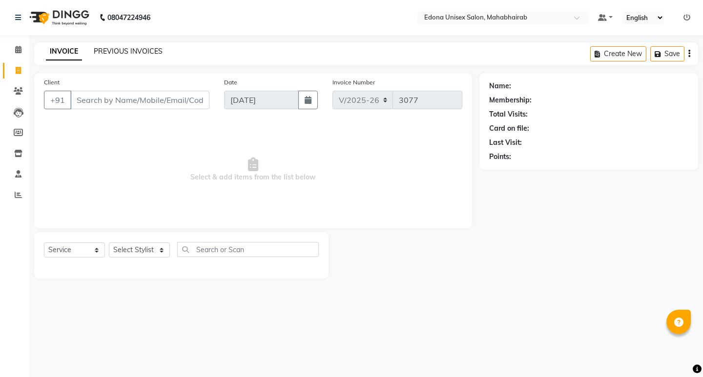
click at [135, 48] on link "PREVIOUS INVOICES" at bounding box center [128, 51] width 69 height 9
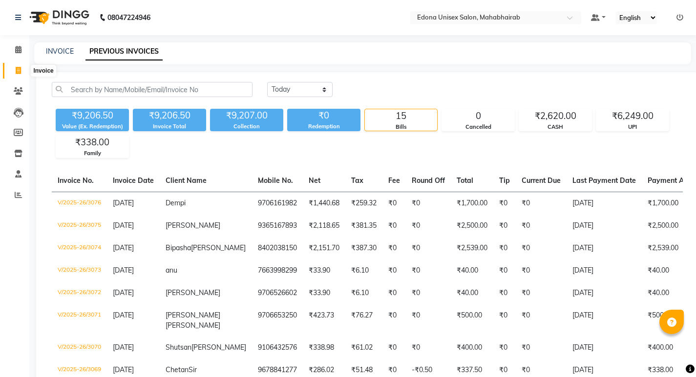
click at [17, 69] on icon at bounding box center [18, 70] width 5 height 7
select select "service"
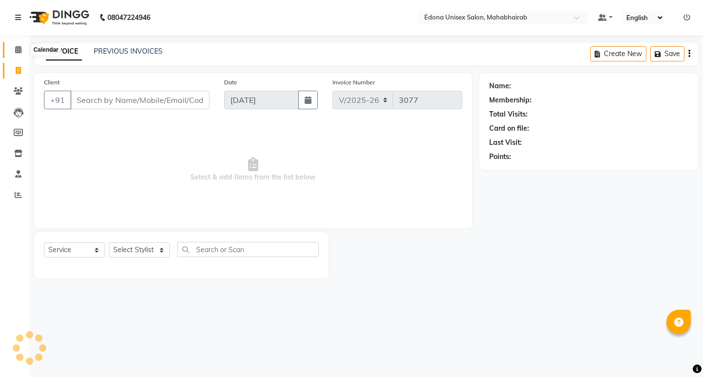
click at [20, 55] on span at bounding box center [18, 49] width 17 height 11
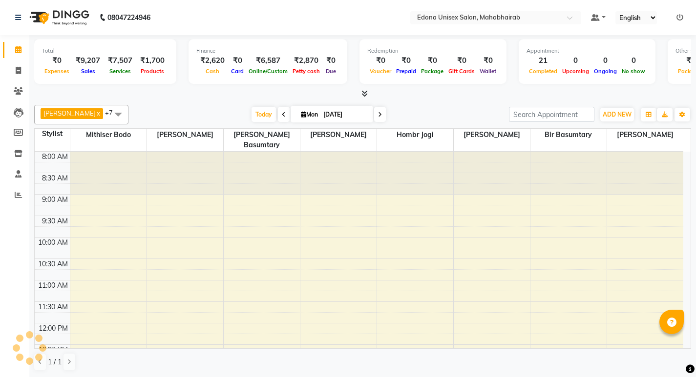
click at [378, 112] on icon at bounding box center [380, 115] width 4 height 6
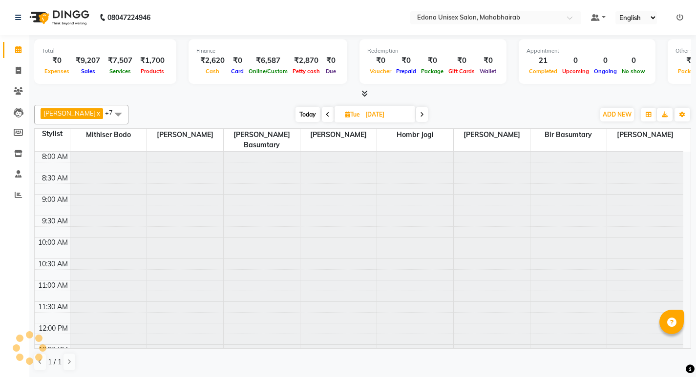
type input "02-09-2025"
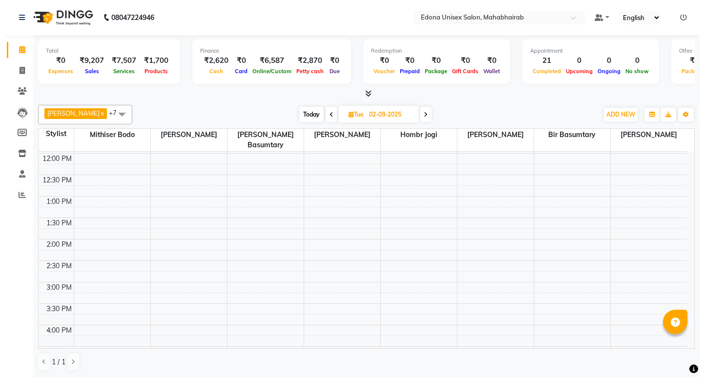
scroll to position [49, 0]
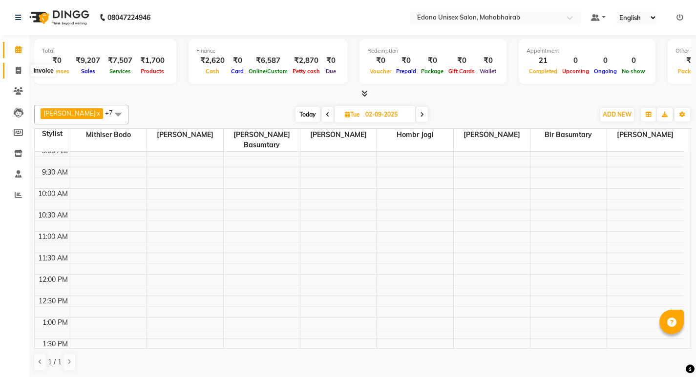
click at [20, 70] on icon at bounding box center [18, 70] width 5 height 7
select select "service"
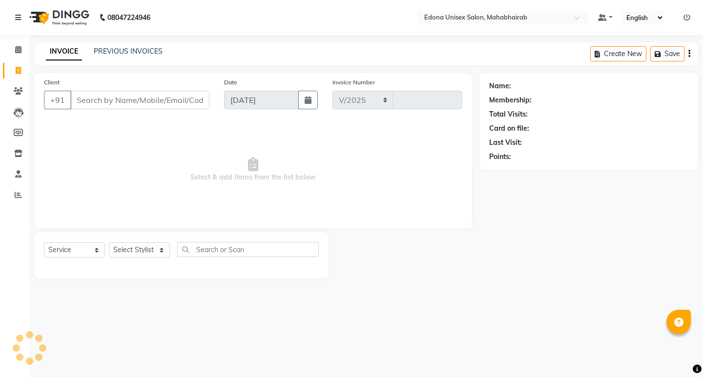
select select "5393"
type input "3077"
click at [150, 245] on select "Select Stylist" at bounding box center [139, 250] width 61 height 15
click at [259, 129] on span "Select & add items from the list below" at bounding box center [253, 170] width 418 height 98
click at [152, 101] on input "Client" at bounding box center [139, 100] width 139 height 19
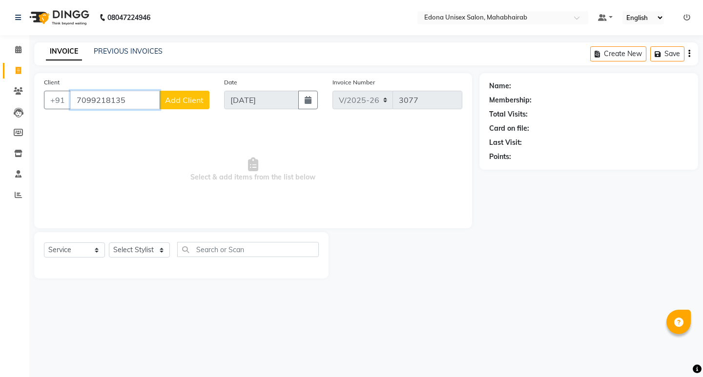
type input "7099218135"
click at [180, 100] on span "Add Client" at bounding box center [184, 100] width 39 height 10
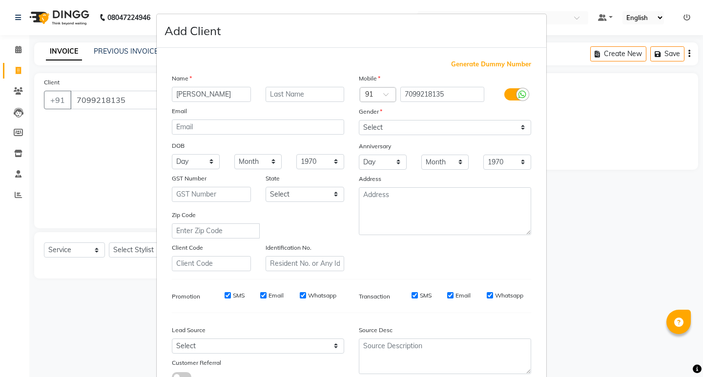
type input "astha"
click at [457, 124] on select "Select Male Female Other Prefer Not To Say" at bounding box center [445, 127] width 172 height 15
select select "female"
click at [359, 120] on select "Select Male Female Other Prefer Not To Say" at bounding box center [445, 127] width 172 height 15
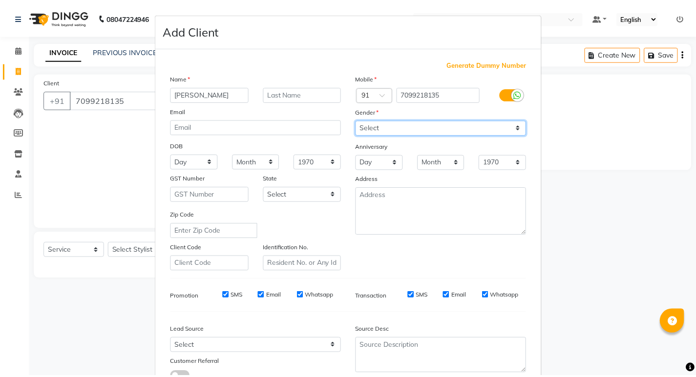
scroll to position [73, 0]
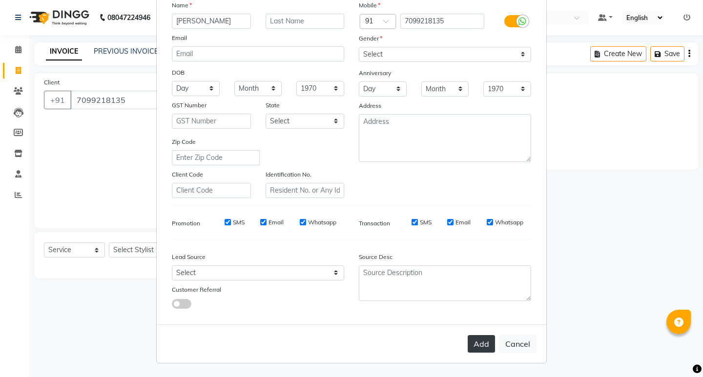
click at [488, 341] on button "Add" at bounding box center [481, 344] width 27 height 18
select select
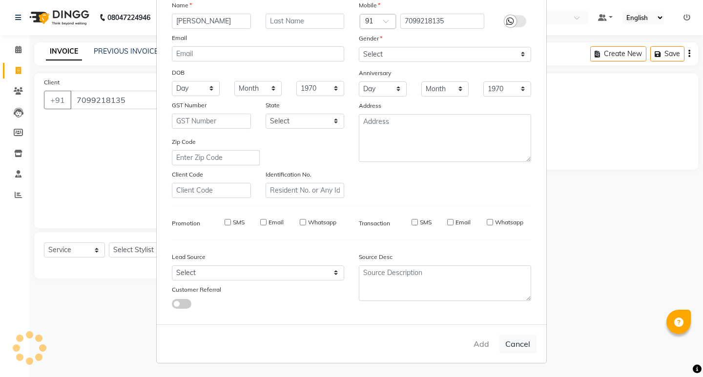
select select
checkbox input "false"
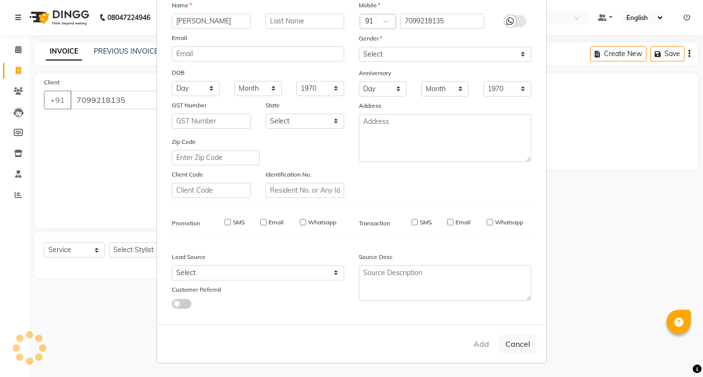
checkbox input "false"
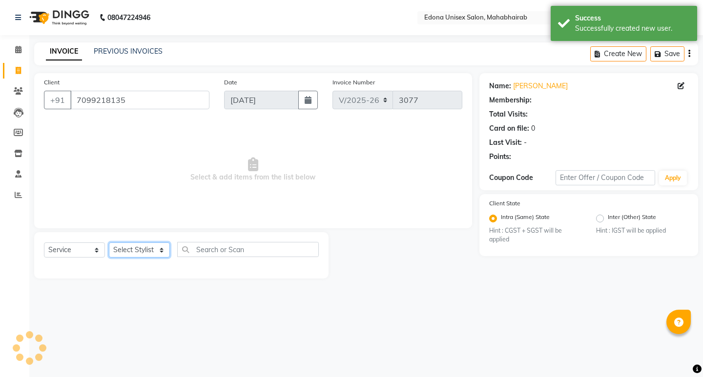
click at [160, 244] on select "Select Stylist Admin Anju Sonar Bir Basumtary Bishal Bharma Hemen Daimari Hombr…" at bounding box center [139, 250] width 61 height 15
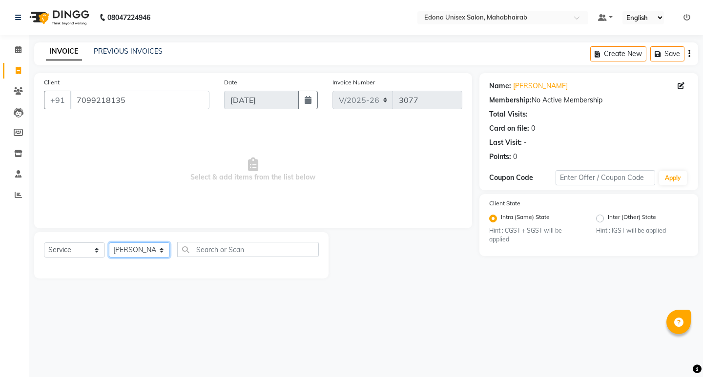
click at [109, 243] on select "Select Stylist Admin Anju Sonar Bir Basumtary Bishal Bharma Hemen Daimari Hombr…" at bounding box center [139, 250] width 61 height 15
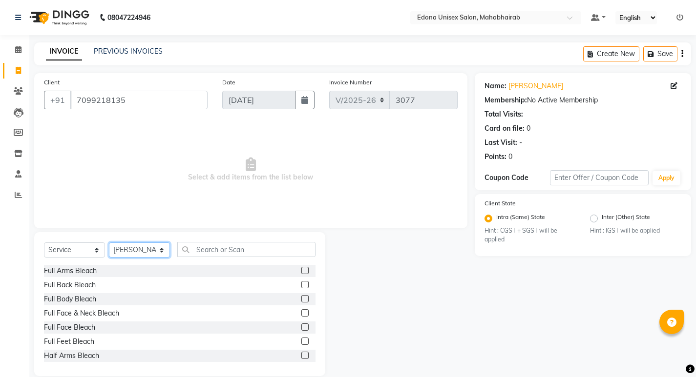
click at [157, 243] on select "Select Stylist Admin Anju Sonar Bir Basumtary Bishal Bharma Hemen Daimari Hombr…" at bounding box center [139, 250] width 61 height 15
select select "47303"
click at [109, 243] on select "Select Stylist Admin Anju Sonar Bir Basumtary Bishal Bharma Hemen Daimari Hombr…" at bounding box center [139, 250] width 61 height 15
click at [242, 250] on input "text" at bounding box center [246, 249] width 138 height 15
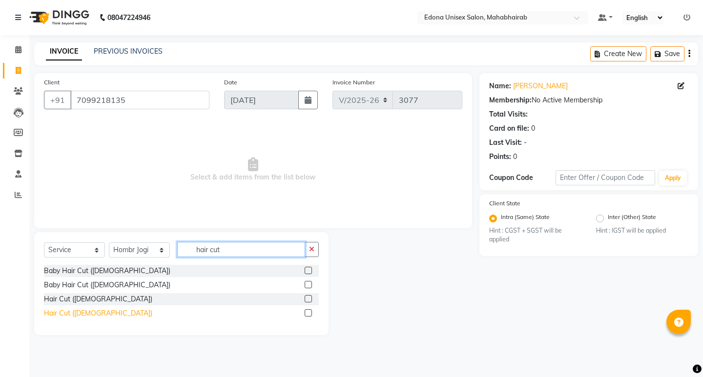
type input "hair cut"
click at [79, 311] on div "Hair Cut (Ladies)" at bounding box center [98, 313] width 108 height 10
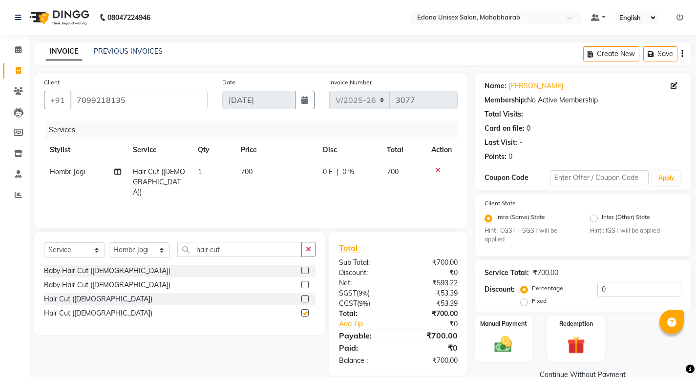
checkbox input "false"
drag, startPoint x: 241, startPoint y: 166, endPoint x: 252, endPoint y: 167, distance: 11.2
click at [241, 166] on td "700" at bounding box center [276, 182] width 82 height 42
select select "47303"
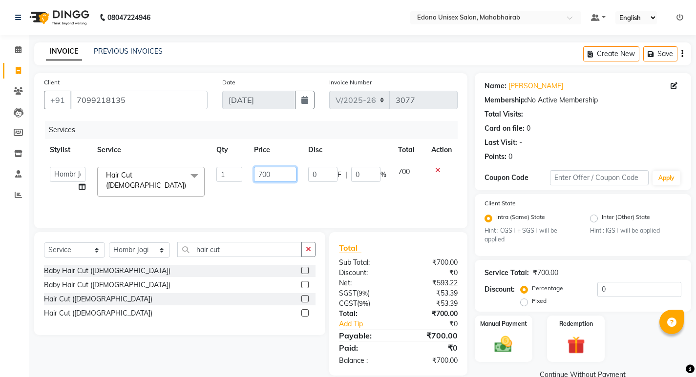
click at [264, 175] on input "700" at bounding box center [275, 174] width 42 height 15
type input "600"
click at [327, 195] on div "Services Stylist Service Qty Price Disc Total Action Admin Anju Sonar Bir Basum…" at bounding box center [250, 170] width 413 height 98
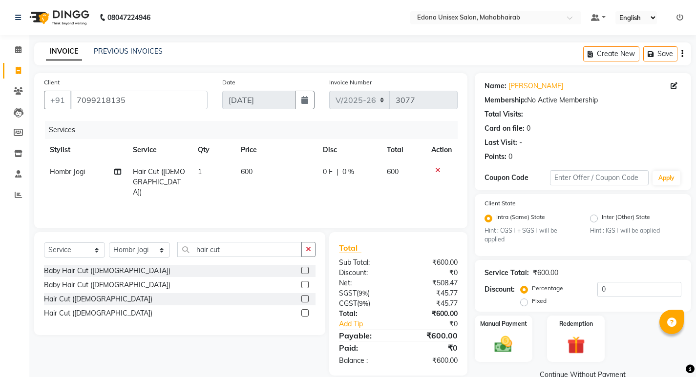
drag, startPoint x: 485, startPoint y: 332, endPoint x: 544, endPoint y: 320, distance: 60.8
click at [487, 332] on div "Manual Payment" at bounding box center [503, 339] width 58 height 46
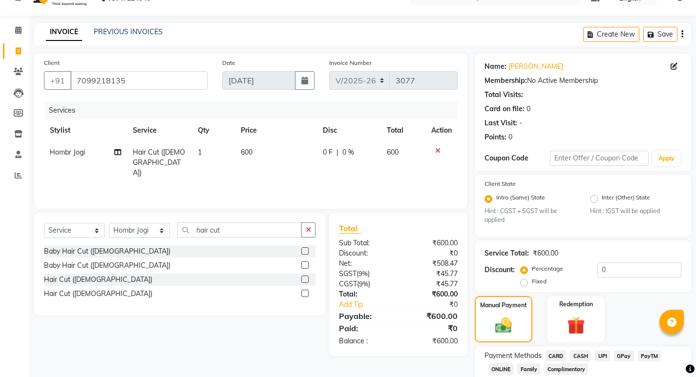
scroll to position [82, 0]
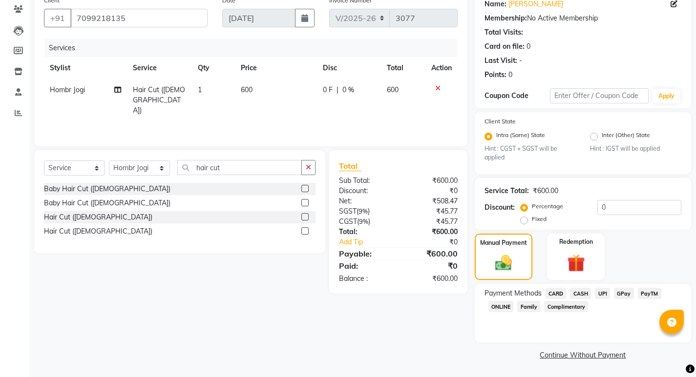
click at [604, 295] on span "UPI" at bounding box center [601, 293] width 15 height 11
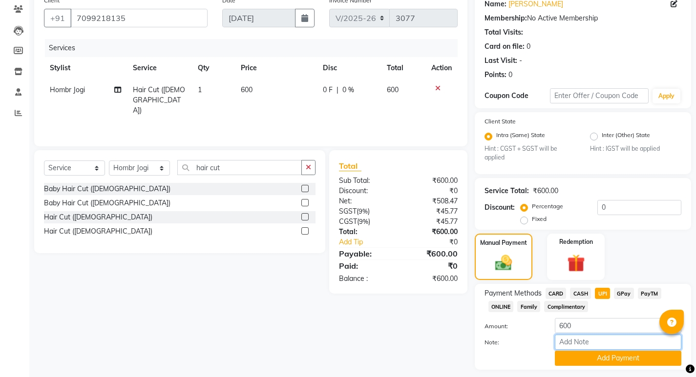
click at [596, 348] on input "Note:" at bounding box center [617, 342] width 126 height 15
click at [592, 360] on button "Add Payment" at bounding box center [617, 358] width 126 height 15
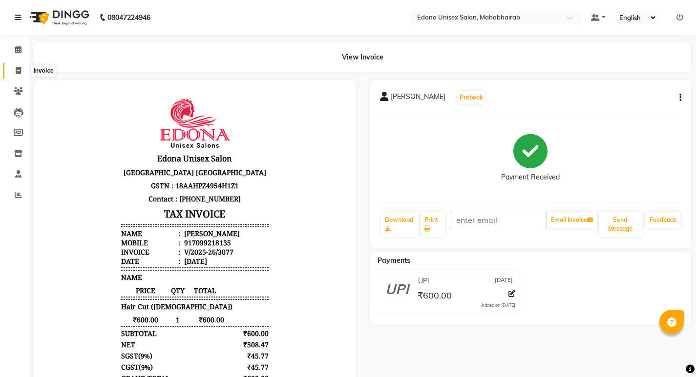
click at [19, 68] on icon at bounding box center [18, 70] width 5 height 7
select select "service"
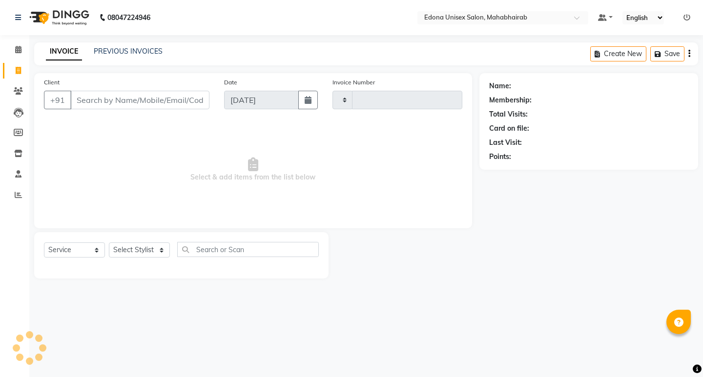
type input "3078"
select select "5393"
click at [16, 69] on icon at bounding box center [18, 70] width 5 height 7
select select "service"
type input "3078"
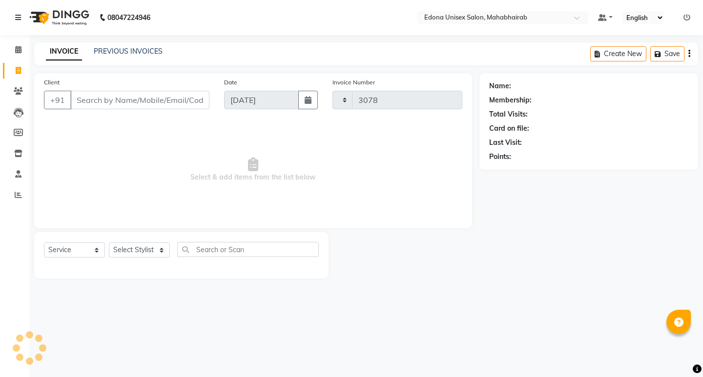
select select "5393"
click at [175, 174] on span "Select & add items from the list below" at bounding box center [253, 170] width 418 height 98
click at [152, 48] on link "PREVIOUS INVOICES" at bounding box center [128, 51] width 69 height 9
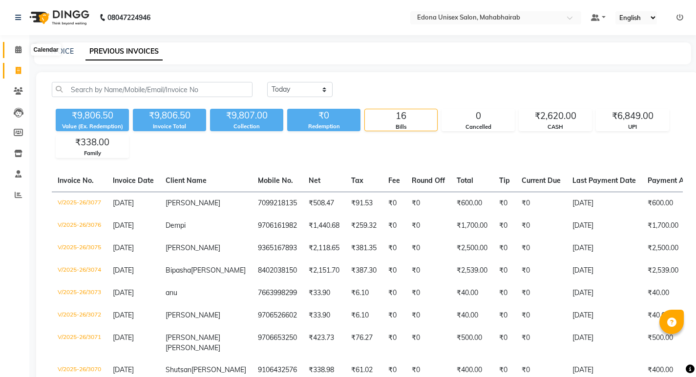
click at [17, 47] on icon at bounding box center [18, 49] width 6 height 7
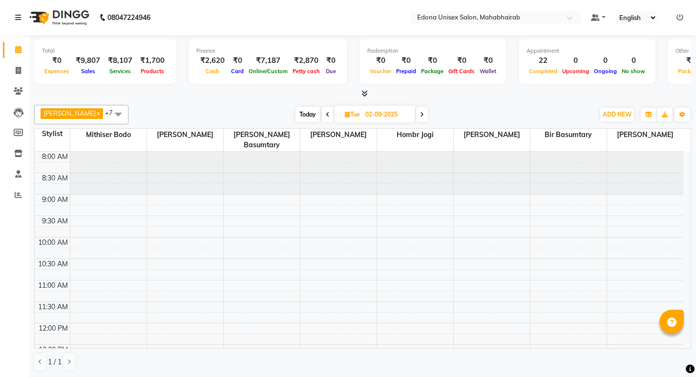
click at [368, 94] on div at bounding box center [362, 94] width 656 height 10
click at [364, 90] on icon at bounding box center [364, 93] width 6 height 7
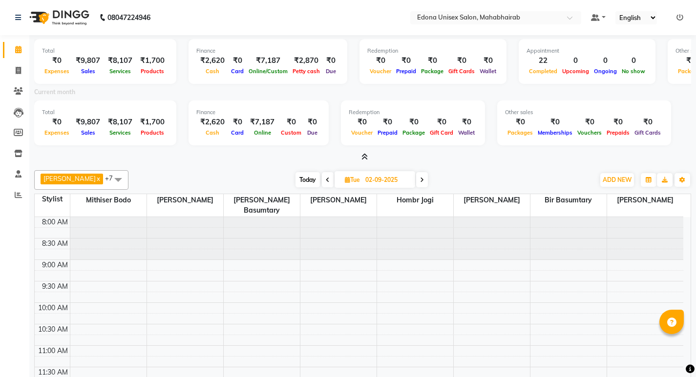
click at [196, 162] on div at bounding box center [362, 157] width 656 height 10
click at [21, 72] on icon at bounding box center [18, 70] width 5 height 7
select select "service"
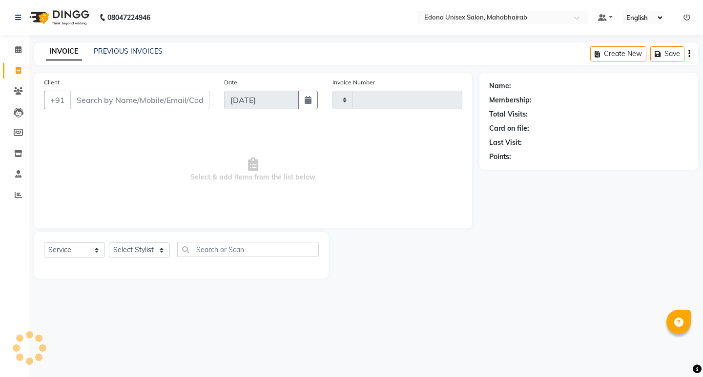
type input "3078"
select select "5393"
drag, startPoint x: 156, startPoint y: 249, endPoint x: 156, endPoint y: 244, distance: 5.9
click at [156, 245] on select "Select Stylist Admin Anju Sonar Bir Basumtary Bishal Bharma Hemen Daimari Hombr…" at bounding box center [139, 250] width 61 height 15
select select "69793"
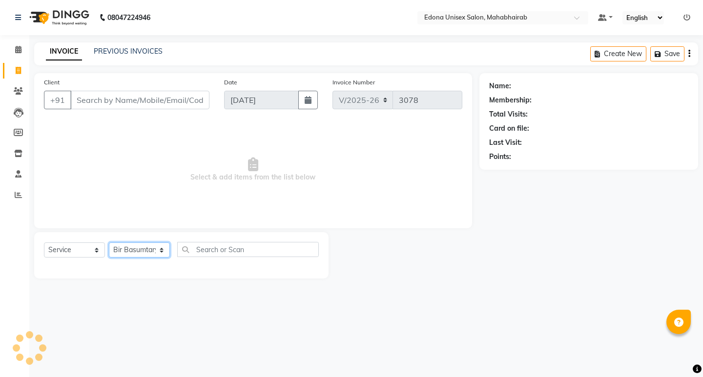
click at [109, 243] on select "Select Stylist Admin Anju Sonar Bir Basumtary Bishal Bharma Hemen Daimari Hombr…" at bounding box center [139, 250] width 61 height 15
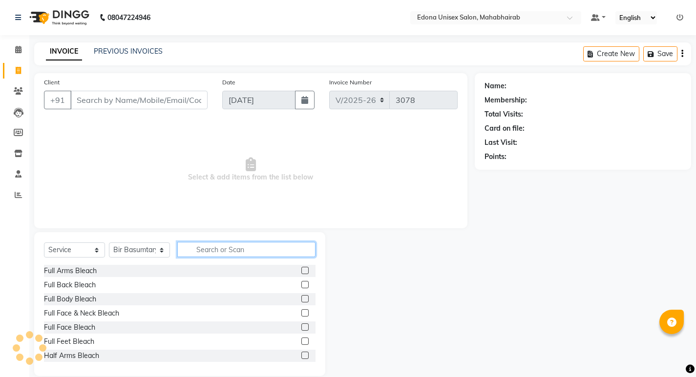
click at [257, 252] on input "text" at bounding box center [246, 249] width 138 height 15
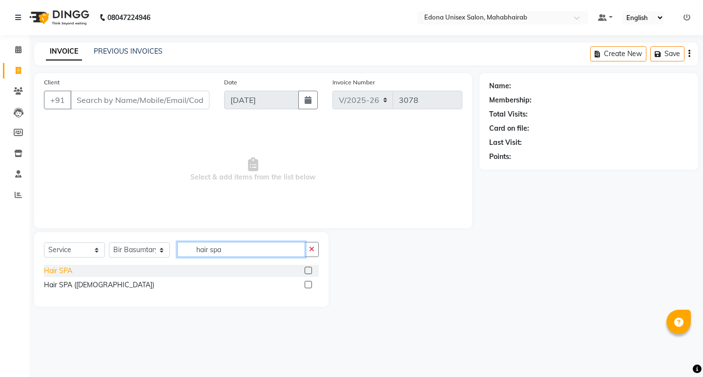
type input "hair spa"
click at [58, 273] on div "Hair SPA" at bounding box center [58, 271] width 28 height 10
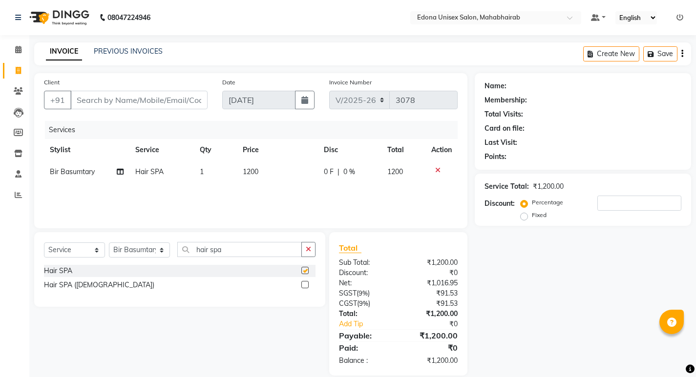
checkbox input "false"
click at [247, 169] on span "1200" at bounding box center [251, 171] width 16 height 9
select select "69793"
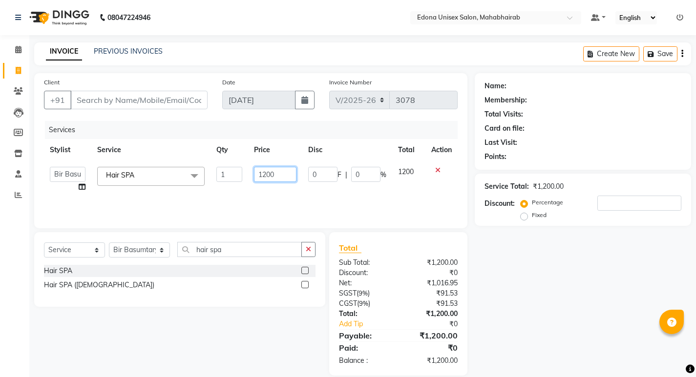
click at [288, 175] on input "1200" at bounding box center [275, 174] width 42 height 15
type input "1000"
drag, startPoint x: 311, startPoint y: 247, endPoint x: 298, endPoint y: 250, distance: 14.0
click at [310, 247] on button "button" at bounding box center [308, 249] width 14 height 15
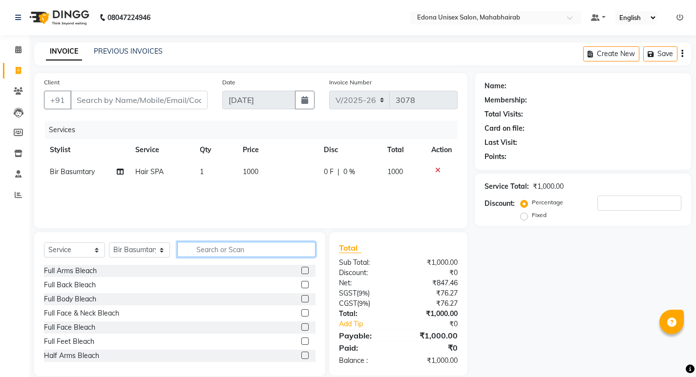
click at [263, 255] on input "text" at bounding box center [246, 249] width 138 height 15
click at [144, 255] on select "Select Stylist Admin Anju Sonar Bir Basumtary Bishal Bharma Hemen Daimari Hombr…" at bounding box center [139, 250] width 61 height 15
select select "35909"
click at [109, 243] on select "Select Stylist Admin Anju Sonar Bir Basumtary Bishal Bharma Hemen Daimari Hombr…" at bounding box center [139, 250] width 61 height 15
click at [240, 247] on input "text" at bounding box center [246, 249] width 138 height 15
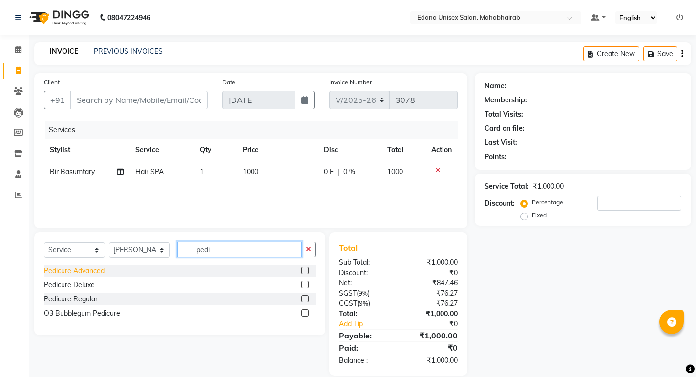
type input "pedi"
click at [103, 270] on div "Pedicure Advanced" at bounding box center [74, 271] width 61 height 10
checkbox input "false"
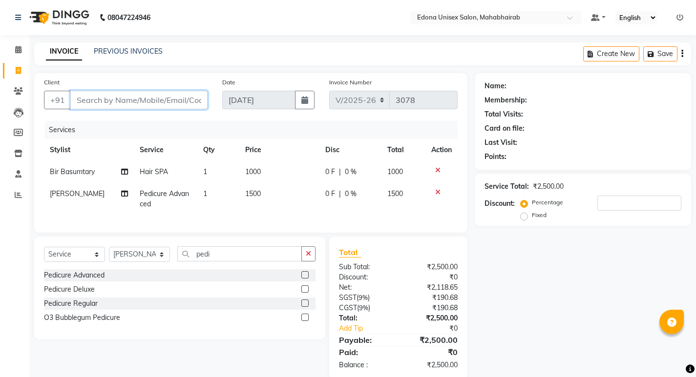
click at [135, 102] on input "Client" at bounding box center [138, 100] width 137 height 19
click at [170, 104] on input "Client" at bounding box center [138, 100] width 137 height 19
type input "6"
type input "0"
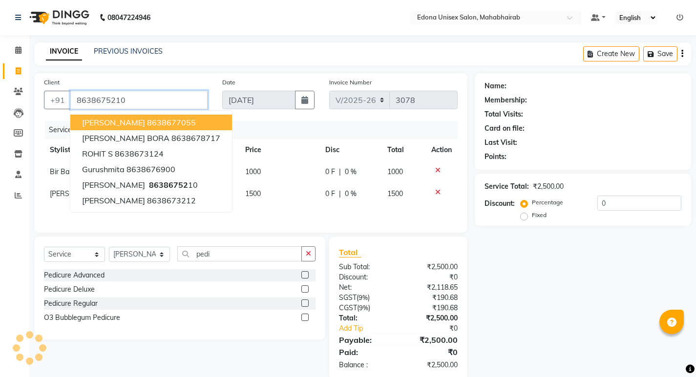
type input "8638675210"
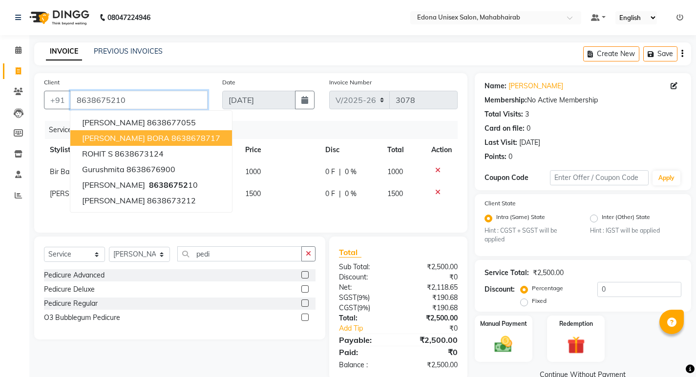
click at [172, 101] on input "8638675210" at bounding box center [138, 100] width 137 height 19
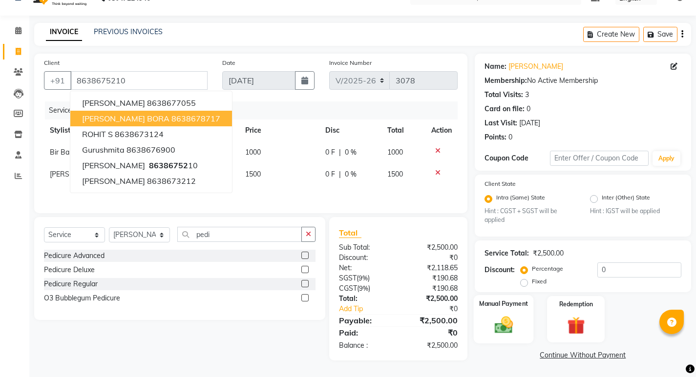
click at [524, 318] on div "Manual Payment" at bounding box center [503, 319] width 60 height 48
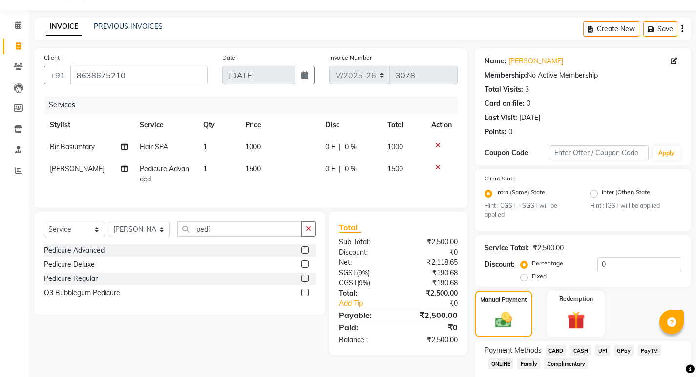
scroll to position [82, 0]
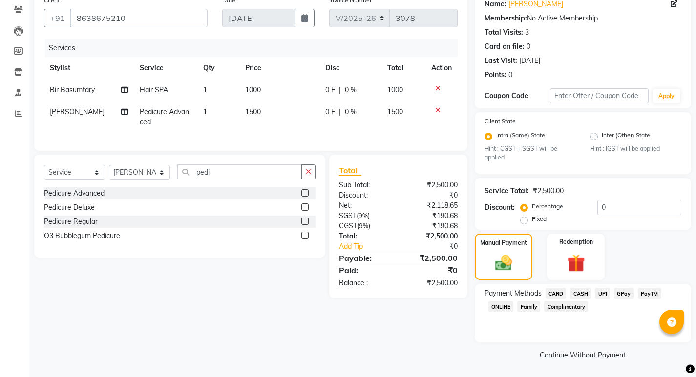
click at [601, 293] on span "UPI" at bounding box center [601, 293] width 15 height 11
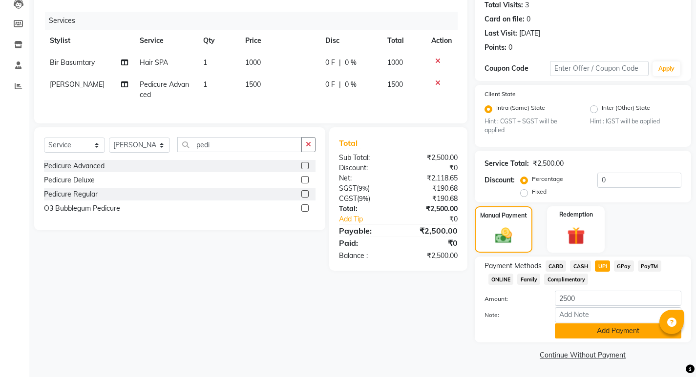
click at [603, 328] on button "Add Payment" at bounding box center [617, 331] width 126 height 15
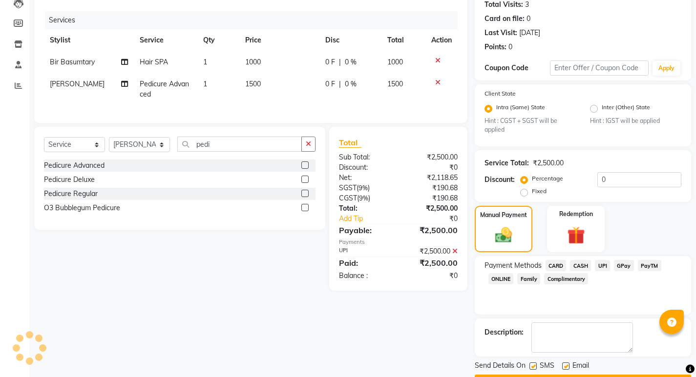
scroll to position [137, 0]
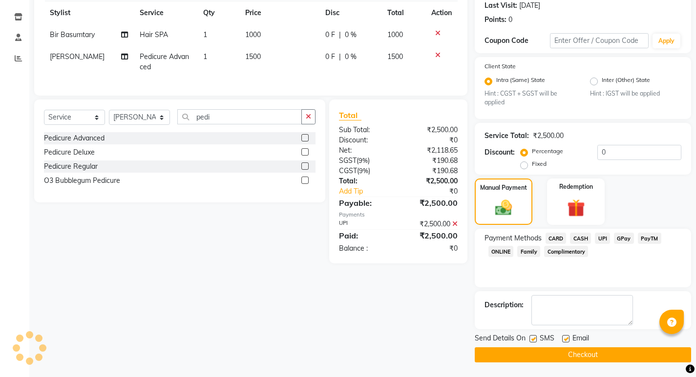
click at [578, 353] on button "Checkout" at bounding box center [582, 355] width 216 height 15
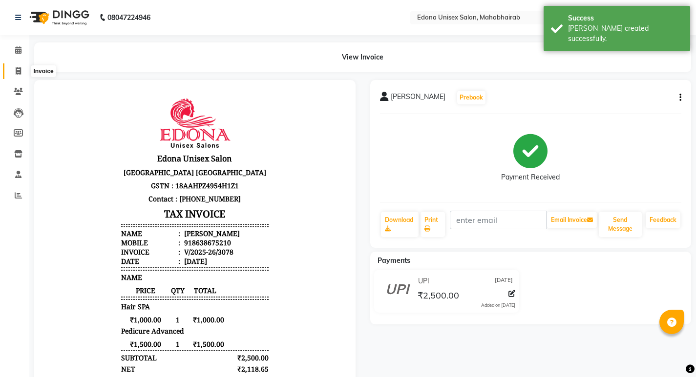
click at [15, 72] on span at bounding box center [18, 71] width 17 height 11
select select "service"
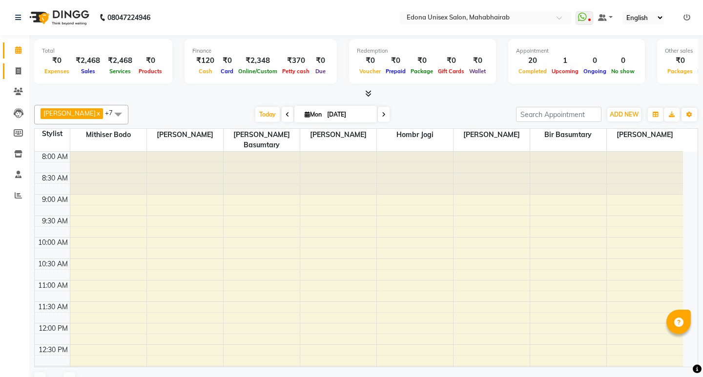
click at [14, 73] on span at bounding box center [18, 71] width 17 height 11
select select "service"
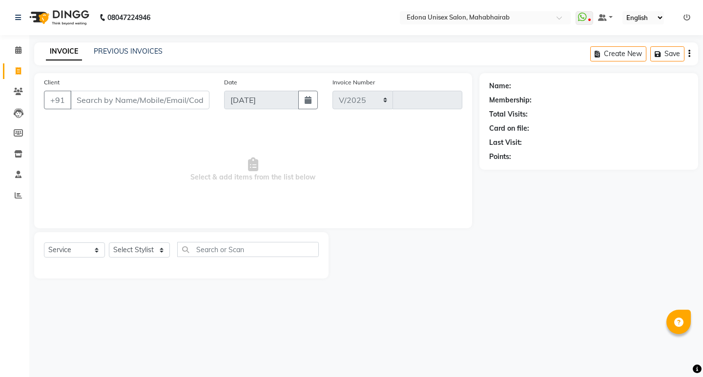
select select "5393"
type input "3074"
click at [16, 47] on icon at bounding box center [18, 49] width 6 height 7
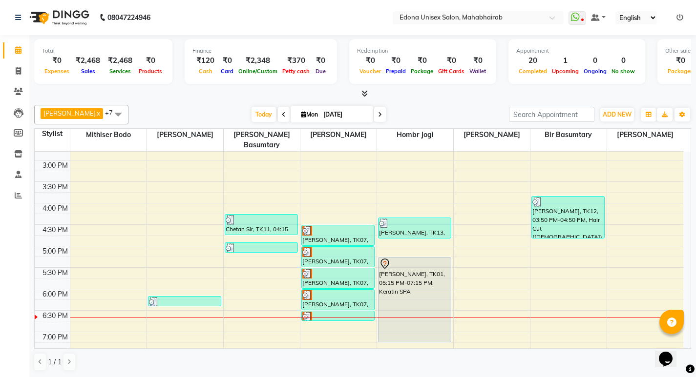
scroll to position [295, 0]
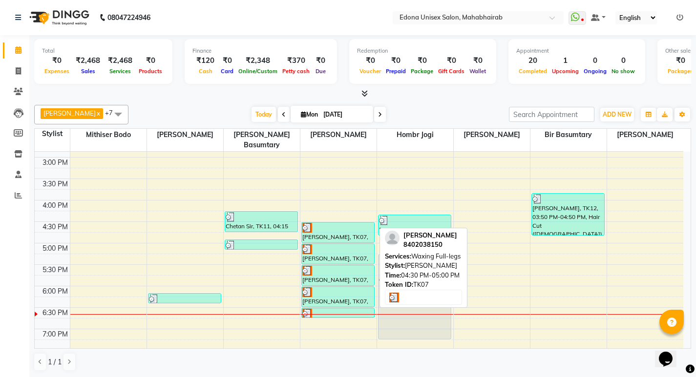
click at [323, 223] on div at bounding box center [337, 228] width 71 height 10
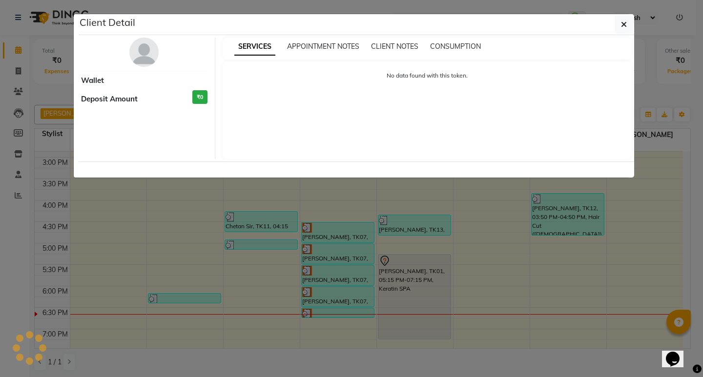
select select "3"
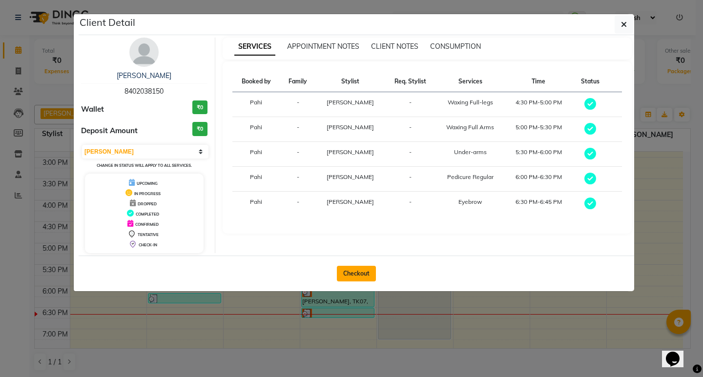
click at [358, 274] on button "Checkout" at bounding box center [356, 274] width 39 height 16
select select "service"
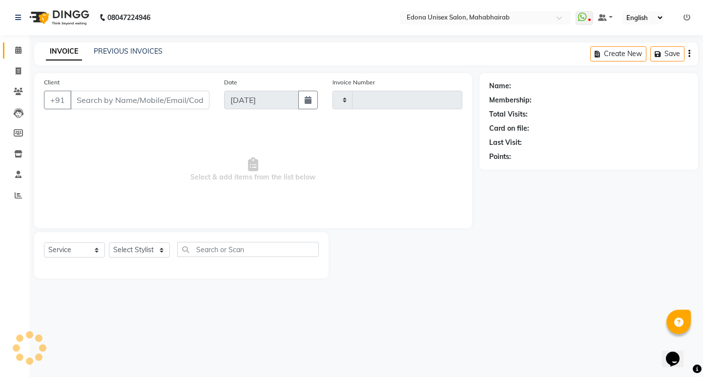
type input "3074"
select select "5393"
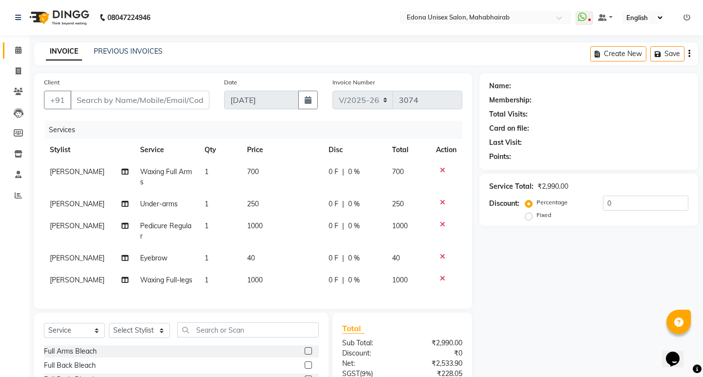
type input "8402038150"
select select "37934"
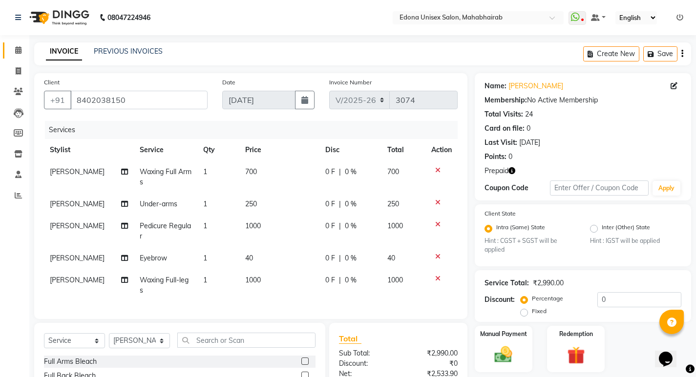
scroll to position [112, 0]
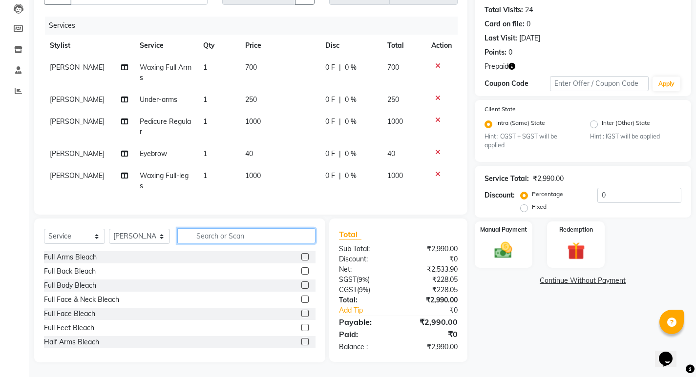
click at [261, 234] on input "text" at bounding box center [246, 235] width 138 height 15
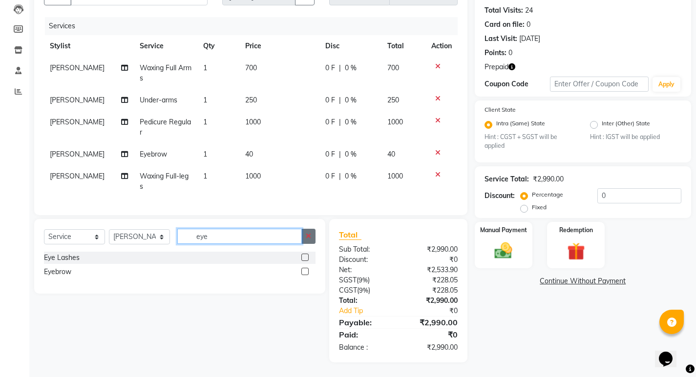
type input "eye"
drag, startPoint x: 309, startPoint y: 239, endPoint x: 278, endPoint y: 232, distance: 32.4
click at [309, 239] on icon "button" at bounding box center [308, 236] width 5 height 7
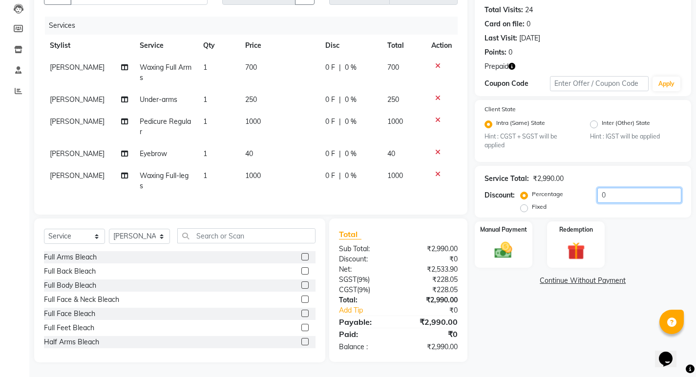
click at [650, 189] on input "0" at bounding box center [639, 195] width 84 height 15
type input "10"
click at [72, 171] on span "Anju Sonar" at bounding box center [77, 175] width 55 height 9
select select "37934"
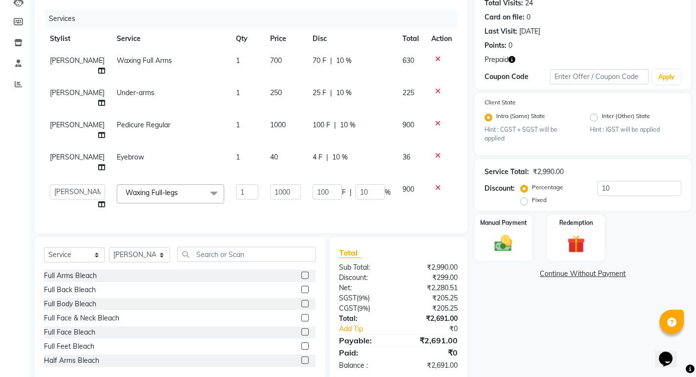
click at [134, 190] on span "Waxing Full-legs" at bounding box center [151, 192] width 52 height 9
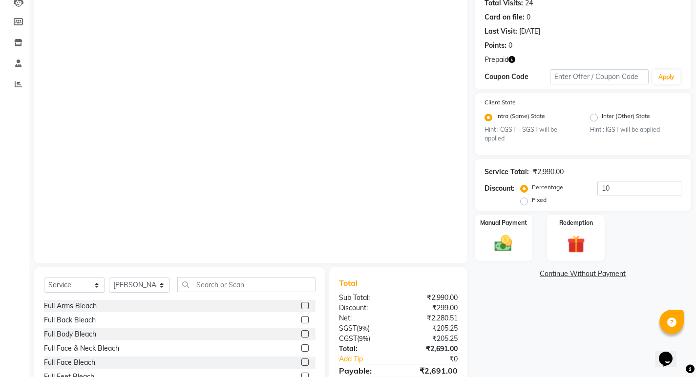
scroll to position [0, 0]
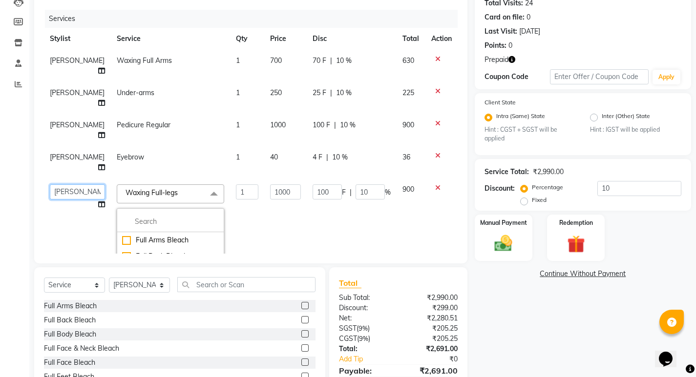
click at [63, 189] on select "Admin Anju Sonar Bir Basumtary Bishal Bharma Hemen Daimari Hombr Jogi Jenny kay…" at bounding box center [77, 191] width 55 height 15
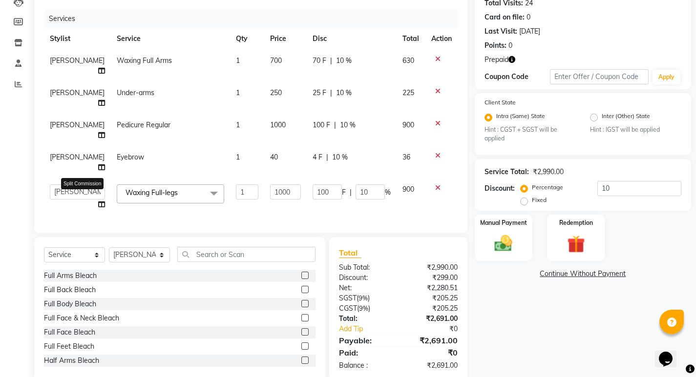
click at [81, 203] on div "Services Stylist Service Qty Price Disc Total Action Anju Sonar Waxing Full Arm…" at bounding box center [250, 117] width 413 height 214
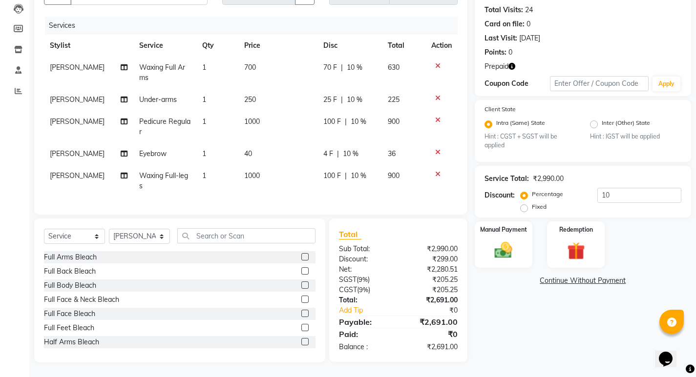
click at [74, 171] on span "[PERSON_NAME]" at bounding box center [77, 175] width 55 height 9
select select "37934"
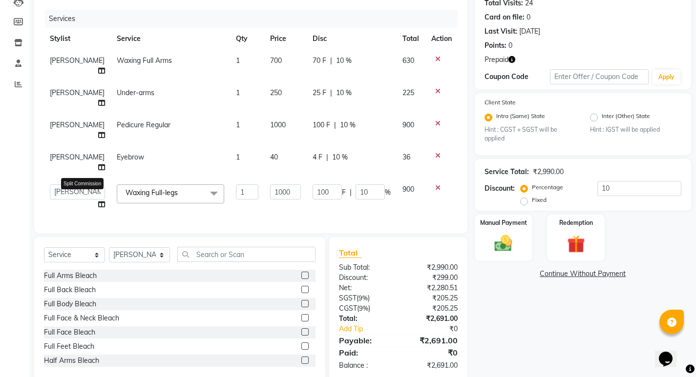
click at [98, 202] on icon at bounding box center [101, 204] width 7 height 7
select select "37934"
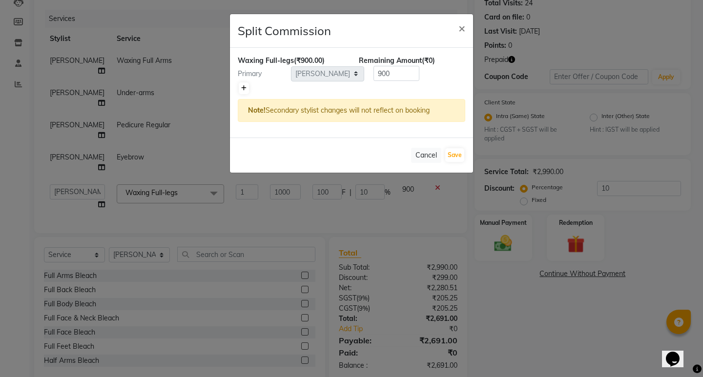
click at [247, 86] on link at bounding box center [244, 88] width 10 height 12
type input "450"
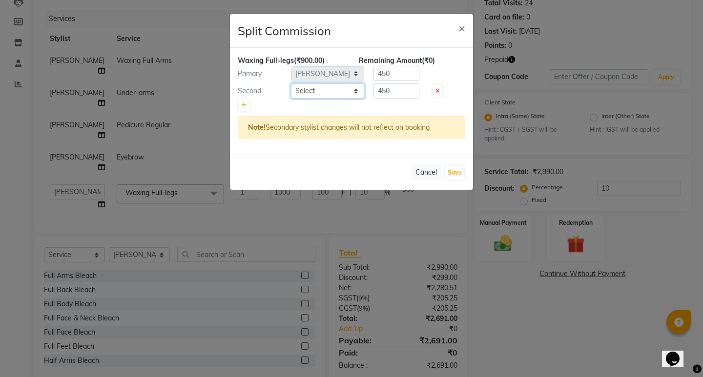
click at [344, 90] on select "Select Admin Anju Sonar Bir Basumtary Bishal Bharma Hemen Daimari Hombr Jogi Je…" at bounding box center [327, 90] width 73 height 15
select select "35911"
click at [291, 83] on select "Select Admin Anju Sonar Bir Basumtary Bishal Bharma Hemen Daimari Hombr Jogi Je…" at bounding box center [327, 90] width 73 height 15
click at [452, 170] on button "Save" at bounding box center [454, 173] width 19 height 14
select select "Select"
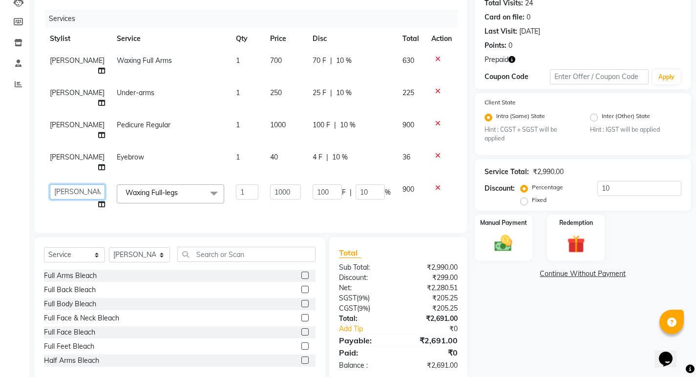
click at [75, 193] on select "Admin Anju Sonar Bir Basumtary Bishal Bharma Hemen Daimari Hombr Jogi Jenny kay…" at bounding box center [77, 191] width 55 height 15
click at [82, 191] on select "Admin Anju Sonar Bir Basumtary Bishal Bharma Hemen Daimari Hombr Jogi Jenny kay…" at bounding box center [77, 191] width 55 height 15
click at [84, 203] on div "Services Stylist Service Qty Price Disc Total Action Anju Sonar Waxing Full Arm…" at bounding box center [250, 117] width 413 height 214
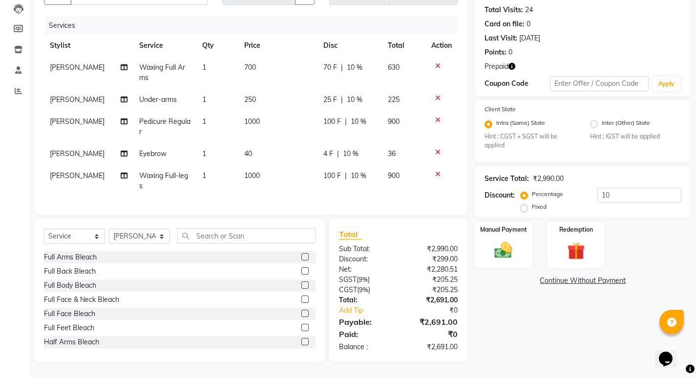
click at [75, 171] on span "[PERSON_NAME]" at bounding box center [77, 175] width 55 height 9
select select "37934"
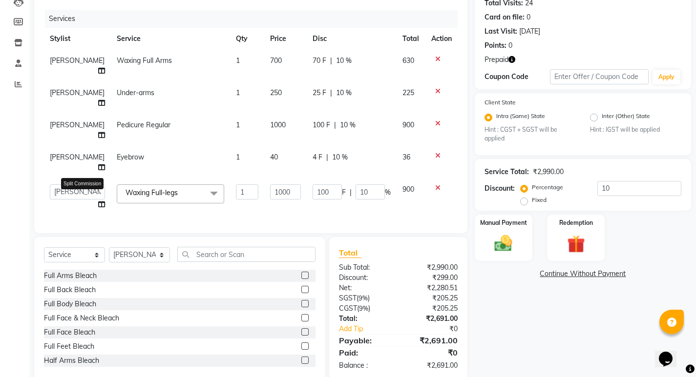
click at [98, 204] on icon at bounding box center [101, 204] width 7 height 7
select select "37934"
select select "35911"
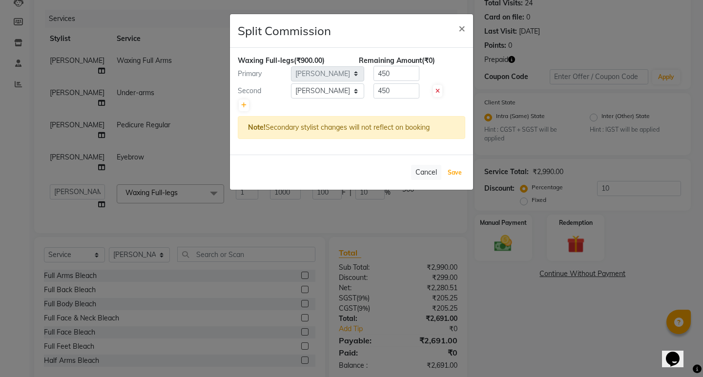
click at [454, 172] on button "Save" at bounding box center [454, 173] width 19 height 14
select select "Select"
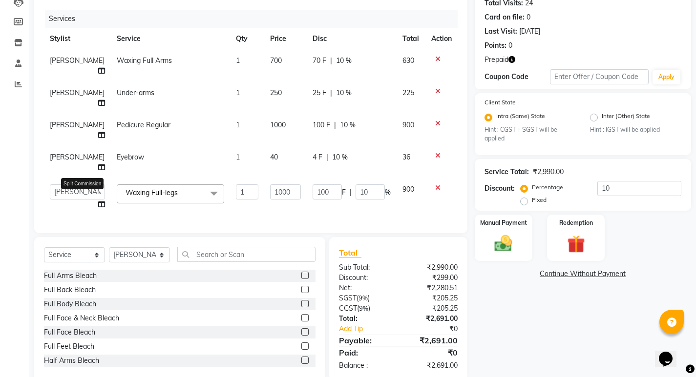
click at [98, 202] on icon at bounding box center [101, 204] width 7 height 7
select select "37934"
select select "35911"
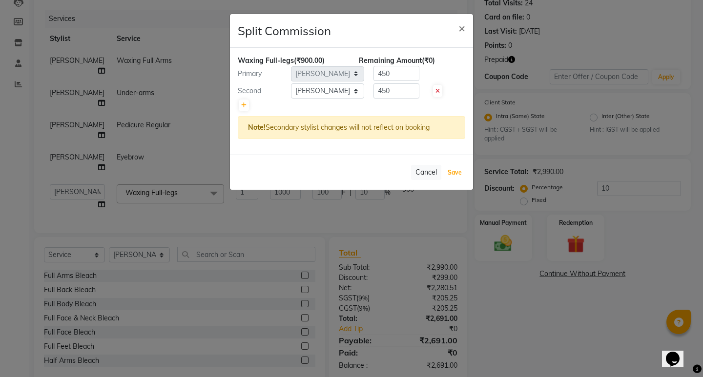
click at [448, 174] on button "Save" at bounding box center [454, 173] width 19 height 14
select select "Select"
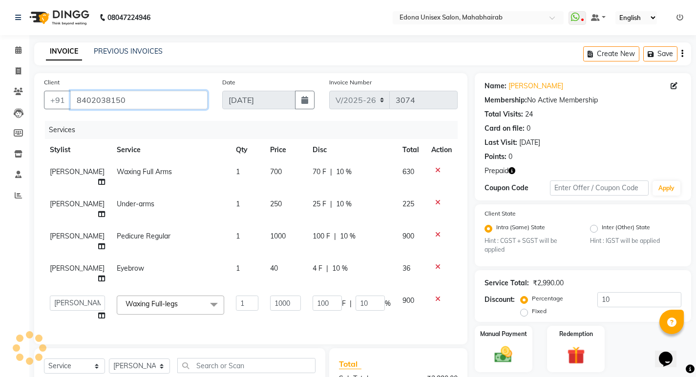
click at [167, 103] on input "8402038150" at bounding box center [138, 100] width 137 height 19
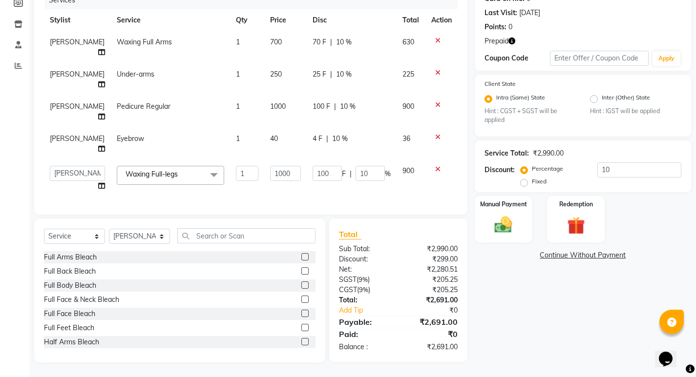
click at [176, 167] on span "Waxing Full-legs x" at bounding box center [170, 175] width 107 height 19
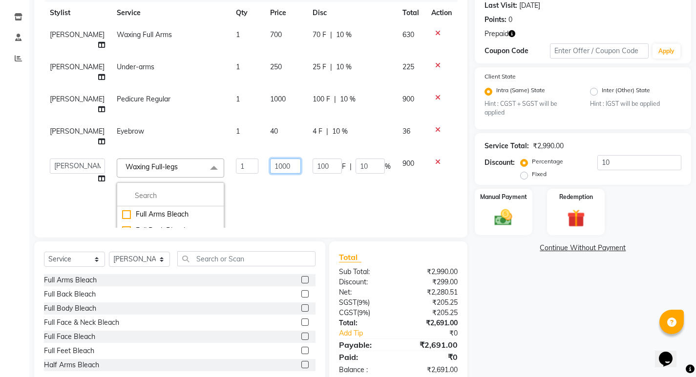
click at [271, 171] on input "1000" at bounding box center [285, 166] width 31 height 15
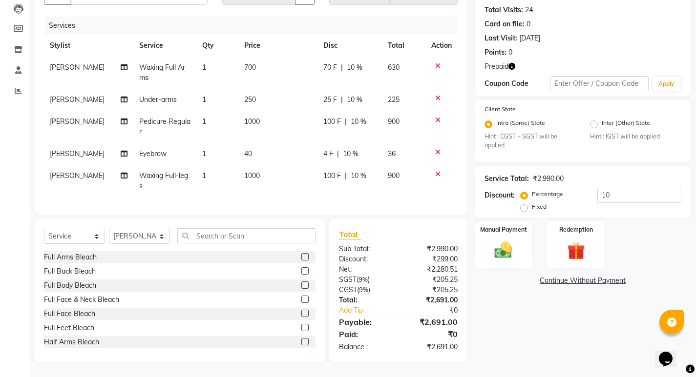
scroll to position [0, 0]
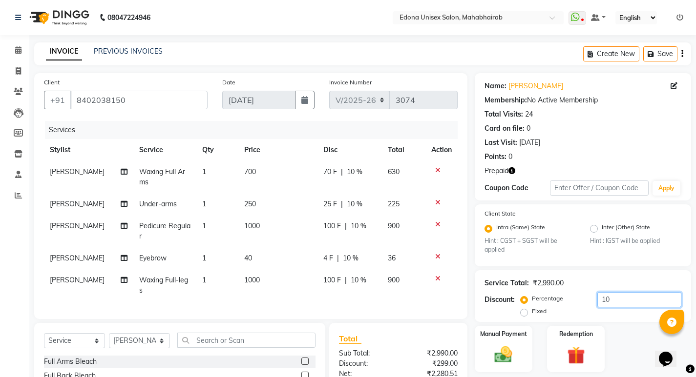
click at [634, 302] on input "10" at bounding box center [639, 299] width 84 height 15
type input "1"
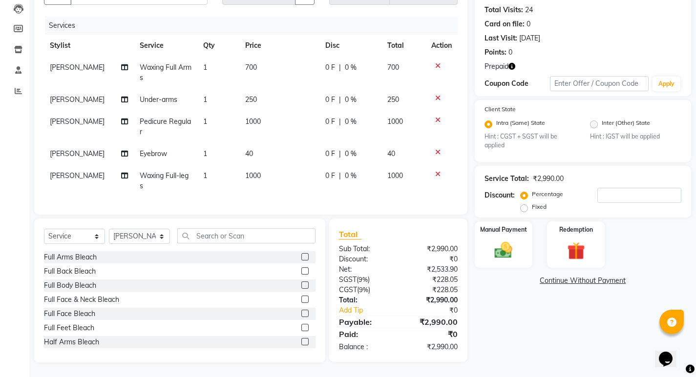
click at [254, 171] on span "1000" at bounding box center [253, 175] width 16 height 9
select select "37934"
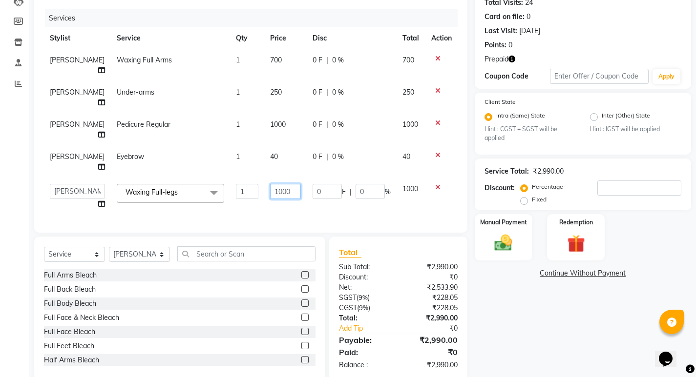
click at [270, 191] on input "1000" at bounding box center [285, 191] width 31 height 15
type input "700"
click at [264, 52] on td "700" at bounding box center [285, 65] width 42 height 32
select select "37934"
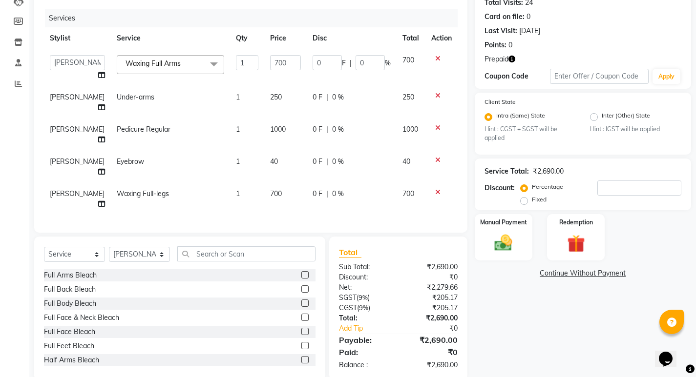
click at [270, 94] on span "250" at bounding box center [276, 97] width 12 height 9
select select "37934"
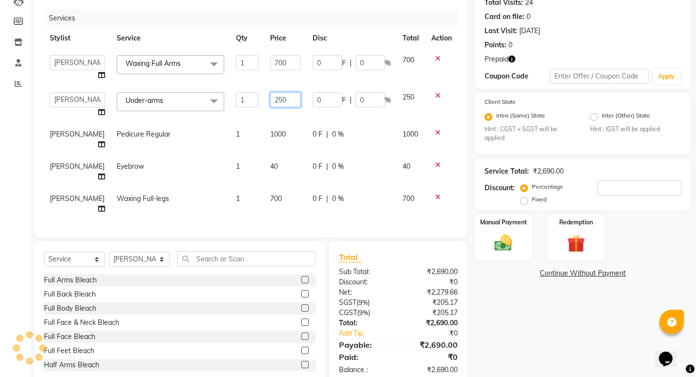
click at [281, 93] on input "250" at bounding box center [285, 99] width 31 height 15
type input "2"
type input "99"
click at [277, 122] on tbody "Admin Anju Sonar Bir Basumtary Bishal Bharma Hemen Daimari Hombr Jogi Jenny kay…" at bounding box center [250, 134] width 413 height 171
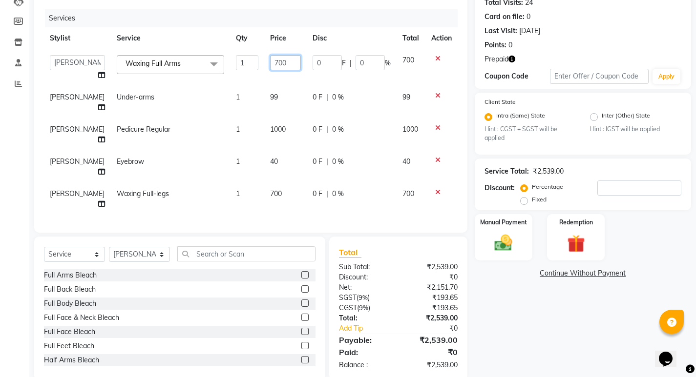
click at [282, 60] on input "700" at bounding box center [285, 62] width 31 height 15
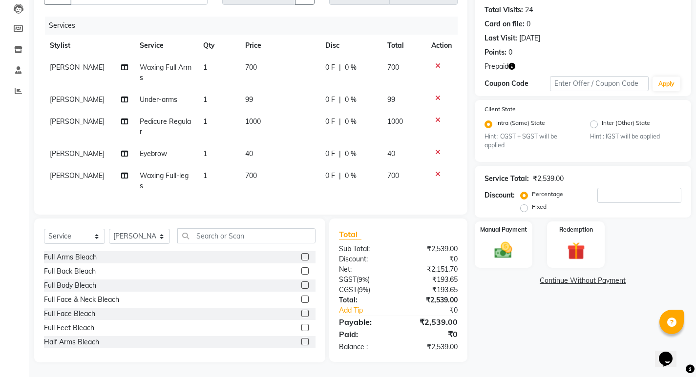
click at [66, 171] on span "[PERSON_NAME]" at bounding box center [77, 175] width 55 height 9
select select "37934"
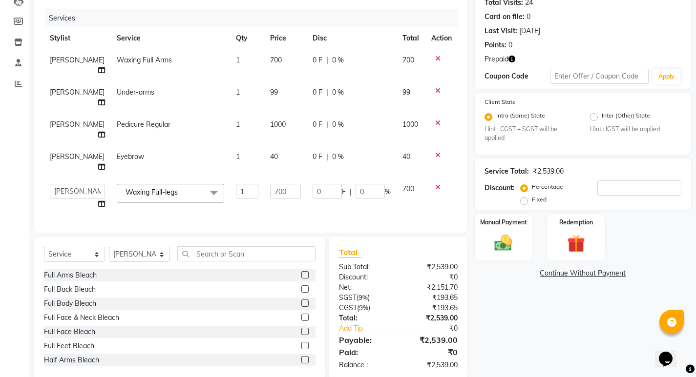
click at [177, 190] on span "Waxing Full-legs x" at bounding box center [170, 193] width 107 height 19
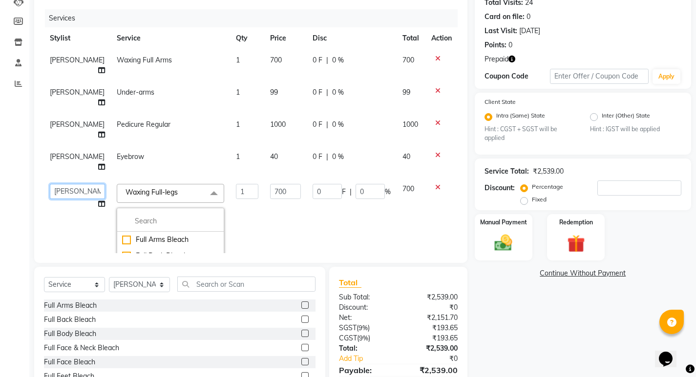
click at [71, 189] on select "Admin Anju Sonar Bir Basumtary Bishal Bharma Hemen Daimari Hombr Jogi Jenny kay…" at bounding box center [77, 191] width 55 height 15
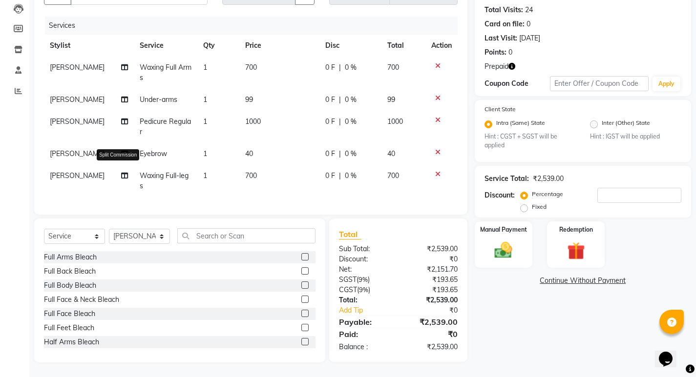
click at [121, 172] on icon at bounding box center [124, 175] width 7 height 7
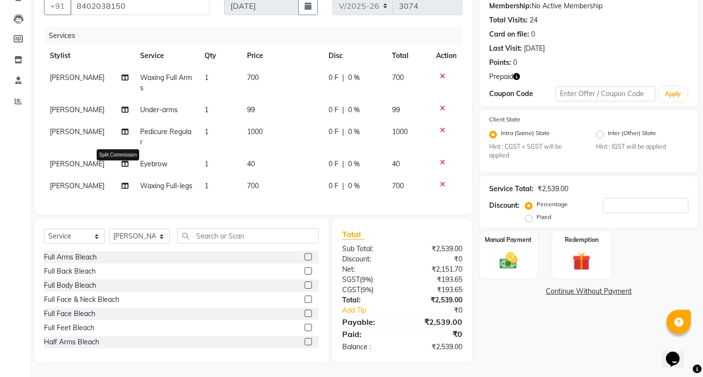
select select "37934"
select select "35911"
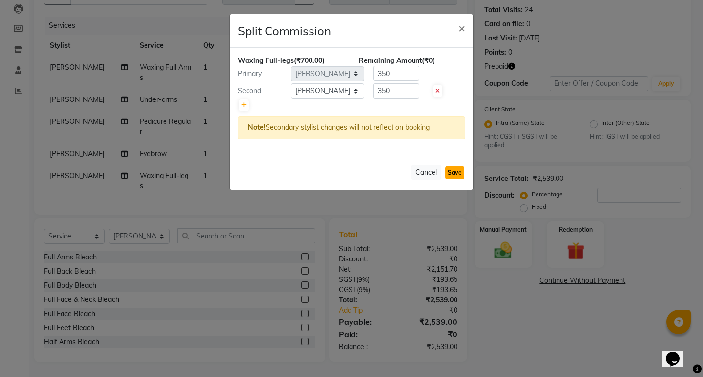
click at [449, 170] on button "Save" at bounding box center [454, 173] width 19 height 14
select select "Select"
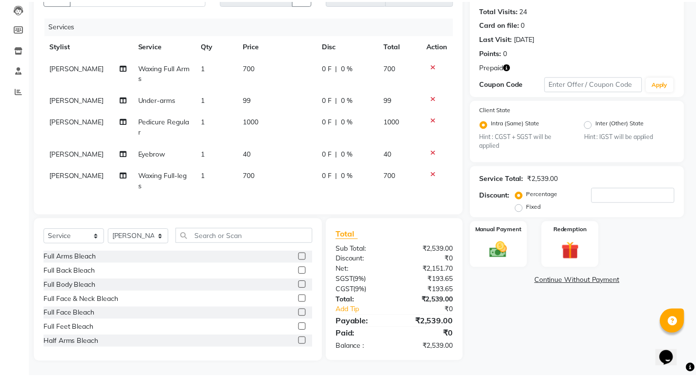
scroll to position [102, 0]
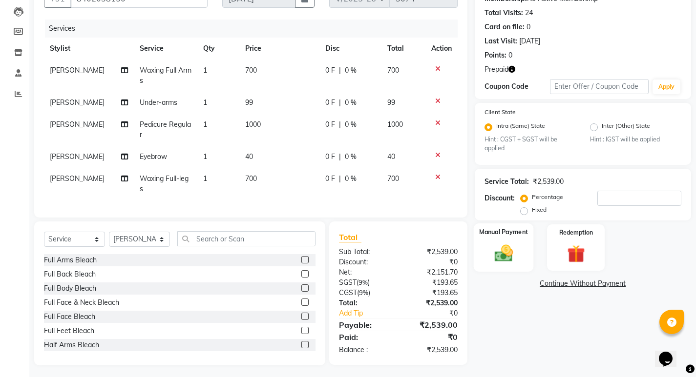
click at [507, 266] on div "Manual Payment" at bounding box center [503, 248] width 60 height 48
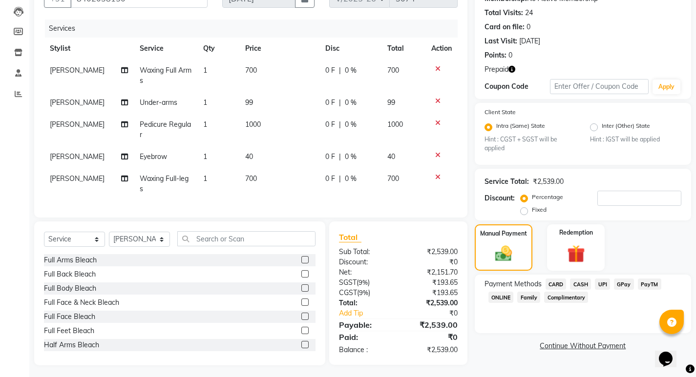
scroll to position [112, 0]
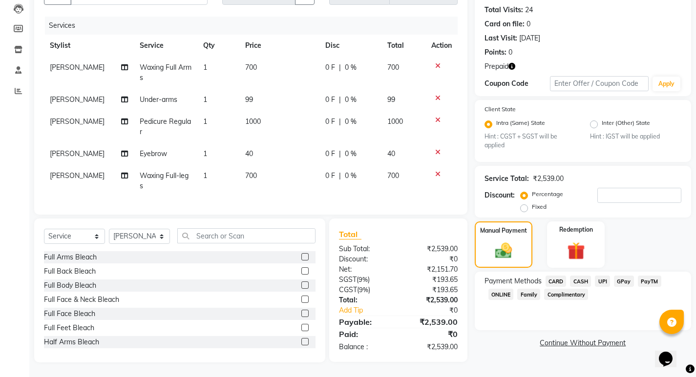
click at [603, 276] on span "UPI" at bounding box center [601, 281] width 15 height 11
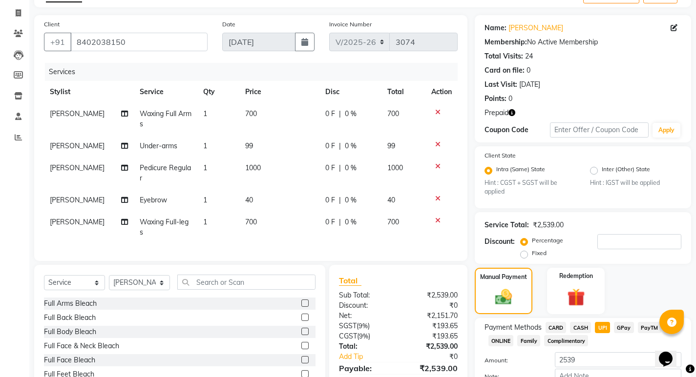
scroll to position [0, 0]
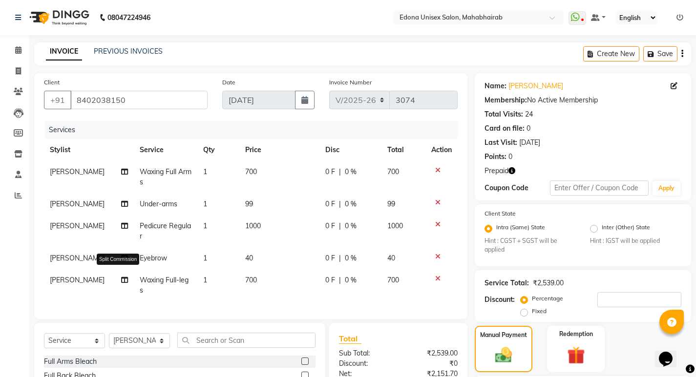
click at [121, 279] on icon at bounding box center [124, 280] width 7 height 7
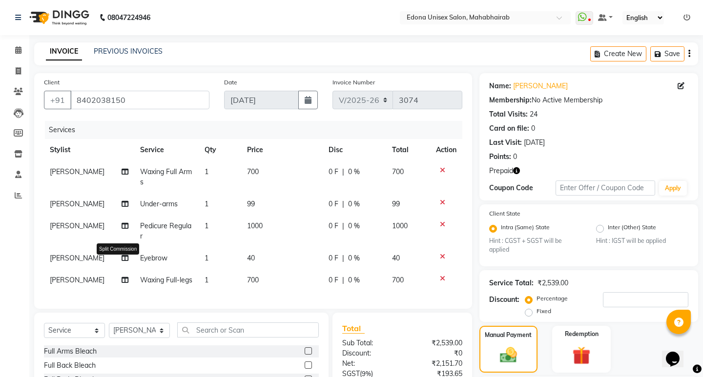
select select "37934"
select select "35911"
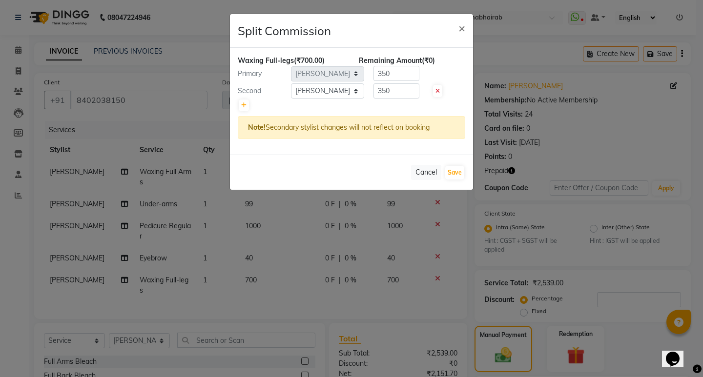
click at [437, 94] on span at bounding box center [437, 91] width 9 height 12
type input "700"
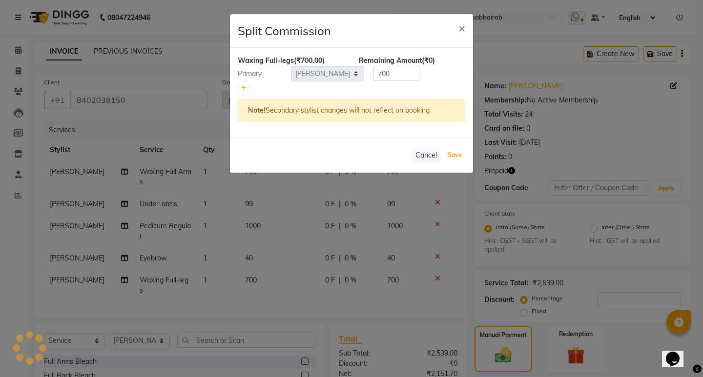
click at [455, 150] on button "Save" at bounding box center [454, 155] width 19 height 14
select select "Select"
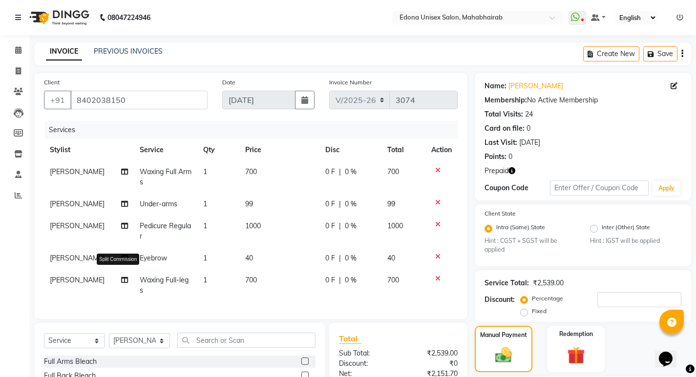
click at [121, 280] on icon at bounding box center [124, 280] width 7 height 7
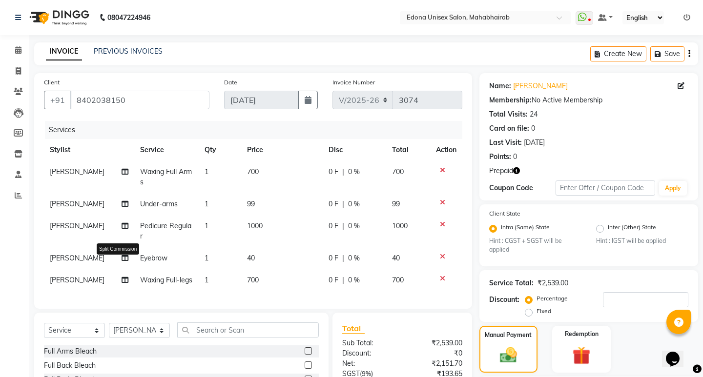
select select "37934"
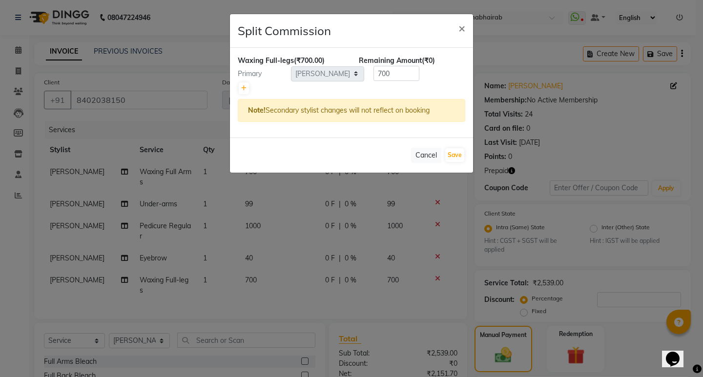
click at [116, 280] on ngb-modal-window "Split Commission × Waxing Full-legs (₹700.00) Remaining Amount (₹0) Primary Sel…" at bounding box center [351, 188] width 703 height 377
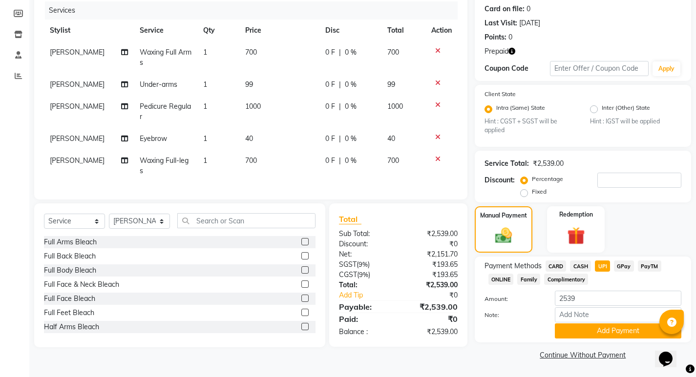
scroll to position [610, 0]
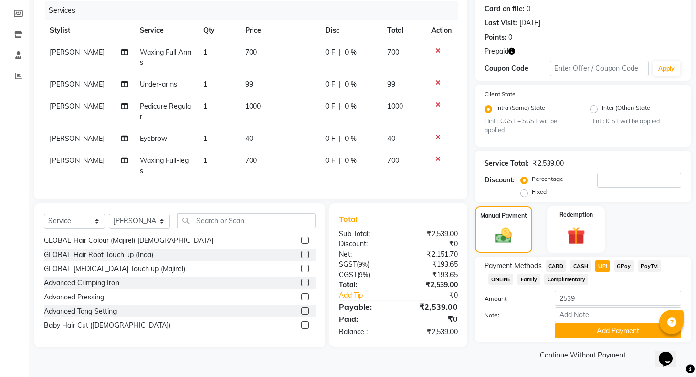
click at [471, 282] on div "Total Sub Total: ₹2,539.00 Discount: ₹0 Net: ₹2,151.70 SGST ( 9% ) ₹193.65 CGST…" at bounding box center [399, 276] width 149 height 144
click at [579, 241] on img at bounding box center [576, 236] width 30 height 23
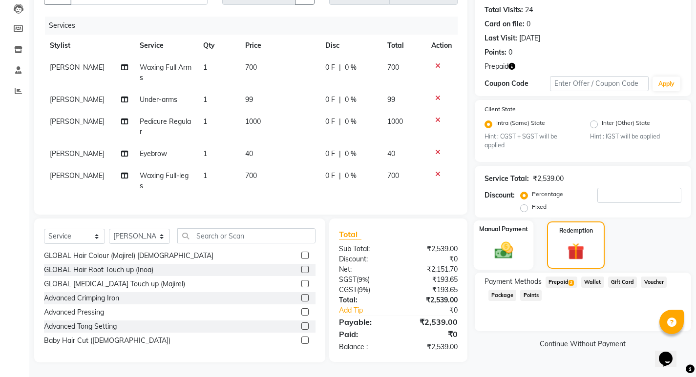
click at [517, 240] on img at bounding box center [503, 250] width 30 height 21
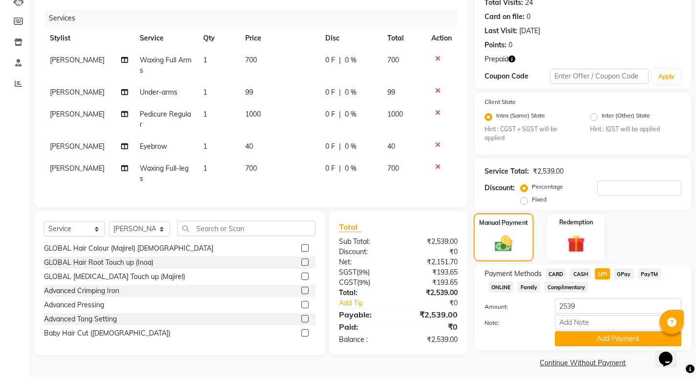
scroll to position [120, 0]
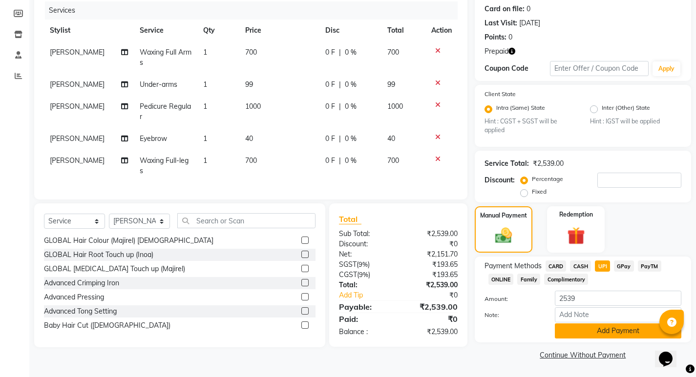
click at [604, 337] on button "Add Payment" at bounding box center [617, 331] width 126 height 15
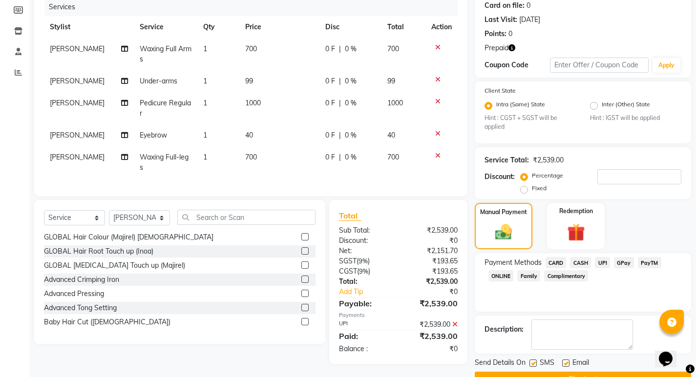
scroll to position [147, 0]
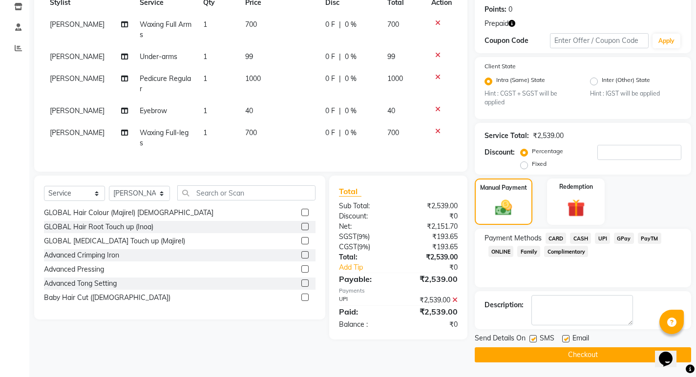
click at [584, 357] on button "Checkout" at bounding box center [582, 355] width 216 height 15
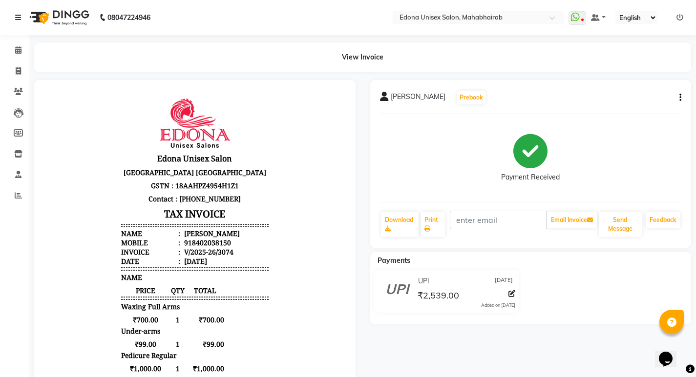
click at [403, 338] on div "Bipasha Patgiri Prebook Payment Received Download Print Email Invoice Send Mess…" at bounding box center [531, 287] width 336 height 415
click at [20, 74] on icon at bounding box center [18, 70] width 5 height 7
select select "service"
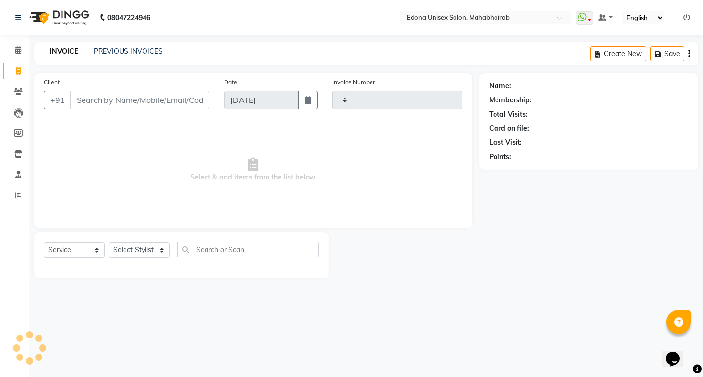
type input "3075"
select select "5393"
click at [13, 50] on span at bounding box center [18, 50] width 17 height 11
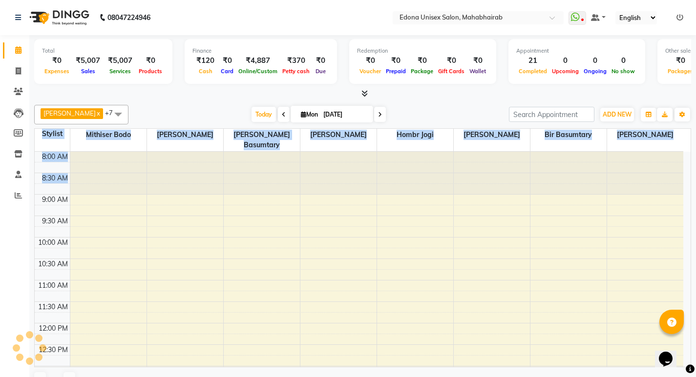
drag, startPoint x: 693, startPoint y: 194, endPoint x: 683, endPoint y: 180, distance: 17.5
click at [683, 180] on div "Total ₹0 Expenses ₹5,007 Sales ₹5,007 Services ₹0 Products Finance ₹120 Cash ₹0…" at bounding box center [362, 215] width 666 height 361
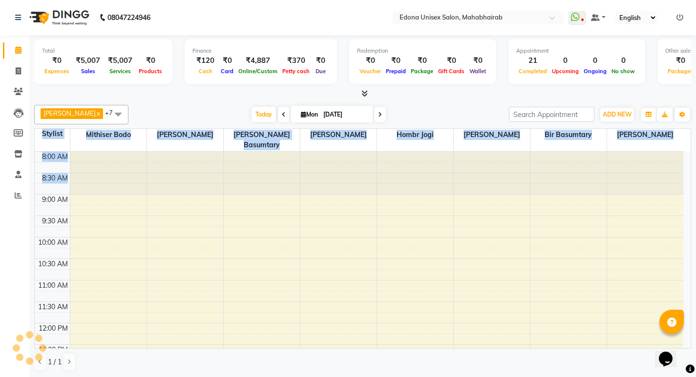
scroll to position [332, 0]
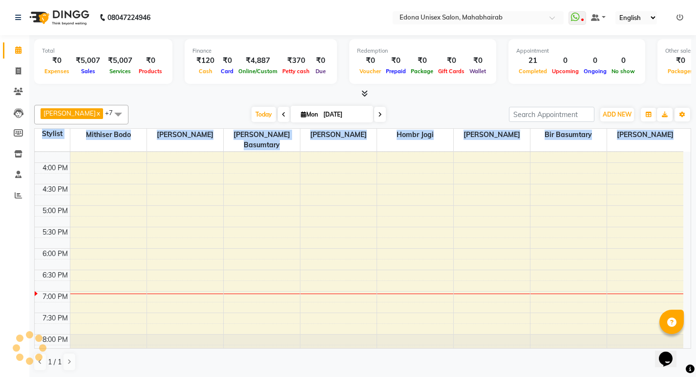
click at [458, 108] on div "Today Mon 01-09-2025" at bounding box center [318, 114] width 370 height 15
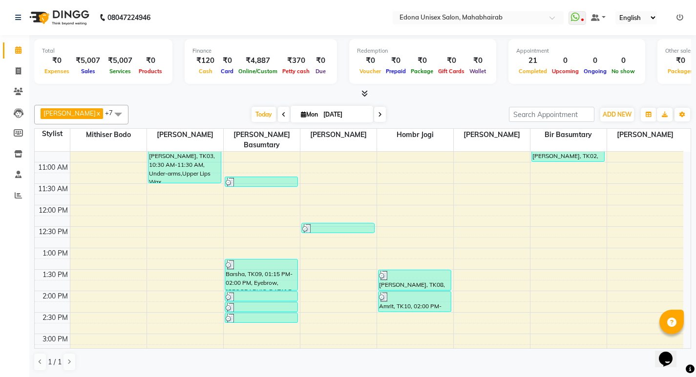
scroll to position [145, 0]
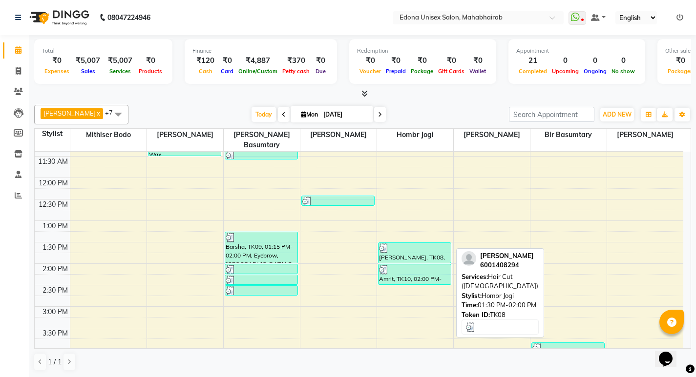
click at [392, 244] on div at bounding box center [414, 249] width 71 height 10
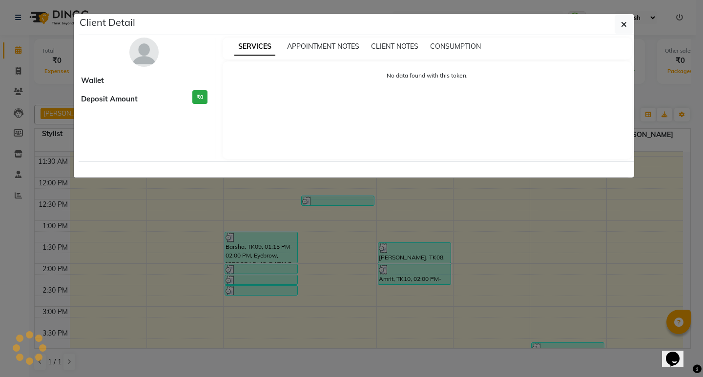
select select "3"
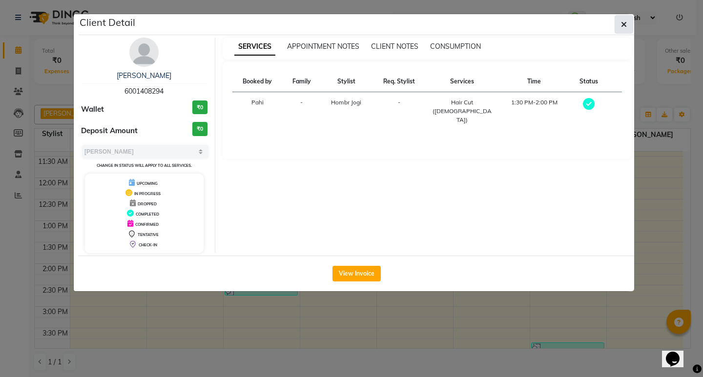
click at [627, 23] on button "button" at bounding box center [624, 24] width 19 height 19
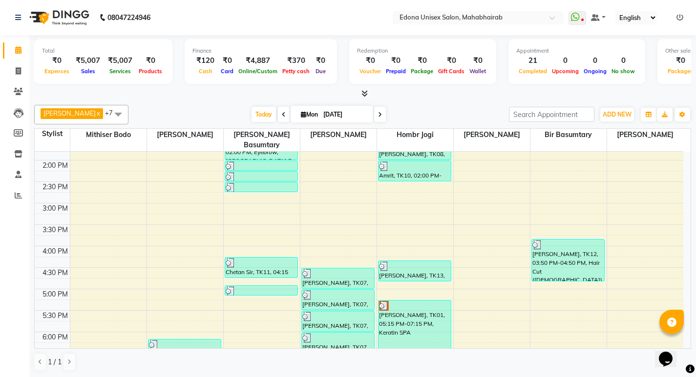
scroll to position [250, 0]
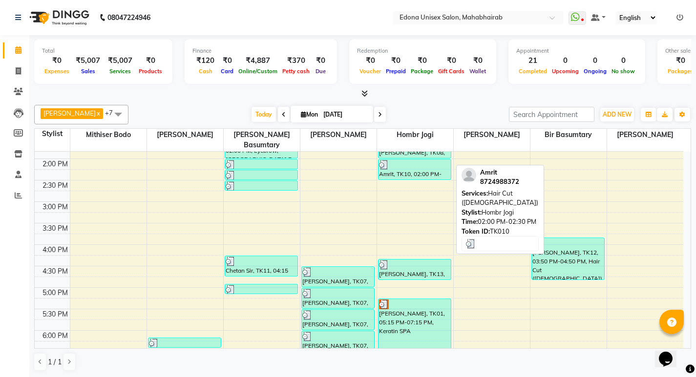
click at [423, 164] on div "Amrit, TK10, 02:00 PM-02:30 PM, Hair Cut (Gents)" at bounding box center [414, 170] width 72 height 20
select select "3"
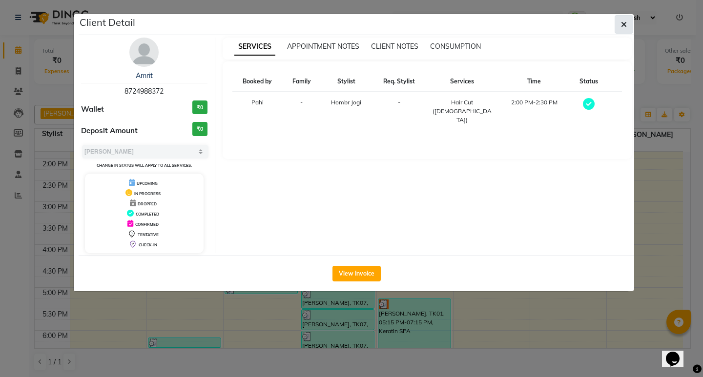
click at [627, 25] on button "button" at bounding box center [624, 24] width 19 height 19
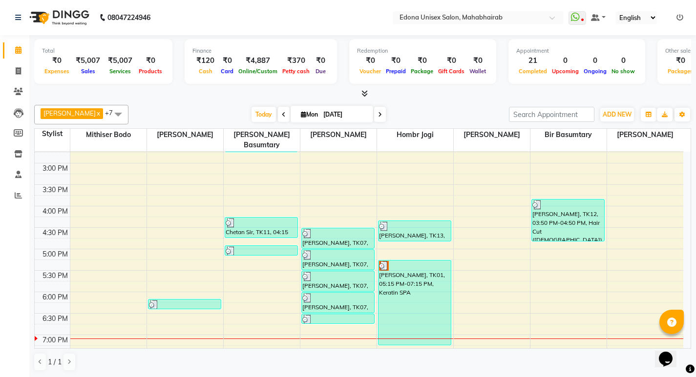
scroll to position [292, 0]
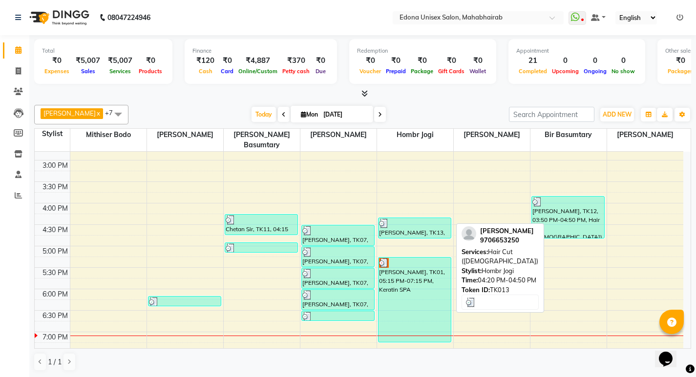
click at [397, 218] on div "Mridula Rabha, TK13, 04:20 PM-04:50 PM, Hair Cut (Ladies)" at bounding box center [414, 228] width 72 height 20
select select "3"
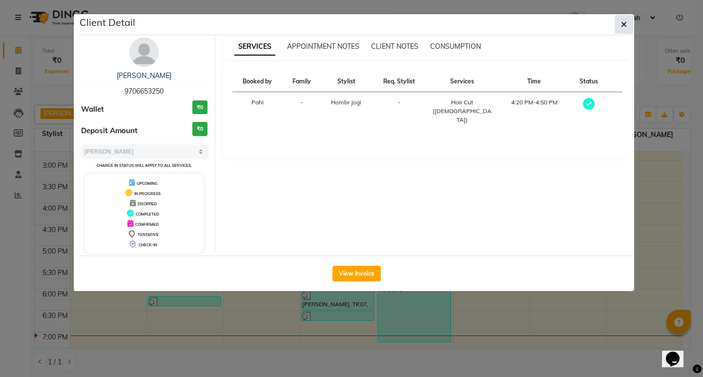
click at [616, 28] on button "button" at bounding box center [624, 24] width 19 height 19
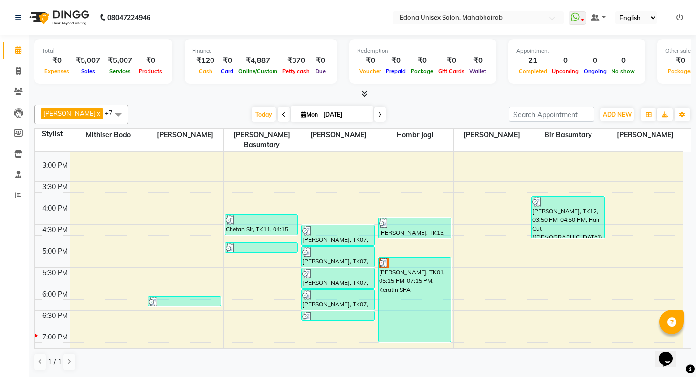
scroll to position [351, 0]
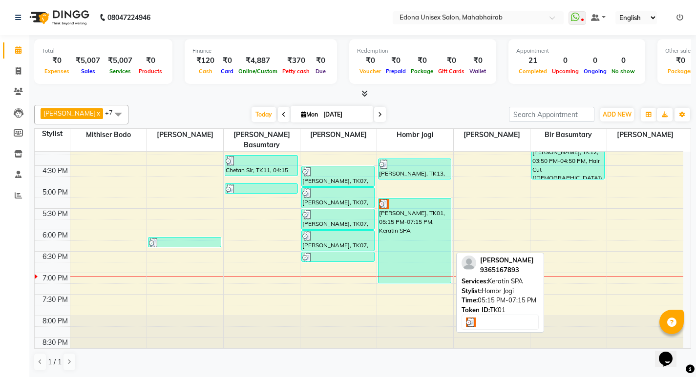
click at [417, 199] on div "PRACHI BASFOR, TK01, 05:15 PM-07:15 PM, Keratin SPA" at bounding box center [414, 241] width 72 height 84
select select "3"
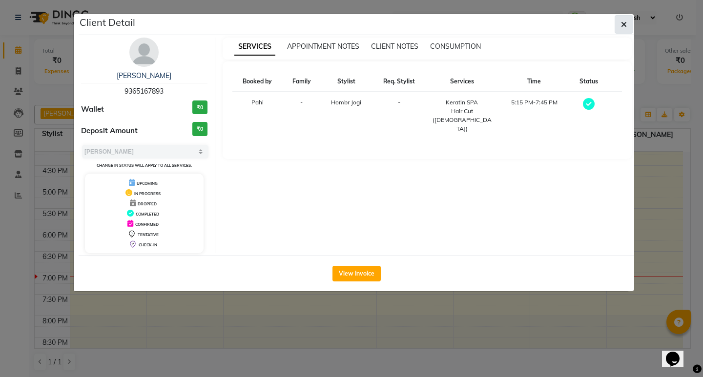
click at [623, 20] on span "button" at bounding box center [624, 25] width 6 height 10
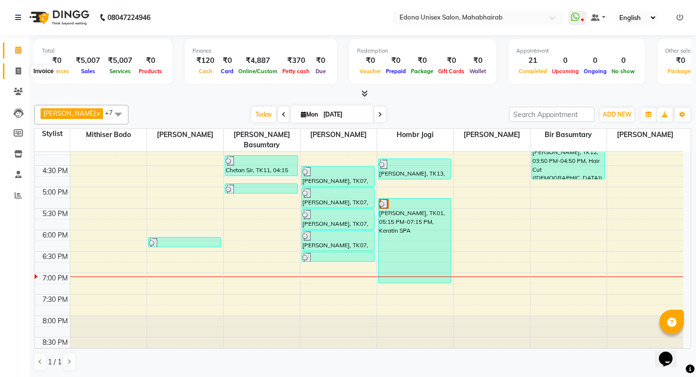
click at [20, 70] on icon at bounding box center [18, 70] width 5 height 7
select select "service"
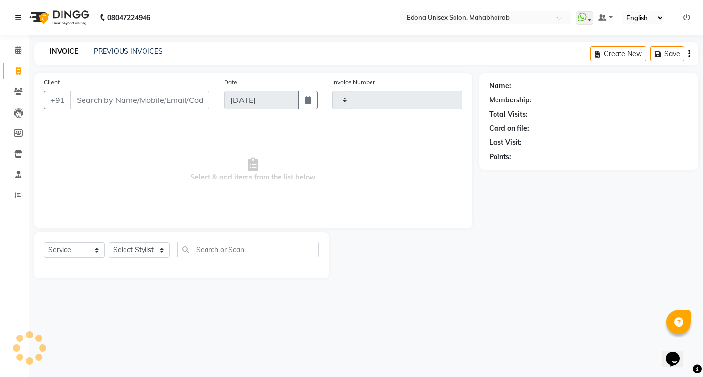
type input "3076"
select select "5393"
click at [122, 49] on link "PREVIOUS INVOICES" at bounding box center [128, 51] width 69 height 9
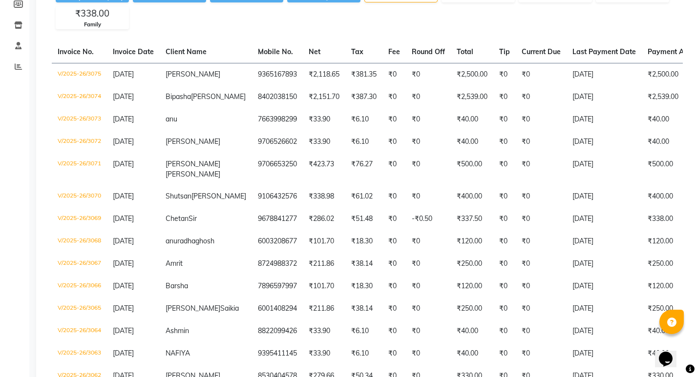
scroll to position [84, 0]
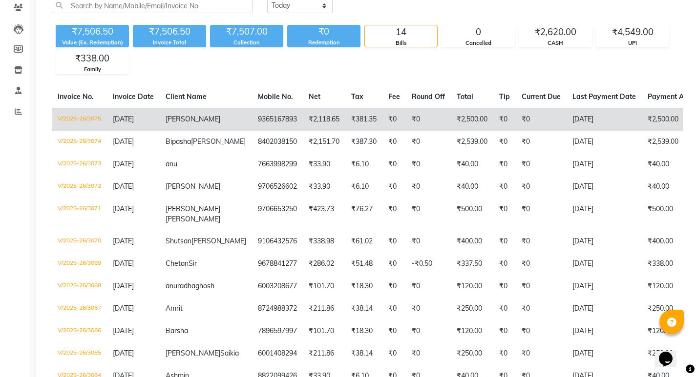
click at [451, 116] on td "₹2,500.00" at bounding box center [472, 119] width 42 height 23
click at [515, 113] on td "₹0" at bounding box center [540, 119] width 51 height 23
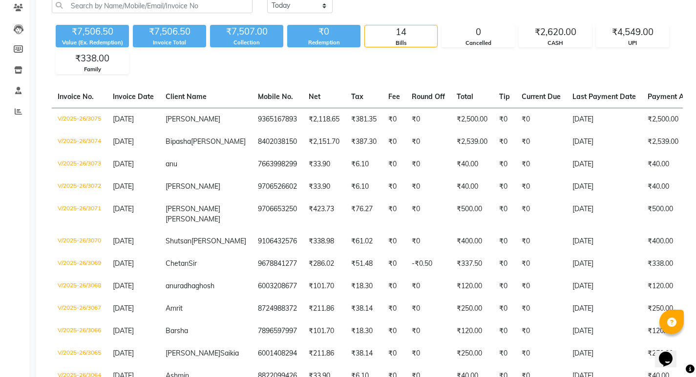
scroll to position [0, 0]
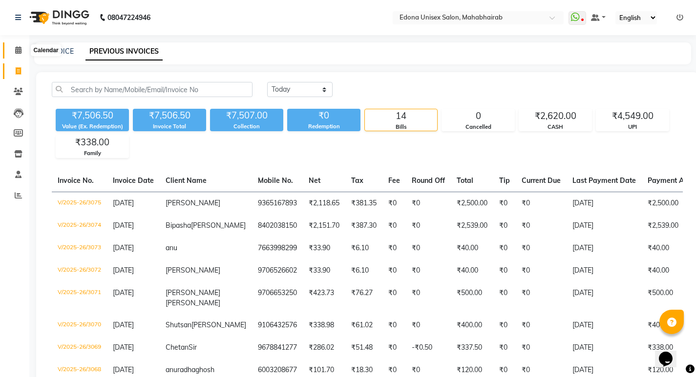
click at [23, 51] on span at bounding box center [18, 50] width 17 height 11
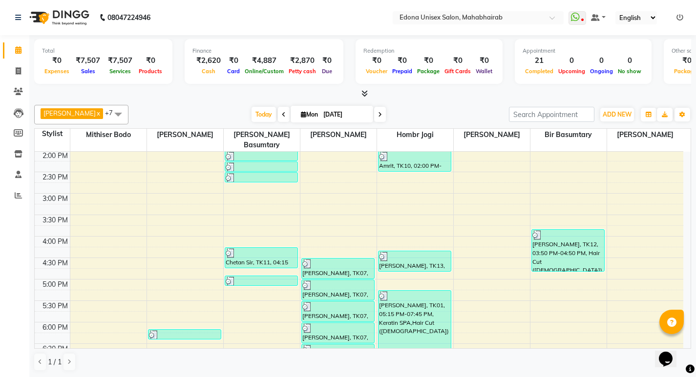
scroll to position [263, 0]
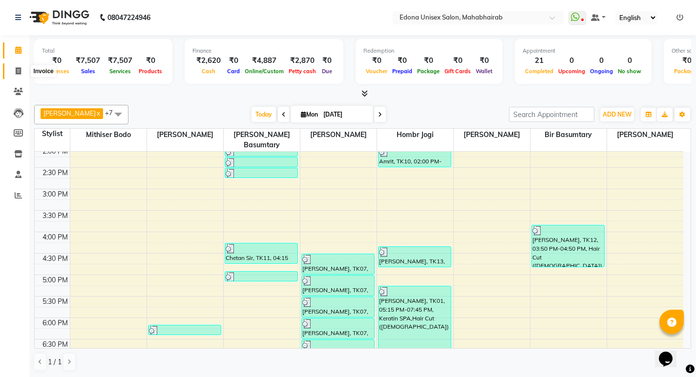
click at [16, 71] on icon at bounding box center [18, 70] width 5 height 7
select select "service"
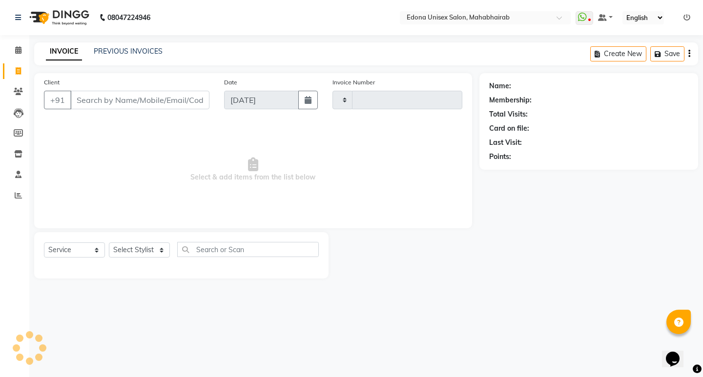
type input "3076"
select select "5393"
click at [161, 249] on select "Select Stylist" at bounding box center [139, 250] width 61 height 15
select select "35904"
click at [109, 243] on select "Select Stylist Admin Anju Sonar Bir Basumtary Bishal Bharma Hemen Daimari Hombr…" at bounding box center [139, 250] width 61 height 15
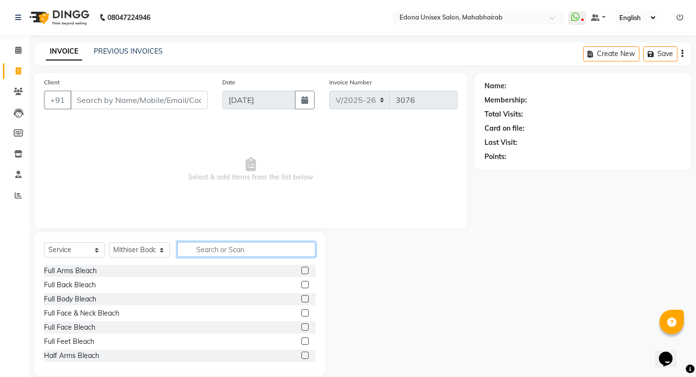
click at [268, 255] on input "text" at bounding box center [246, 249] width 138 height 15
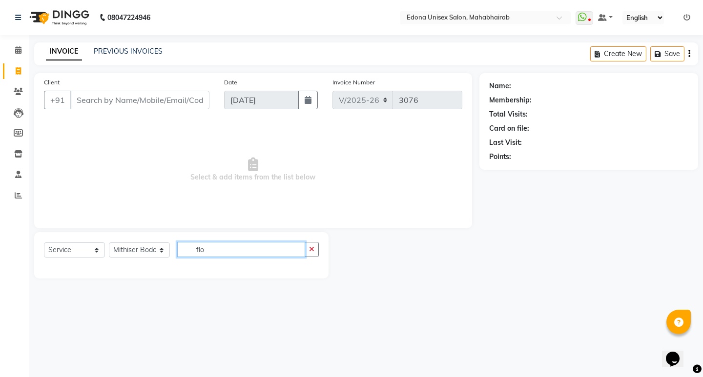
type input "flo"
click at [97, 248] on select "Select Service Product Membership Package Voucher Prepaid Gift Card" at bounding box center [74, 250] width 61 height 15
select select "product"
click at [44, 243] on select "Select Service Product Membership Package Voucher Prepaid Gift Card" at bounding box center [74, 250] width 61 height 15
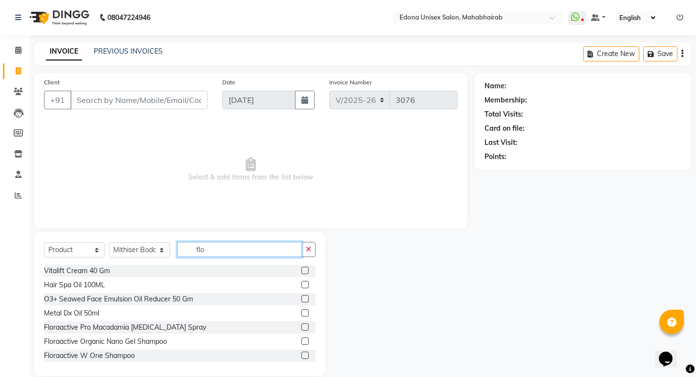
click at [222, 250] on input "flo" at bounding box center [239, 249] width 124 height 15
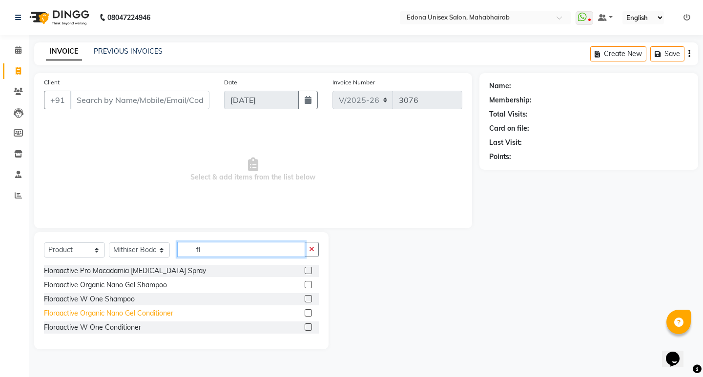
type input "fl"
click at [119, 314] on div "Floraactive Organic Nano Gel Conditioner" at bounding box center [108, 313] width 129 height 10
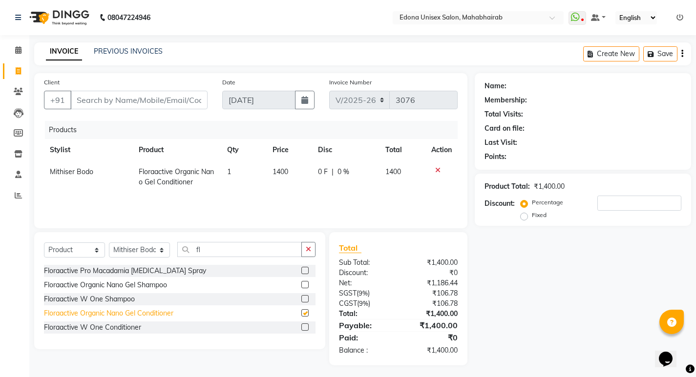
checkbox input "false"
click at [115, 329] on div "Floraactive W One Conditioner" at bounding box center [92, 328] width 97 height 10
checkbox input "false"
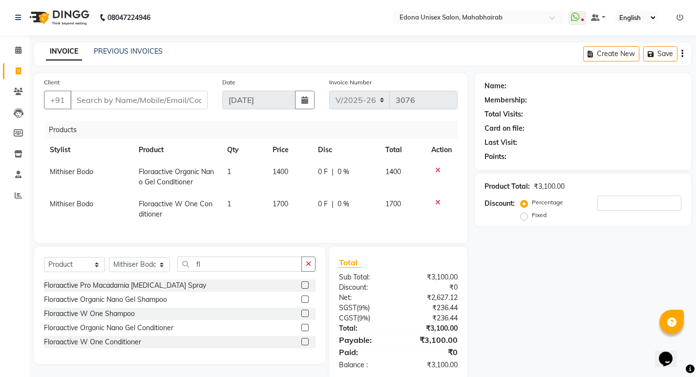
click at [437, 170] on icon at bounding box center [437, 170] width 5 height 7
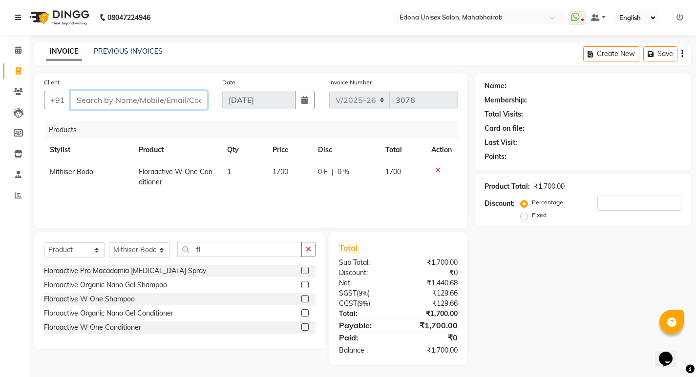
click at [183, 102] on input "Client" at bounding box center [138, 100] width 137 height 19
type input "9"
type input "0"
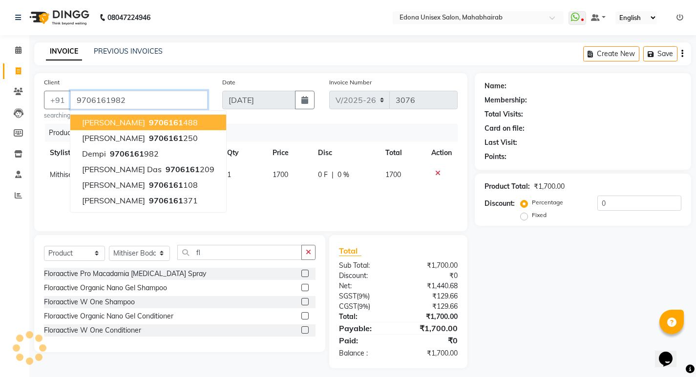
type input "9706161982"
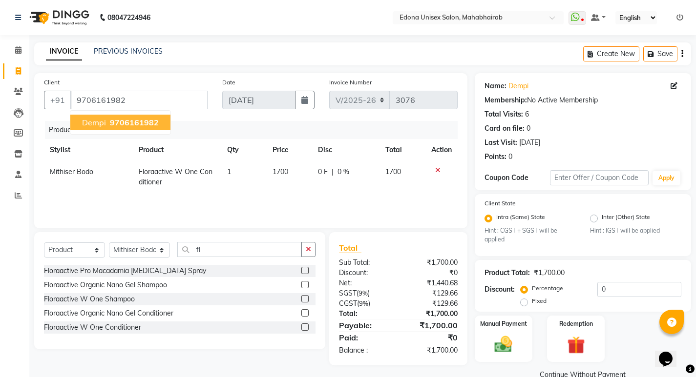
click at [141, 124] on span "9706161982" at bounding box center [134, 123] width 49 height 10
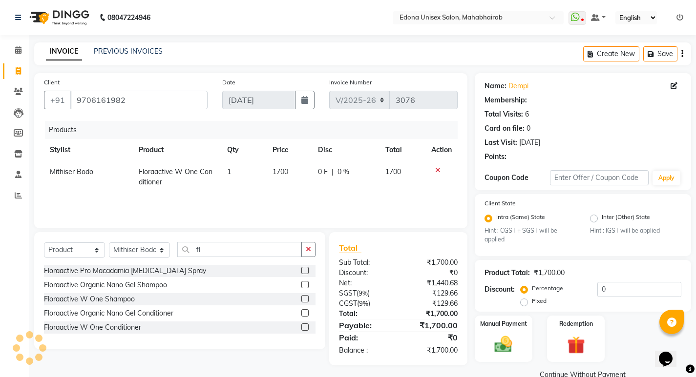
scroll to position [3, 0]
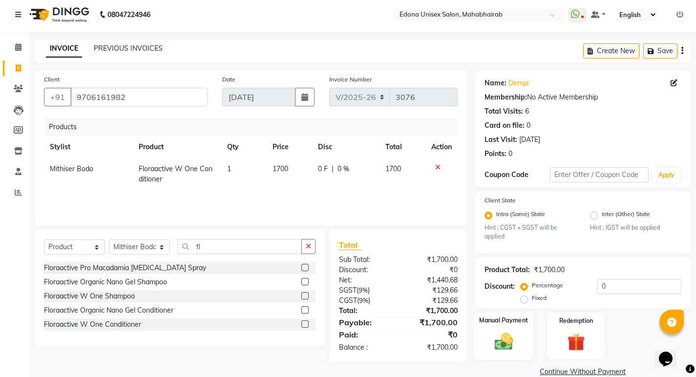
click at [483, 322] on label "Manual Payment" at bounding box center [503, 320] width 49 height 9
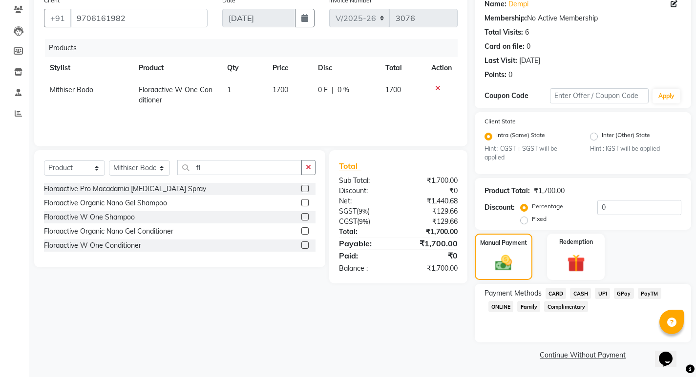
click at [602, 293] on span "UPI" at bounding box center [601, 293] width 15 height 11
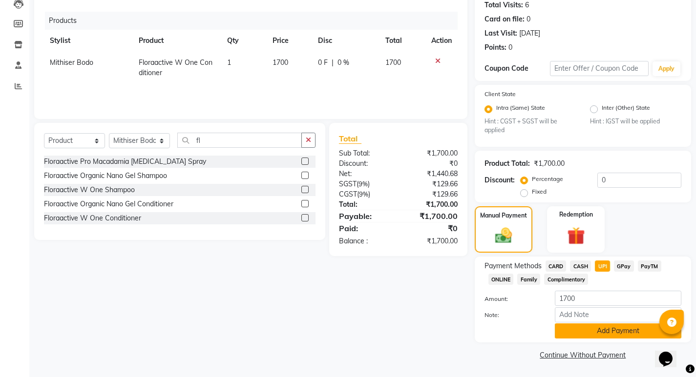
click at [601, 336] on button "Add Payment" at bounding box center [617, 331] width 126 height 15
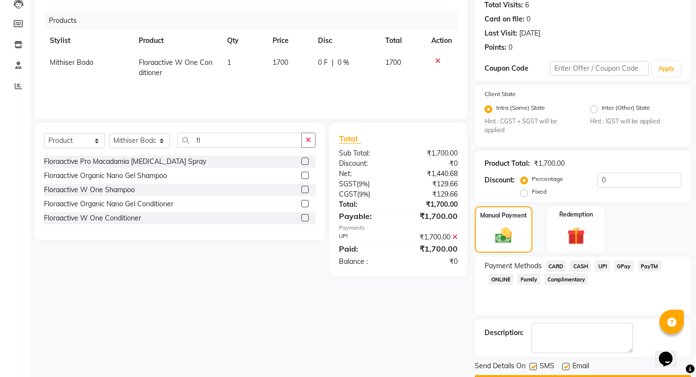
scroll to position [137, 0]
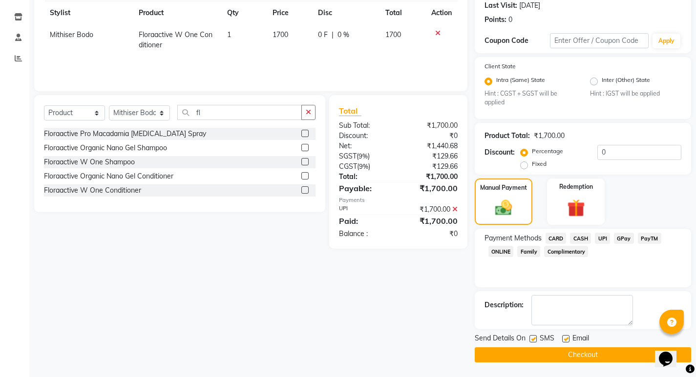
click at [593, 350] on button "Checkout" at bounding box center [582, 355] width 216 height 15
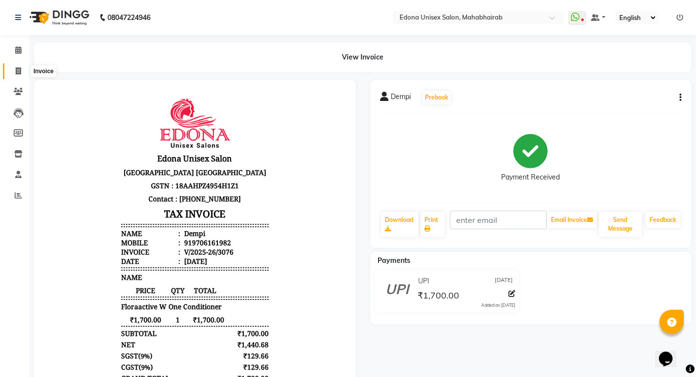
click at [18, 71] on icon at bounding box center [18, 70] width 5 height 7
select select "service"
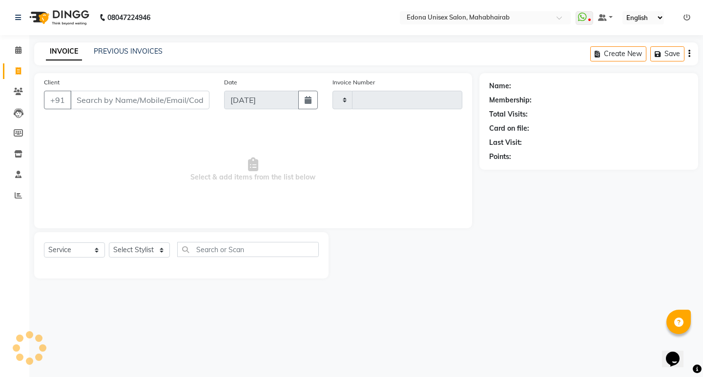
type input "3077"
select select "5393"
drag, startPoint x: 2, startPoint y: 90, endPoint x: 34, endPoint y: -42, distance: 136.0
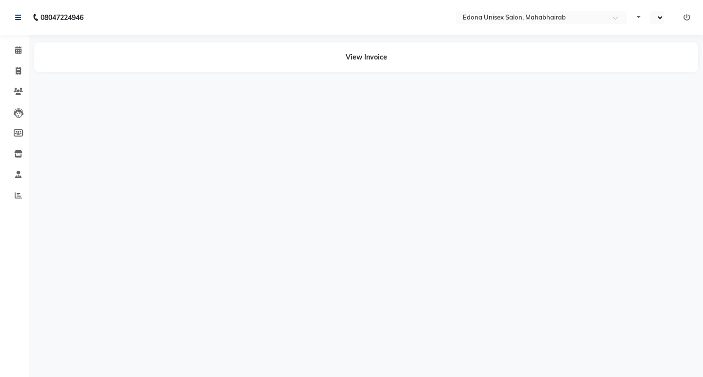
select select "en"
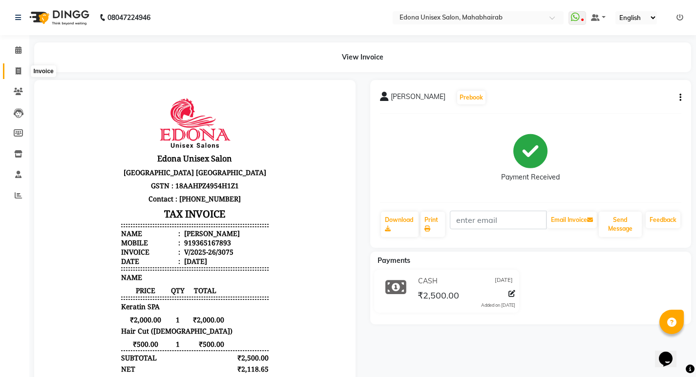
click at [14, 69] on span at bounding box center [18, 71] width 17 height 11
select select "service"
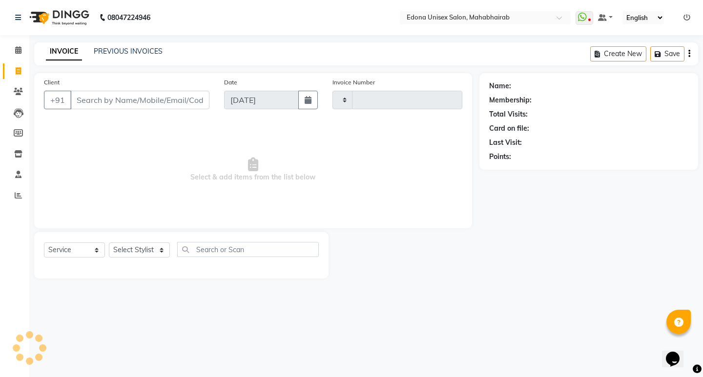
type input "3076"
select select "5393"
select select "service"
click at [143, 49] on link "PREVIOUS INVOICES" at bounding box center [128, 51] width 69 height 9
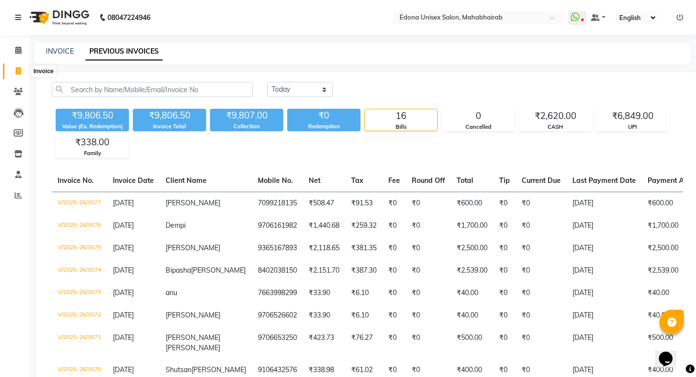
click at [26, 71] on span at bounding box center [18, 71] width 17 height 11
select select "service"
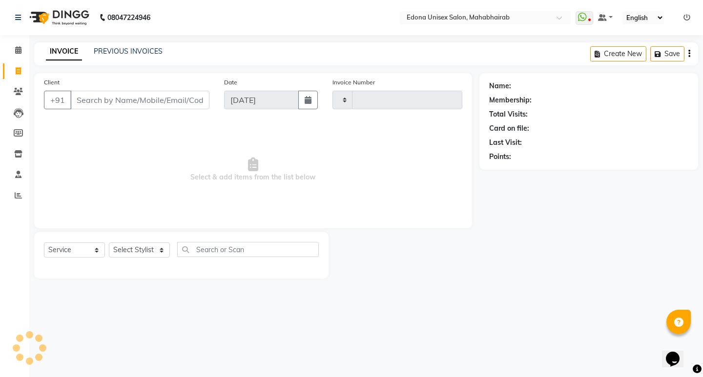
type input "3078"
select select "5393"
click at [18, 52] on icon at bounding box center [18, 49] width 6 height 7
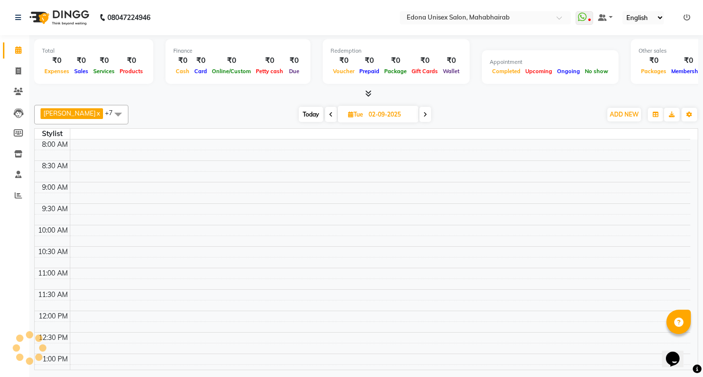
drag, startPoint x: 149, startPoint y: 44, endPoint x: 145, endPoint y: 56, distance: 11.9
click at [149, 44] on div "Total ₹0 Expenses ₹0 Sales ₹0 Services ₹0 Products" at bounding box center [93, 61] width 119 height 45
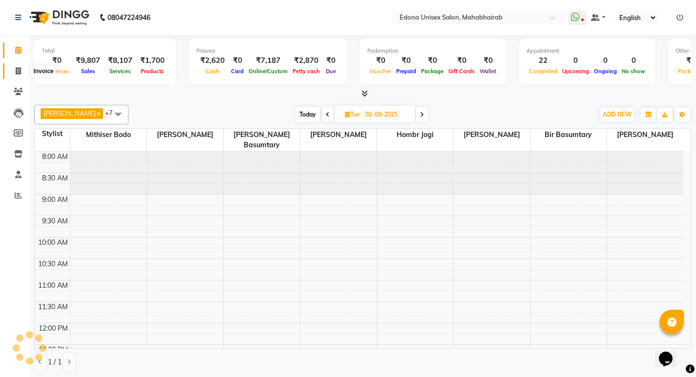
click at [20, 70] on icon at bounding box center [18, 70] width 5 height 7
select select "service"
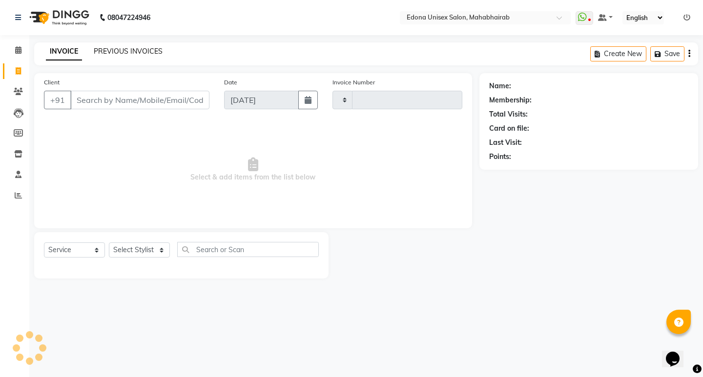
click at [120, 52] on link "PREVIOUS INVOICES" at bounding box center [128, 51] width 69 height 9
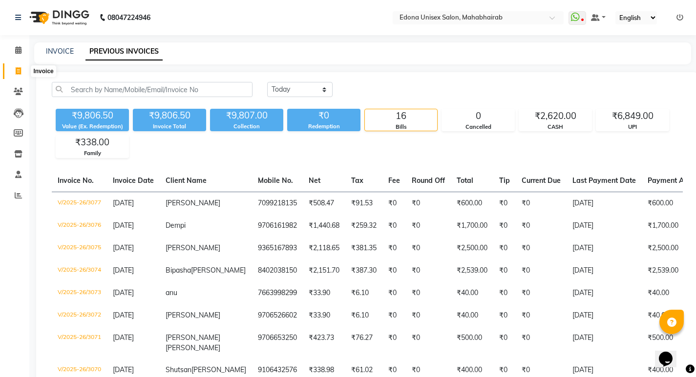
drag, startPoint x: 18, startPoint y: 70, endPoint x: 11, endPoint y: 74, distance: 7.5
click at [18, 71] on icon at bounding box center [18, 70] width 5 height 7
select select "service"
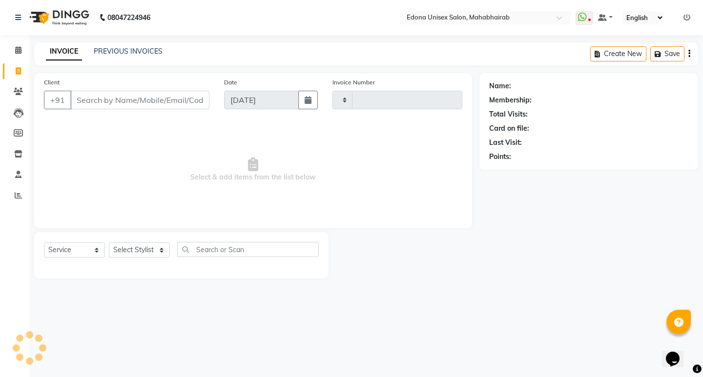
type input "3078"
select select "5393"
click at [16, 49] on icon at bounding box center [18, 49] width 6 height 7
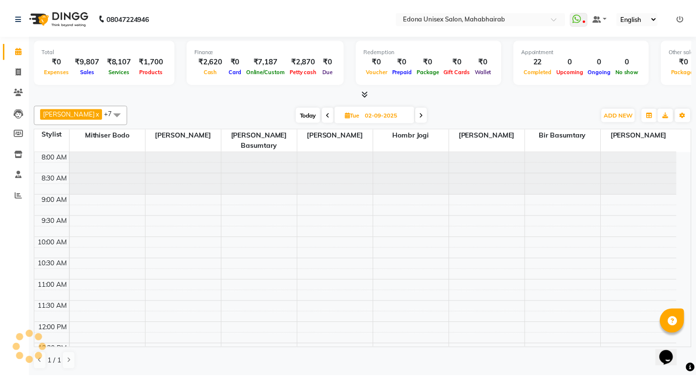
scroll to position [332, 0]
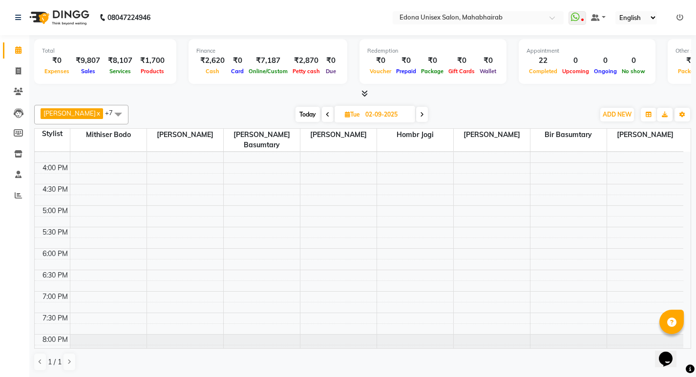
click at [326, 113] on icon at bounding box center [328, 115] width 4 height 6
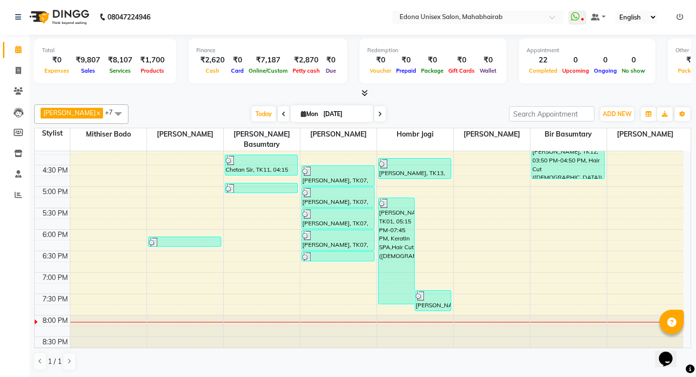
scroll to position [0, 0]
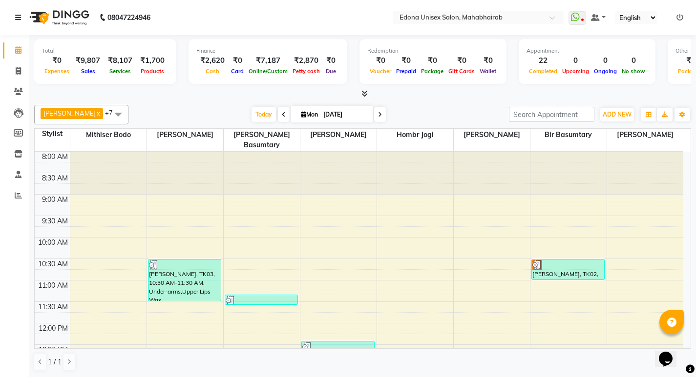
click at [182, 100] on div "Total ₹0 Expenses ₹9,807 Sales ₹8,107 Services ₹1,700 Products Finance ₹2,620 C…" at bounding box center [362, 206] width 666 height 343
click at [175, 95] on div at bounding box center [362, 94] width 656 height 10
click at [282, 112] on icon at bounding box center [284, 115] width 4 height 6
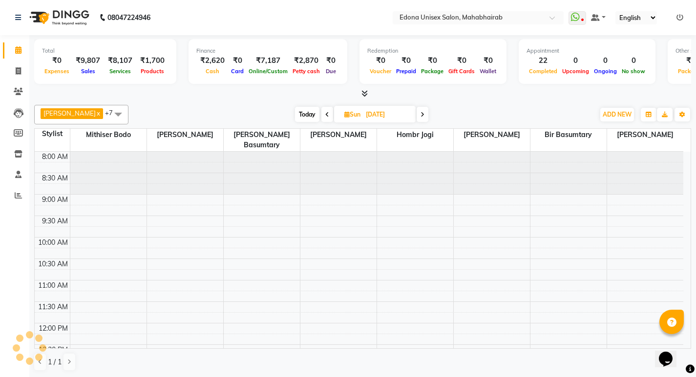
scroll to position [351, 0]
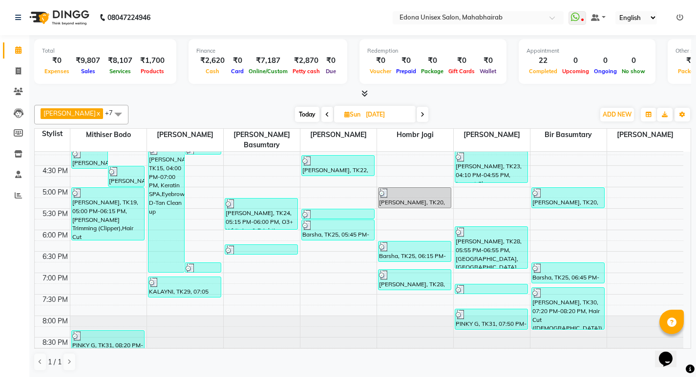
click at [420, 112] on icon at bounding box center [422, 115] width 4 height 6
type input "[DATE]"
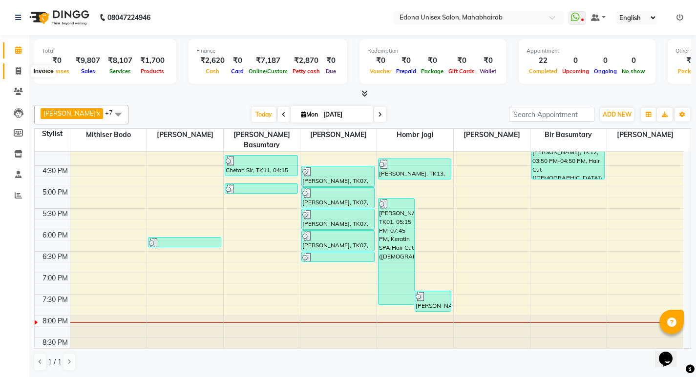
click at [20, 74] on icon at bounding box center [18, 70] width 5 height 7
select select "service"
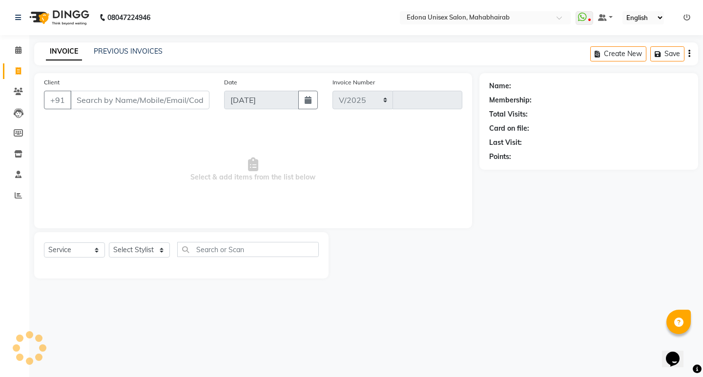
select select "5393"
type input "3078"
click at [153, 52] on link "PREVIOUS INVOICES" at bounding box center [128, 51] width 69 height 9
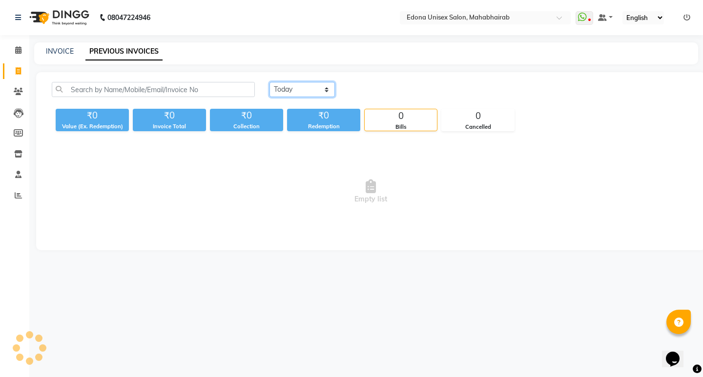
click at [308, 87] on select "[DATE] [DATE] Custom Range" at bounding box center [301, 89] width 65 height 15
select select "[DATE]"
click at [269, 82] on select "[DATE] [DATE] Custom Range" at bounding box center [301, 89] width 65 height 15
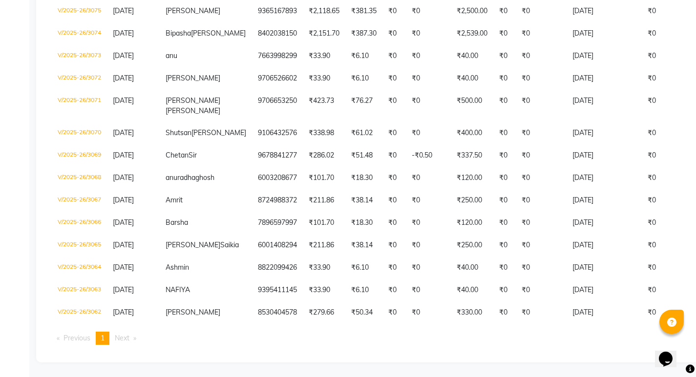
scroll to position [272, 0]
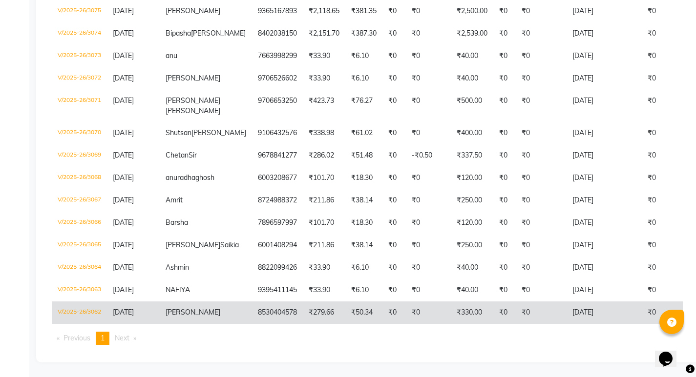
click at [382, 322] on td "₹0" at bounding box center [393, 313] width 23 height 22
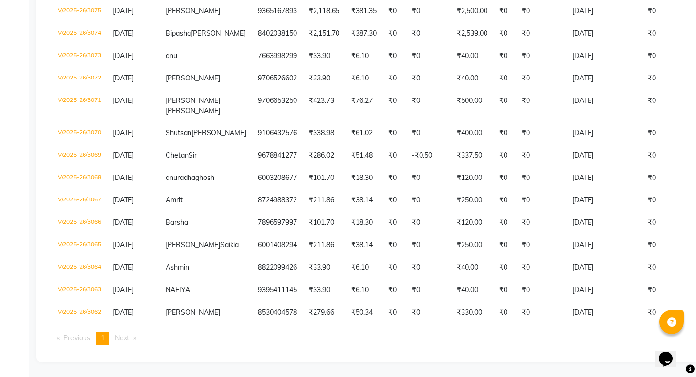
scroll to position [0, 0]
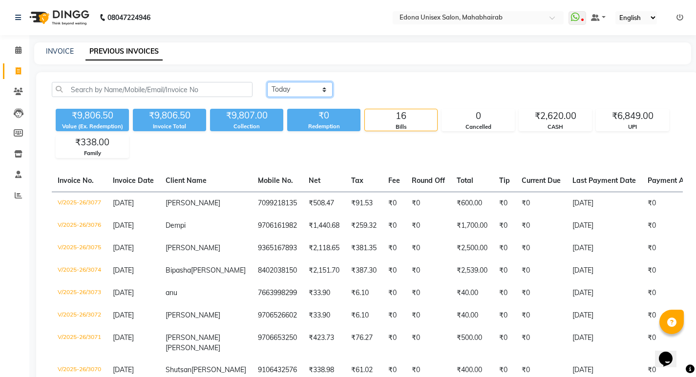
click at [308, 88] on select "[DATE] [DATE] Custom Range" at bounding box center [299, 89] width 65 height 15
click at [267, 82] on select "[DATE] [DATE] Custom Range" at bounding box center [299, 89] width 65 height 15
click at [19, 69] on icon at bounding box center [18, 70] width 5 height 7
select select "service"
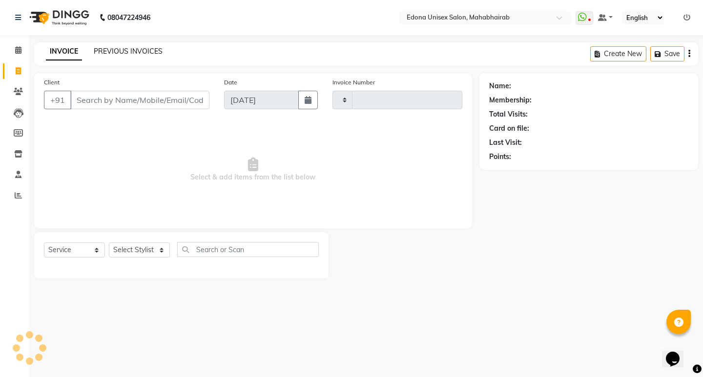
click at [126, 46] on div "INVOICE PREVIOUS INVOICES Create New Save" at bounding box center [366, 53] width 664 height 23
select select "5393"
type input "3078"
click at [160, 54] on link "PREVIOUS INVOICES" at bounding box center [128, 51] width 69 height 9
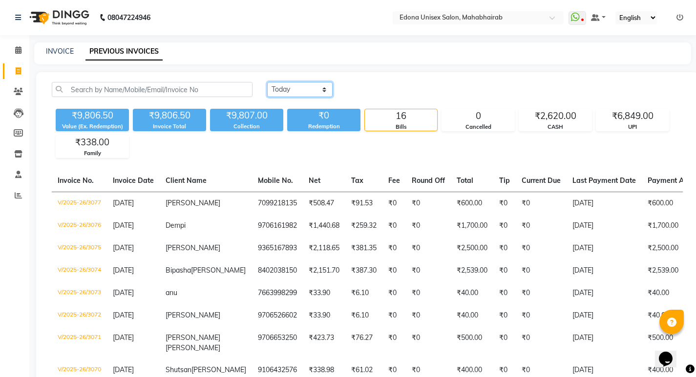
click at [306, 90] on select "[DATE] [DATE] Custom Range" at bounding box center [299, 89] width 65 height 15
select select "[DATE]"
click at [267, 82] on select "[DATE] [DATE] Custom Range" at bounding box center [299, 89] width 65 height 15
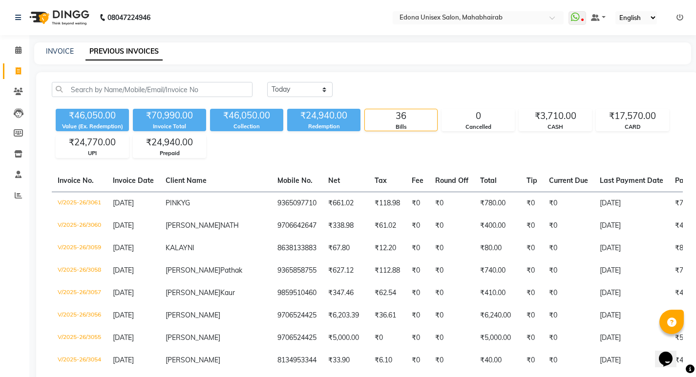
click at [585, 146] on div "₹46,050.00 Value (Ex. Redemption) ₹70,990.00 Invoice Total ₹46,050.00 Collectio…" at bounding box center [367, 131] width 631 height 53
drag, startPoint x: 20, startPoint y: 72, endPoint x: 80, endPoint y: 0, distance: 93.6
click at [20, 72] on icon at bounding box center [18, 70] width 5 height 7
select select "service"
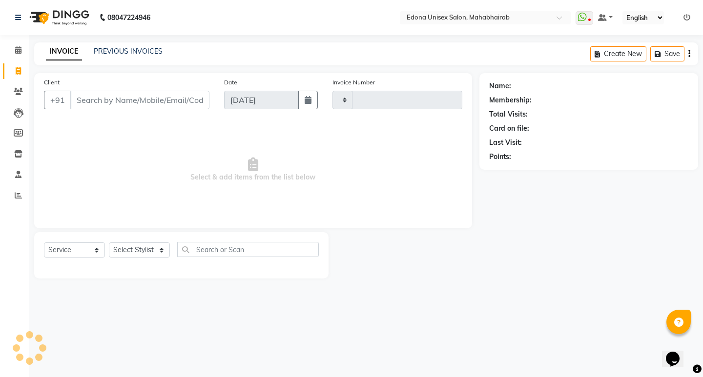
type input "3078"
select select "5393"
click at [201, 55] on div "INVOICE PREVIOUS INVOICES Create New Save" at bounding box center [366, 53] width 664 height 23
click at [140, 50] on link "PREVIOUS INVOICES" at bounding box center [128, 51] width 69 height 9
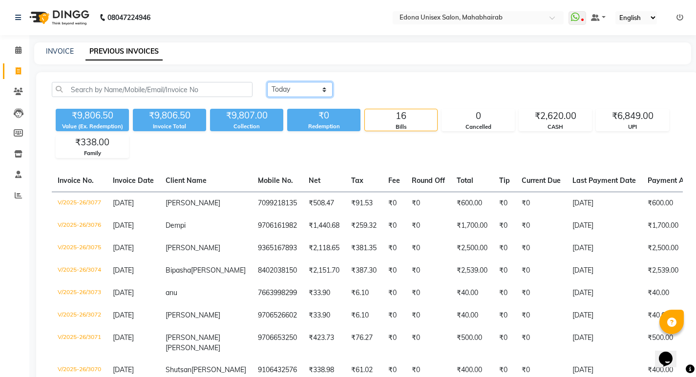
click at [308, 89] on select "[DATE] [DATE] Custom Range" at bounding box center [299, 89] width 65 height 15
select select "[DATE]"
click at [267, 82] on select "[DATE] [DATE] Custom Range" at bounding box center [299, 89] width 65 height 15
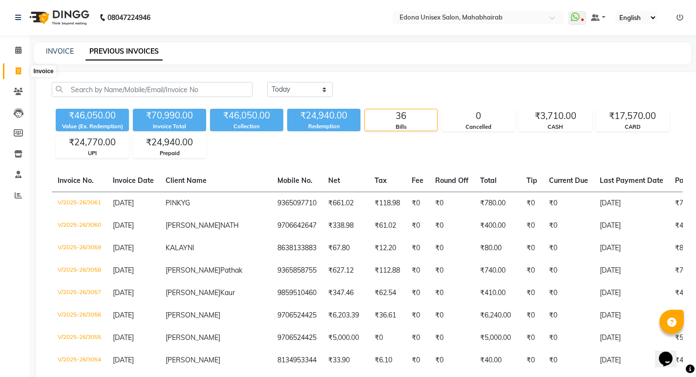
click at [19, 74] on icon at bounding box center [18, 70] width 5 height 7
select select "service"
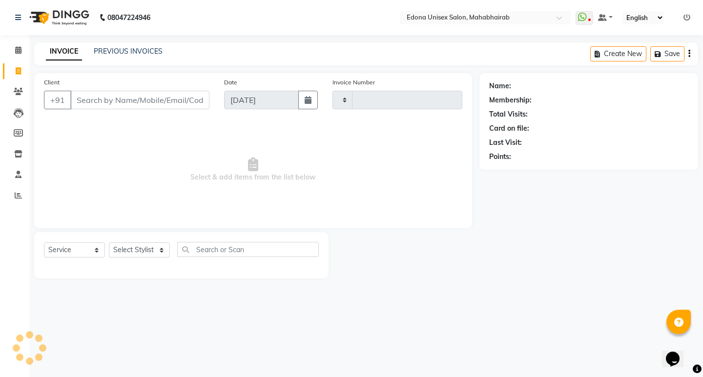
type input "3078"
select select "5393"
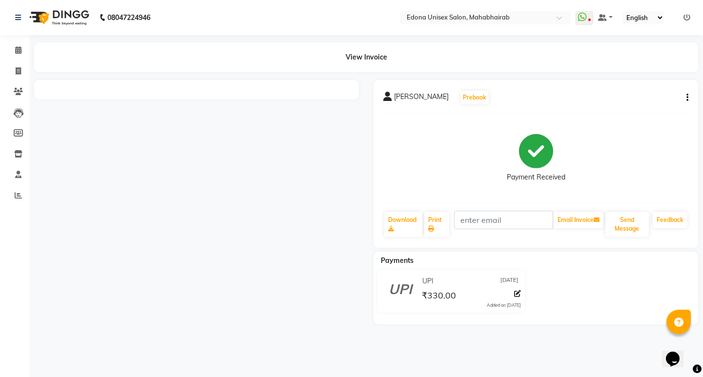
click at [371, 56] on div "View Invoice" at bounding box center [366, 57] width 664 height 30
click at [366, 63] on div "View Invoice" at bounding box center [366, 57] width 664 height 30
click at [17, 75] on span at bounding box center [18, 71] width 17 height 11
select select "service"
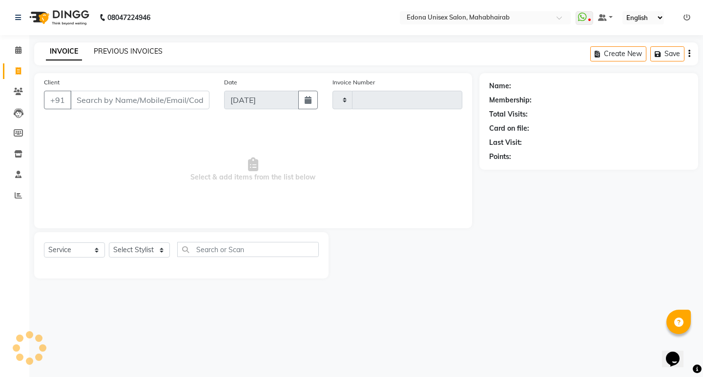
click at [145, 52] on link "PREVIOUS INVOICES" at bounding box center [128, 51] width 69 height 9
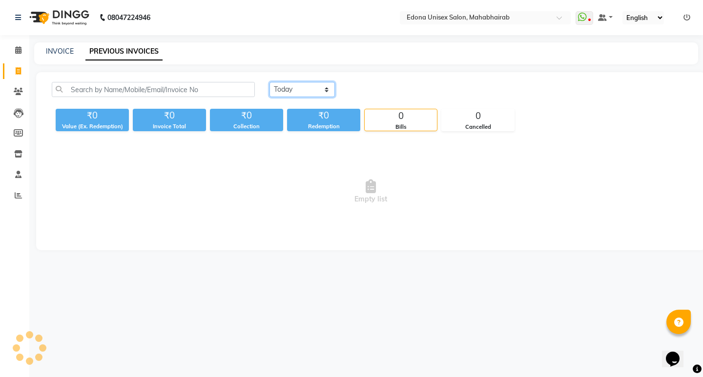
click at [300, 86] on select "[DATE] [DATE] Custom Range" at bounding box center [301, 89] width 65 height 15
select select "[DATE]"
click at [269, 82] on select "[DATE] [DATE] Custom Range" at bounding box center [301, 89] width 65 height 15
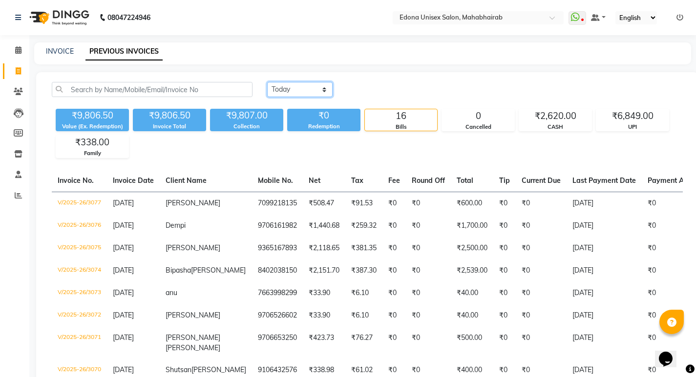
click at [297, 87] on select "[DATE] [DATE] Custom Range" at bounding box center [299, 89] width 65 height 15
click at [267, 82] on select "[DATE] [DATE] Custom Range" at bounding box center [299, 89] width 65 height 15
click at [301, 40] on div "08047224946 Select Location × [GEOGRAPHIC_DATA] Unisex Salon, Mahabhairab Whats…" at bounding box center [348, 307] width 696 height 615
click at [16, 66] on span at bounding box center [18, 71] width 17 height 11
select select "service"
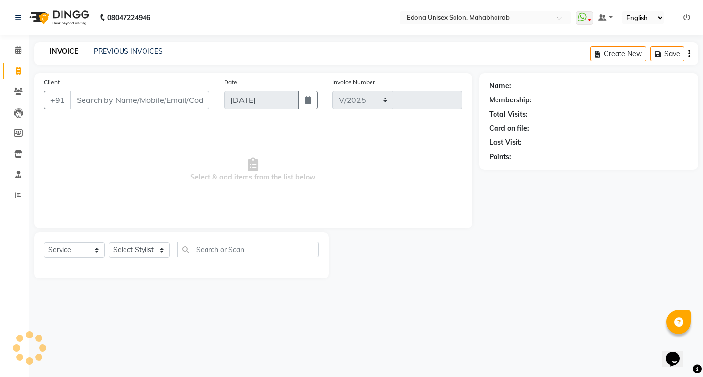
select select "5393"
type input "3078"
click at [155, 51] on link "PREVIOUS INVOICES" at bounding box center [128, 51] width 69 height 9
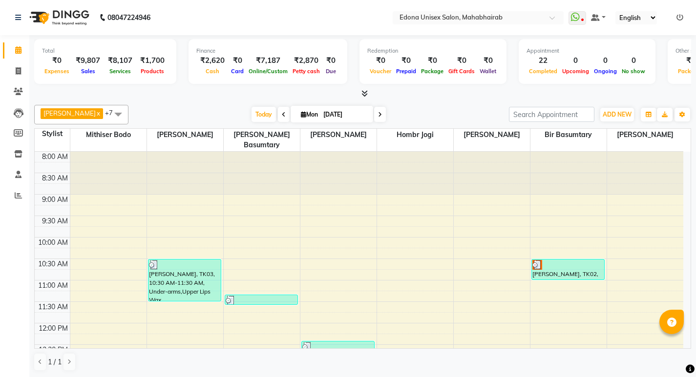
click at [195, 86] on div "Total ₹0 Expenses ₹9,807 Sales ₹8,107 Services ₹1,700 Products Finance ₹2,620 C…" at bounding box center [362, 63] width 656 height 48
click at [17, 71] on icon at bounding box center [18, 70] width 5 height 7
select select "service"
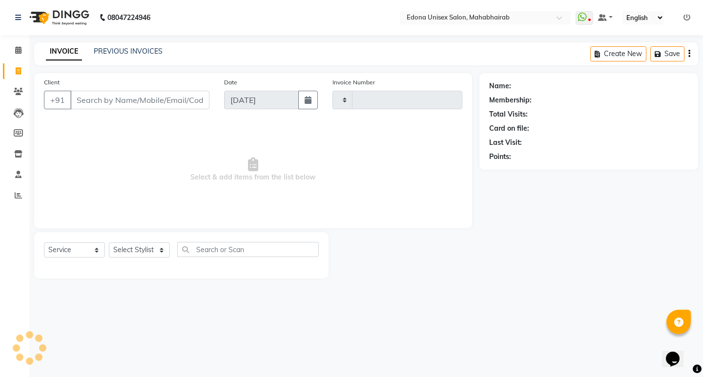
type input "3078"
select select "5393"
drag, startPoint x: 143, startPoint y: 246, endPoint x: 140, endPoint y: 237, distance: 8.6
click at [143, 246] on select "Select Stylist" at bounding box center [139, 250] width 61 height 15
drag, startPoint x: 219, startPoint y: 141, endPoint x: 144, endPoint y: 145, distance: 75.3
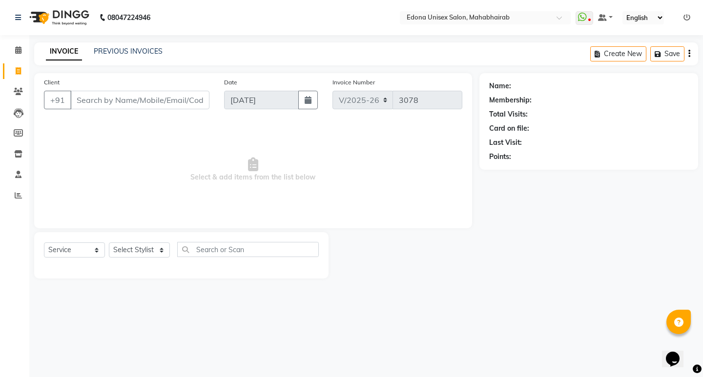
click at [220, 142] on span "Select & add items from the list below" at bounding box center [253, 170] width 418 height 98
click at [19, 91] on icon at bounding box center [18, 91] width 9 height 7
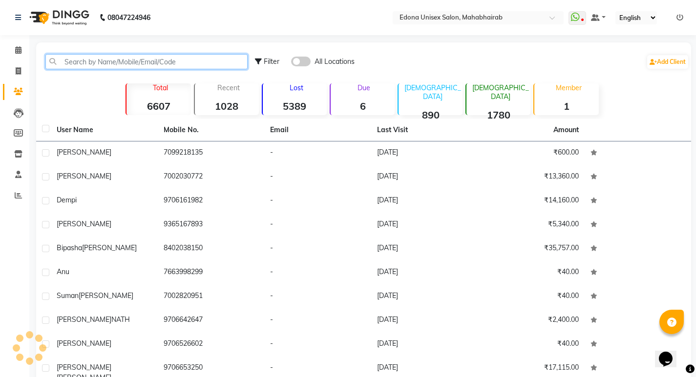
click at [149, 68] on input "text" at bounding box center [146, 61] width 202 height 15
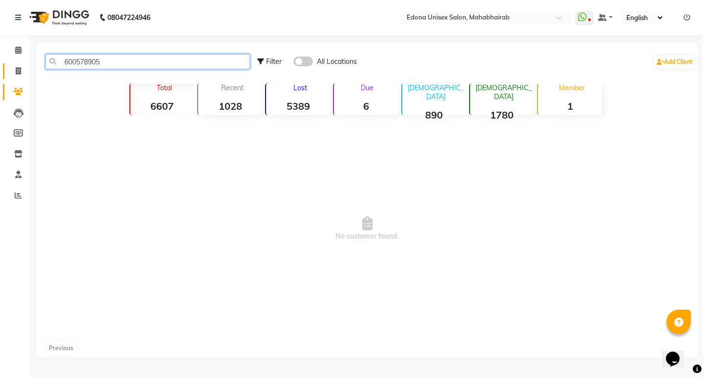
type input "600578905"
click at [13, 70] on span at bounding box center [18, 71] width 17 height 11
select select "service"
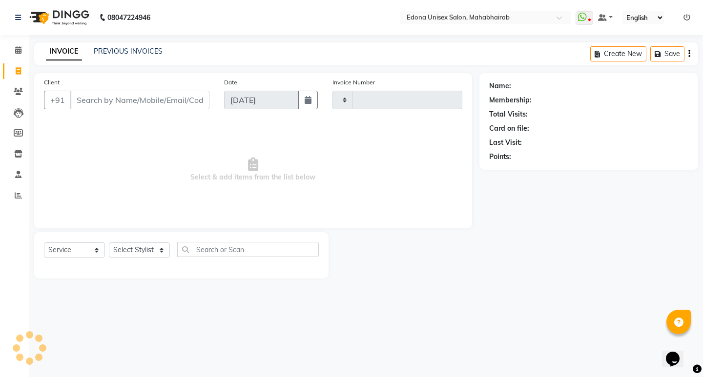
type input "3078"
select select "5393"
click at [132, 51] on link "PREVIOUS INVOICES" at bounding box center [128, 51] width 69 height 9
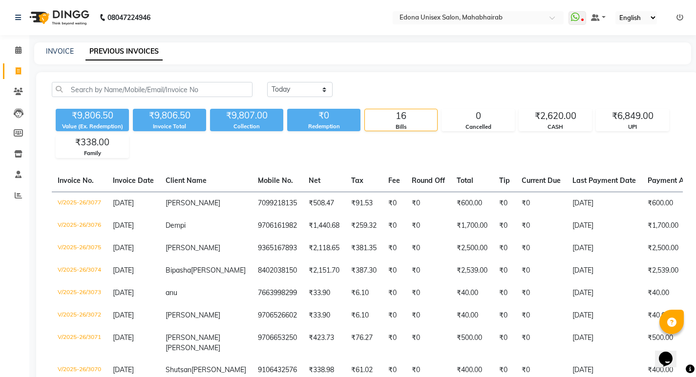
scroll to position [293, 0]
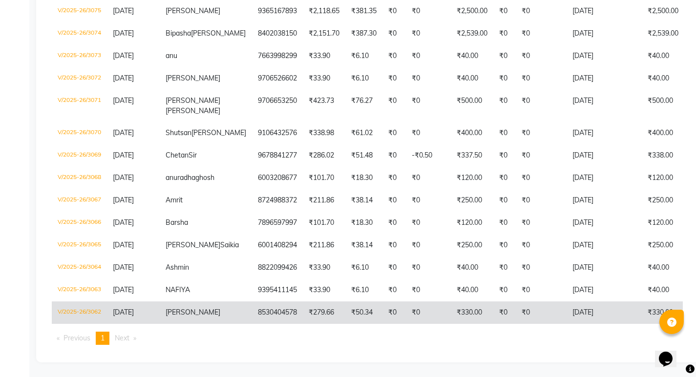
click at [566, 302] on td "[DATE]" at bounding box center [603, 313] width 75 height 22
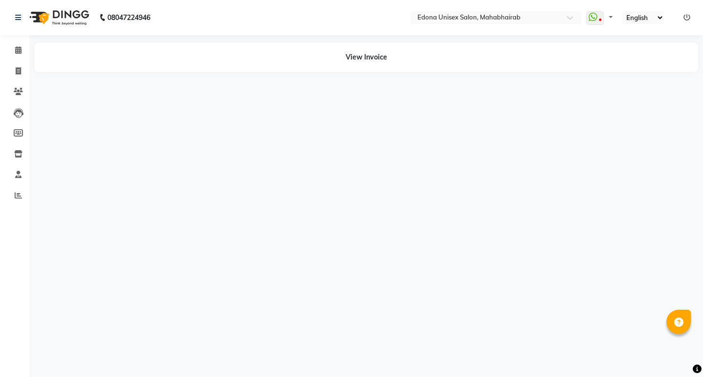
select select "en"
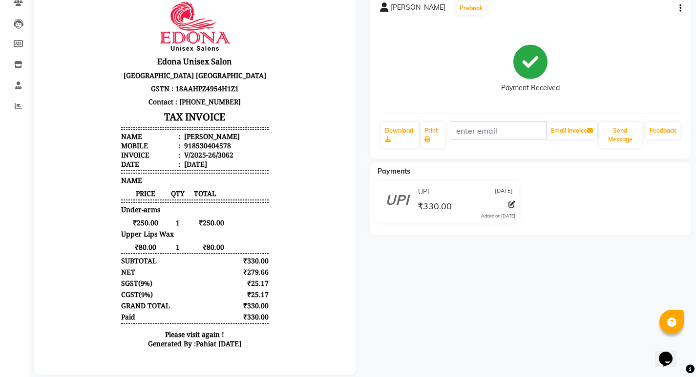
scroll to position [109, 0]
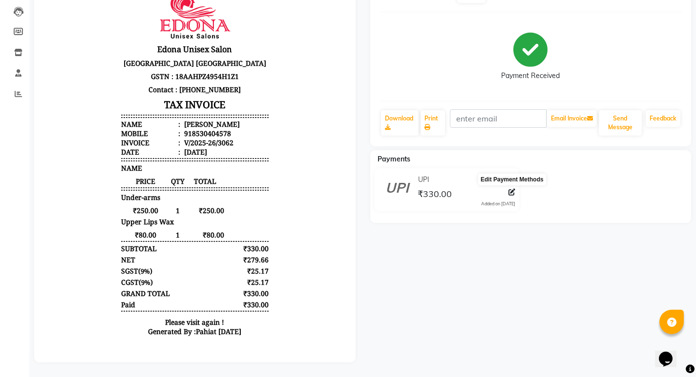
click at [511, 189] on icon at bounding box center [511, 192] width 7 height 7
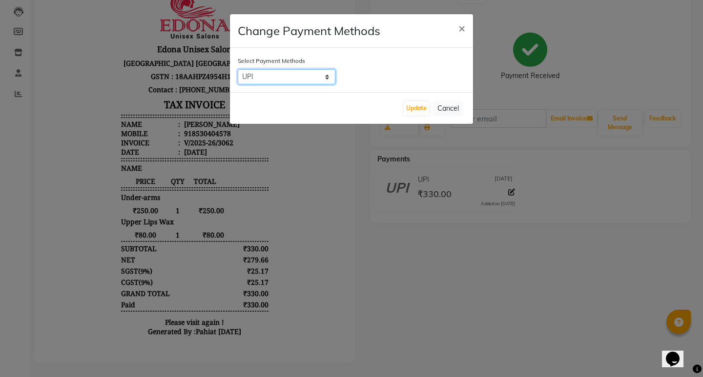
click at [329, 78] on select "CARD CASH UPI GPay PayTM ONLINE Family Complimentary" at bounding box center [287, 76] width 98 height 15
select select "1"
click at [238, 69] on select "CARD CASH UPI GPay PayTM ONLINE Family Complimentary" at bounding box center [287, 76] width 98 height 15
click at [390, 215] on ngb-modal-window "Change Payment Methods × Select Payment Methods CARD CASH UPI GPay PayTM ONLINE…" at bounding box center [351, 188] width 703 height 377
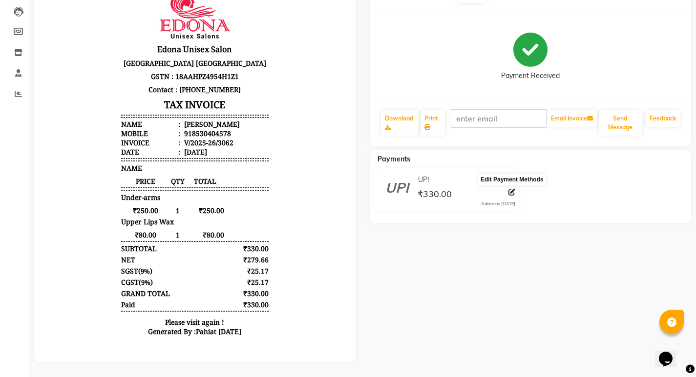
click at [508, 189] on icon at bounding box center [511, 192] width 7 height 7
select select "8"
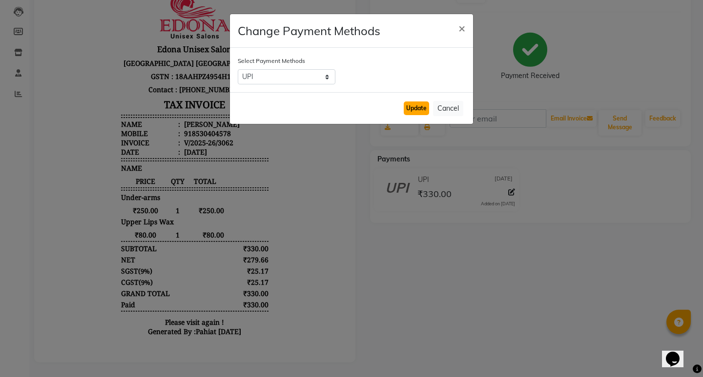
click at [417, 108] on button "Update" at bounding box center [416, 109] width 25 height 14
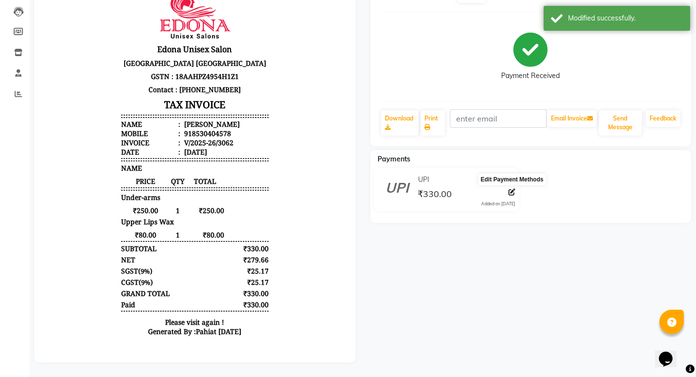
click at [511, 189] on icon at bounding box center [511, 192] width 7 height 7
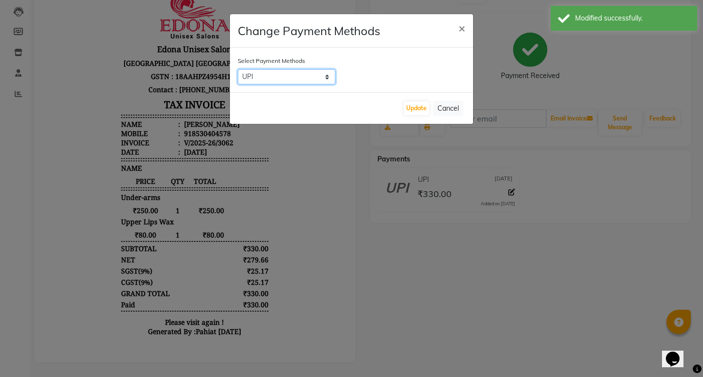
click at [316, 77] on select "CARD CASH UPI GPay PayTM ONLINE Family Complimentary" at bounding box center [287, 76] width 98 height 15
select select "1"
click at [238, 69] on select "CARD CASH UPI GPay PayTM ONLINE Family Complimentary" at bounding box center [287, 76] width 98 height 15
click at [411, 107] on button "Update" at bounding box center [416, 109] width 25 height 14
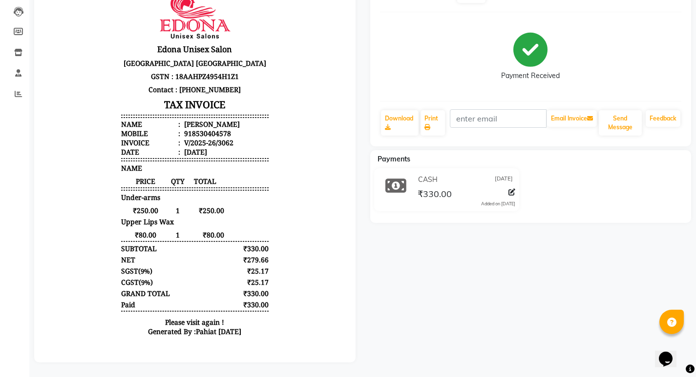
click at [509, 189] on icon at bounding box center [511, 192] width 7 height 7
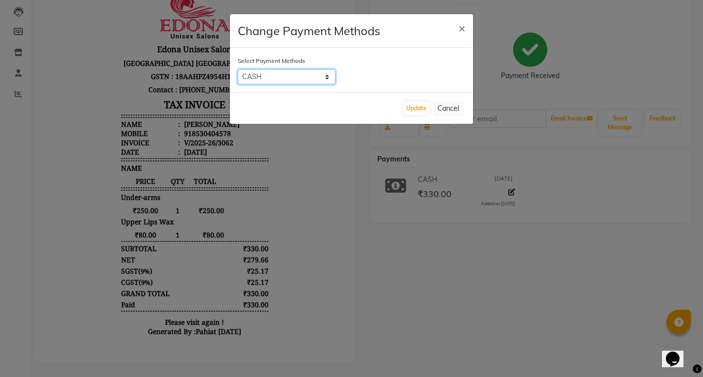
click at [311, 73] on select "CARD CASH UPI GPay PayTM ONLINE Family Complimentary" at bounding box center [287, 76] width 98 height 15
select select "8"
click at [238, 69] on select "CARD CASH UPI GPay PayTM ONLINE Family Complimentary" at bounding box center [287, 76] width 98 height 15
click at [414, 106] on button "Update" at bounding box center [416, 109] width 25 height 14
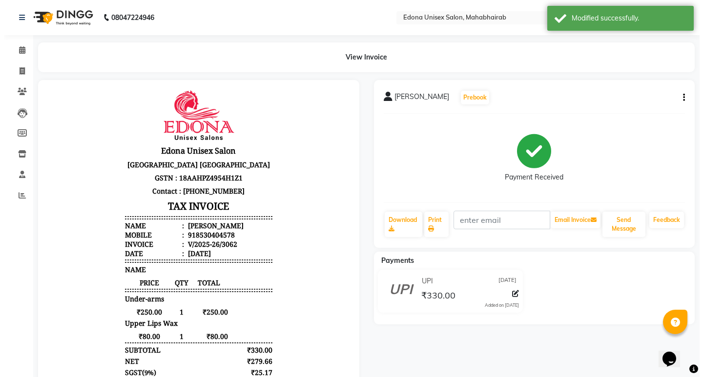
scroll to position [0, 0]
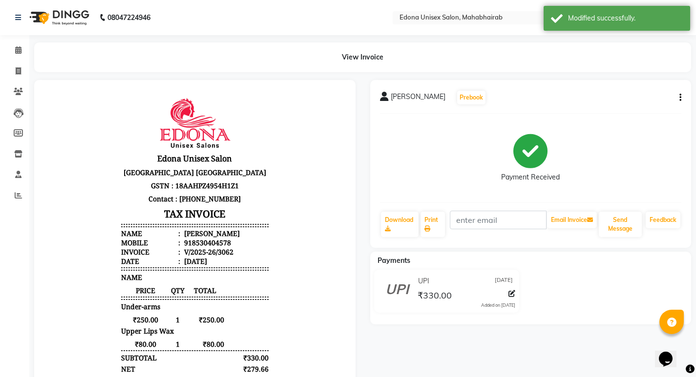
click at [367, 169] on div "[PERSON_NAME] Prebook Payment Received Download Print Email Invoice Send Messag…" at bounding box center [531, 272] width 336 height 384
click at [16, 68] on icon at bounding box center [18, 70] width 5 height 7
select select "service"
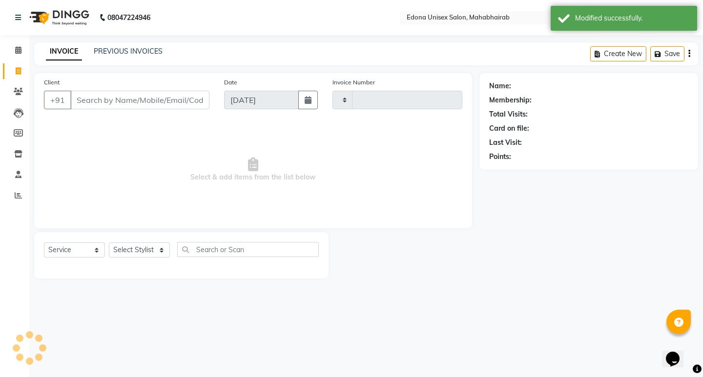
type input "3078"
select select "5393"
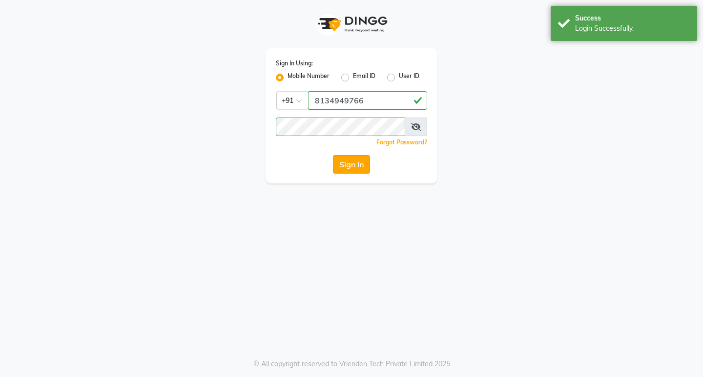
click at [352, 161] on button "Sign In" at bounding box center [351, 164] width 37 height 19
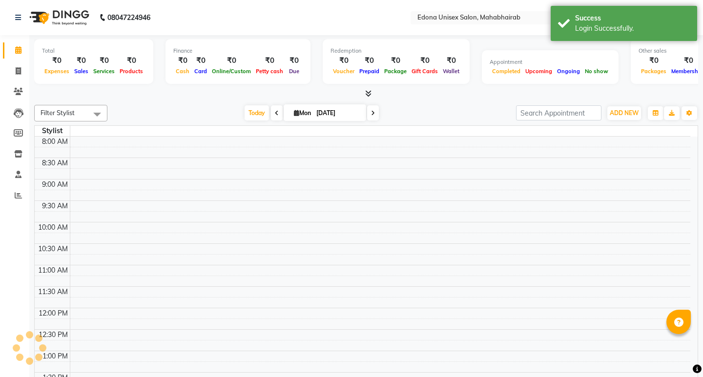
select select "en"
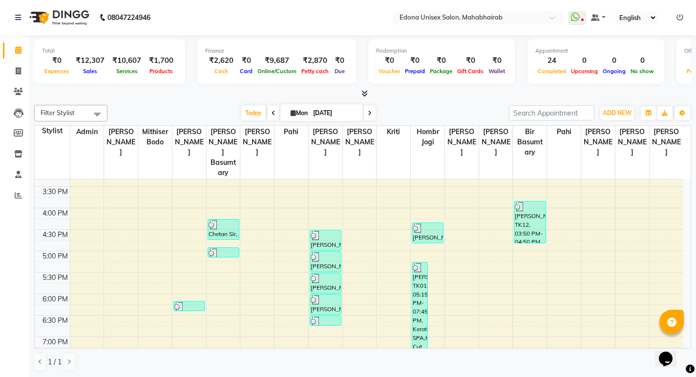
scroll to position [335, 0]
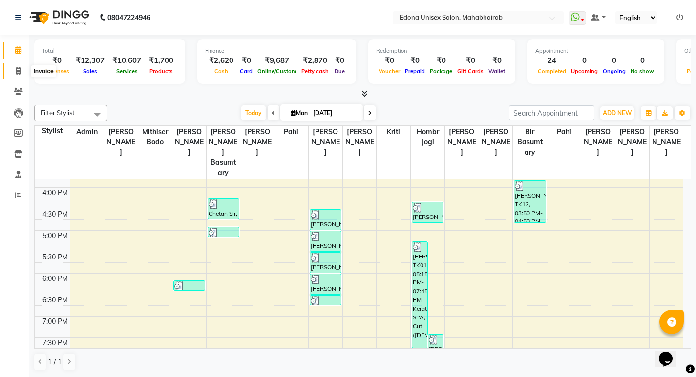
click at [20, 70] on icon at bounding box center [18, 70] width 5 height 7
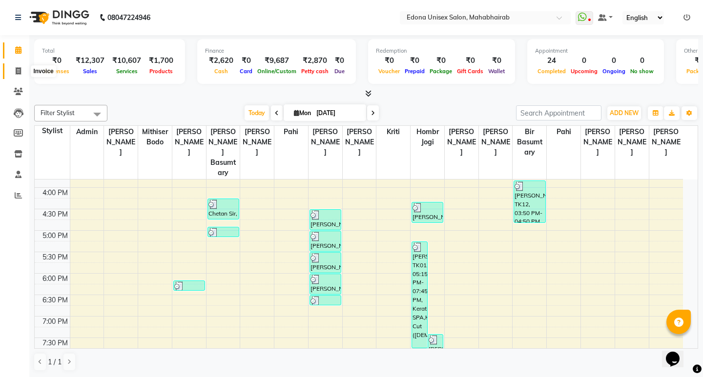
select select "service"
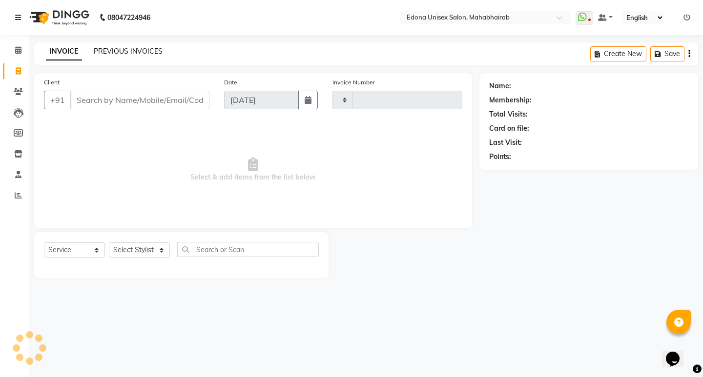
type input "3079"
select select "5393"
click at [128, 52] on link "PREVIOUS INVOICES" at bounding box center [128, 51] width 69 height 9
